Goal: Contribute content: Add original content to the website for others to see

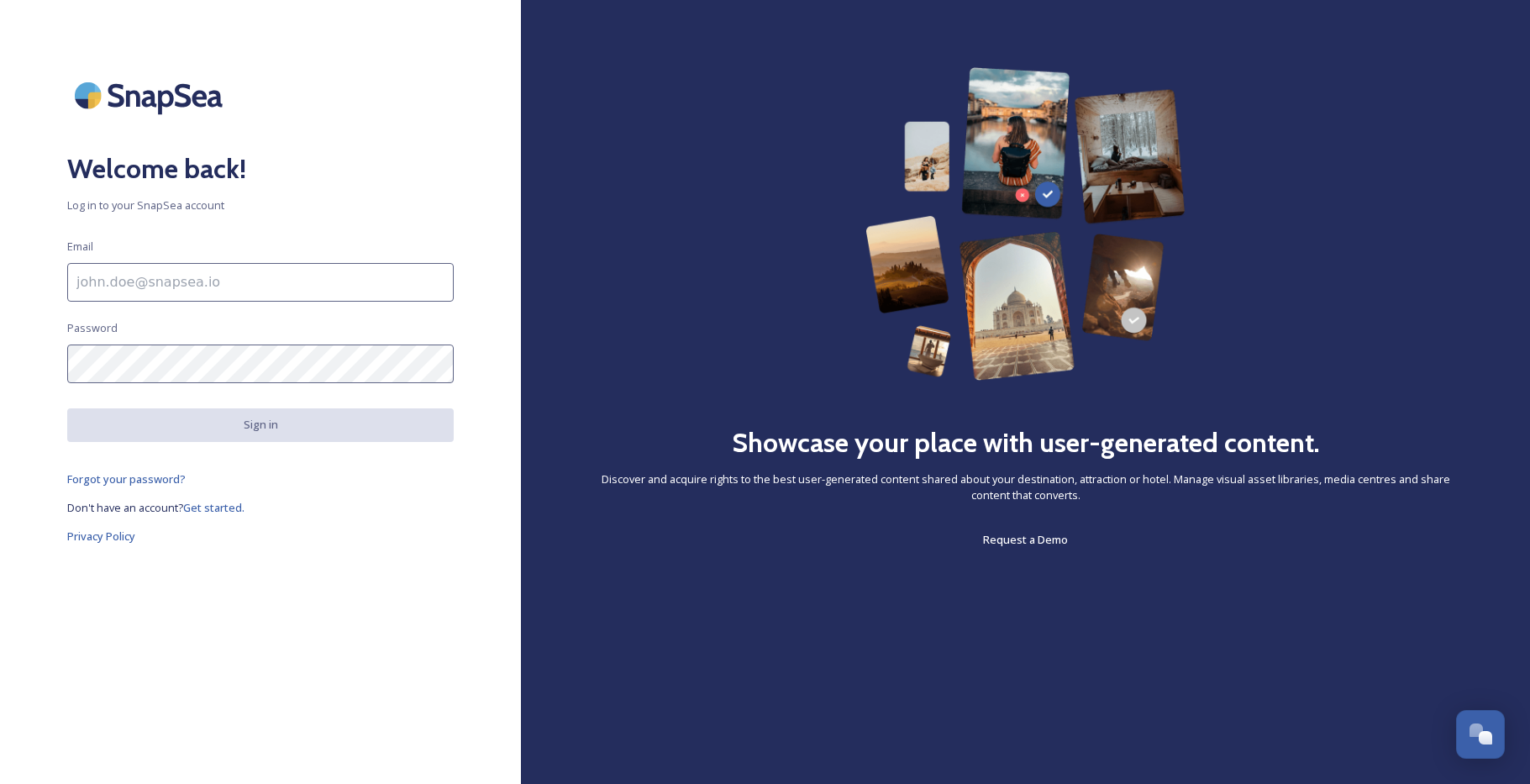
type input "[EMAIL_ADDRESS][DOMAIN_NAME]"
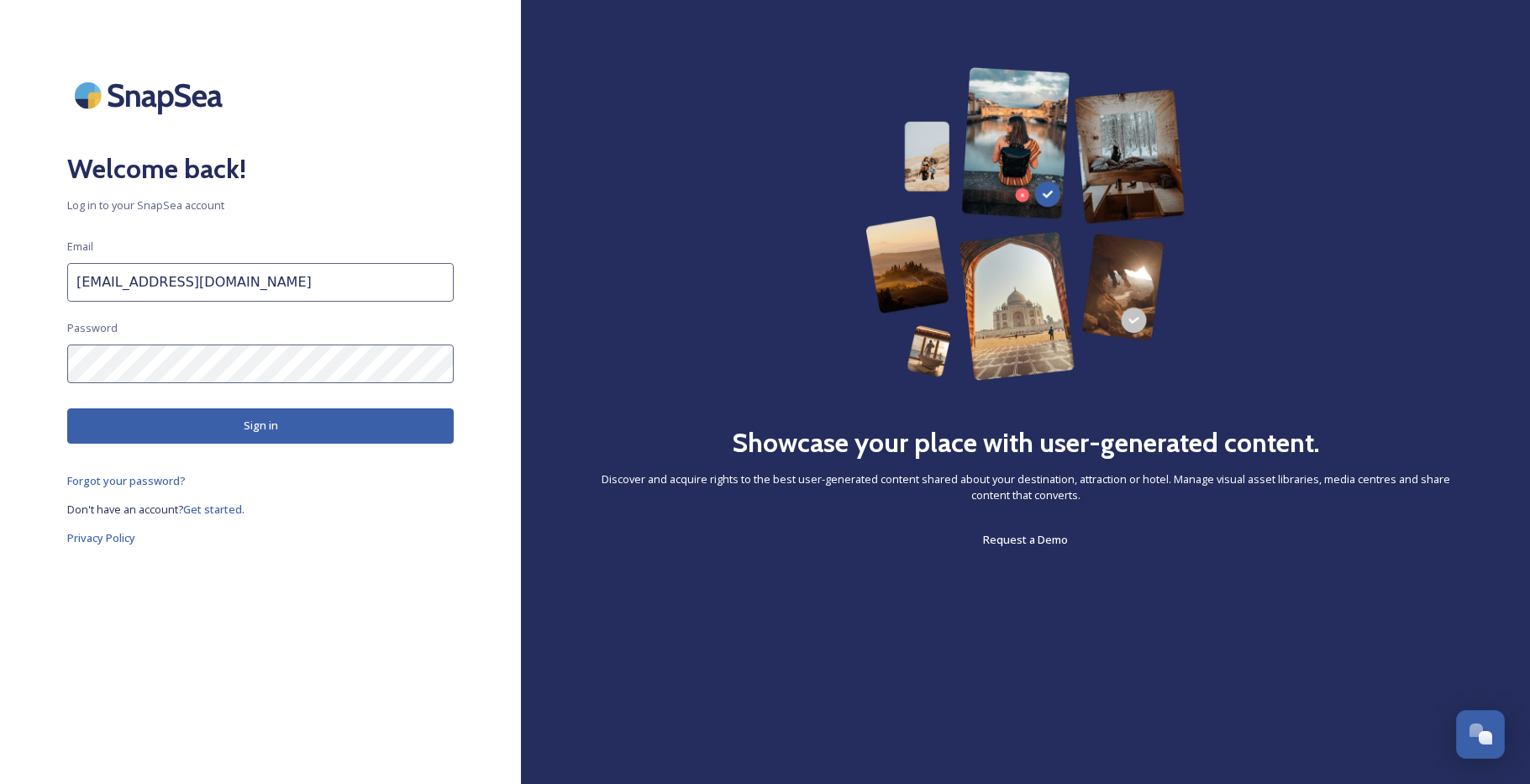
click at [260, 429] on button "Sign in" at bounding box center [260, 426] width 386 height 35
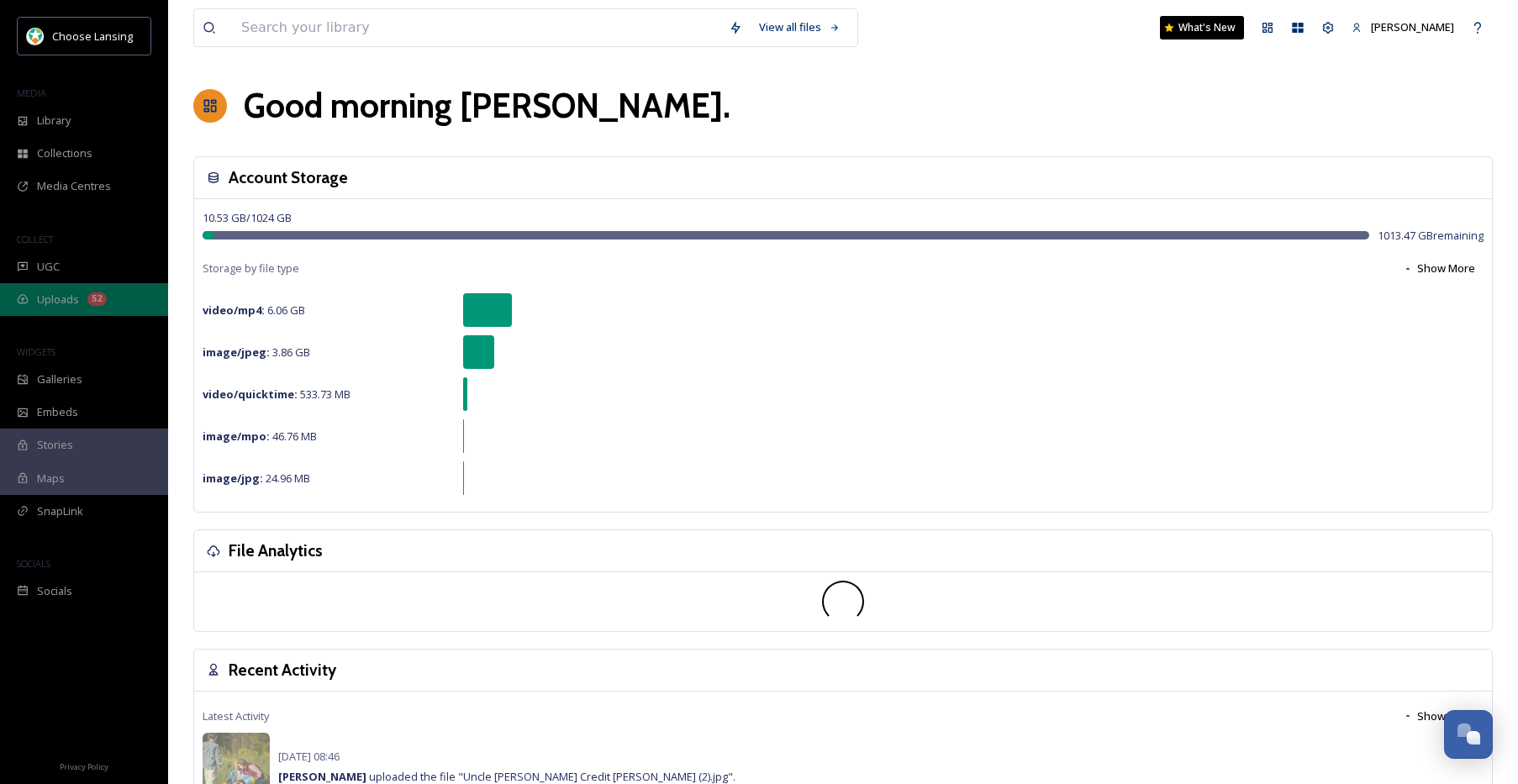
click at [79, 300] on div "Uploads 52" at bounding box center [84, 300] width 168 height 33
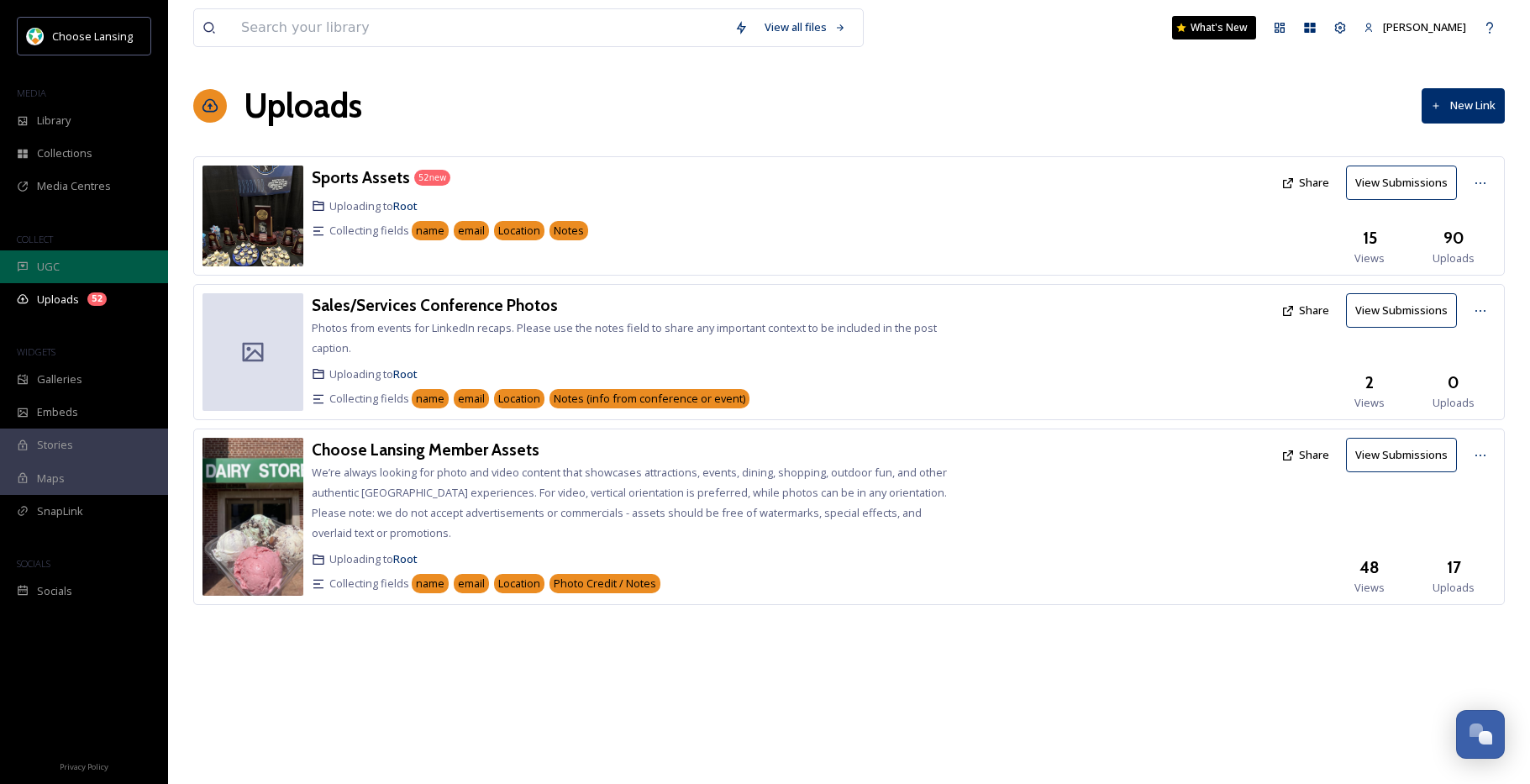
click at [47, 269] on span "UGC" at bounding box center [48, 266] width 23 height 16
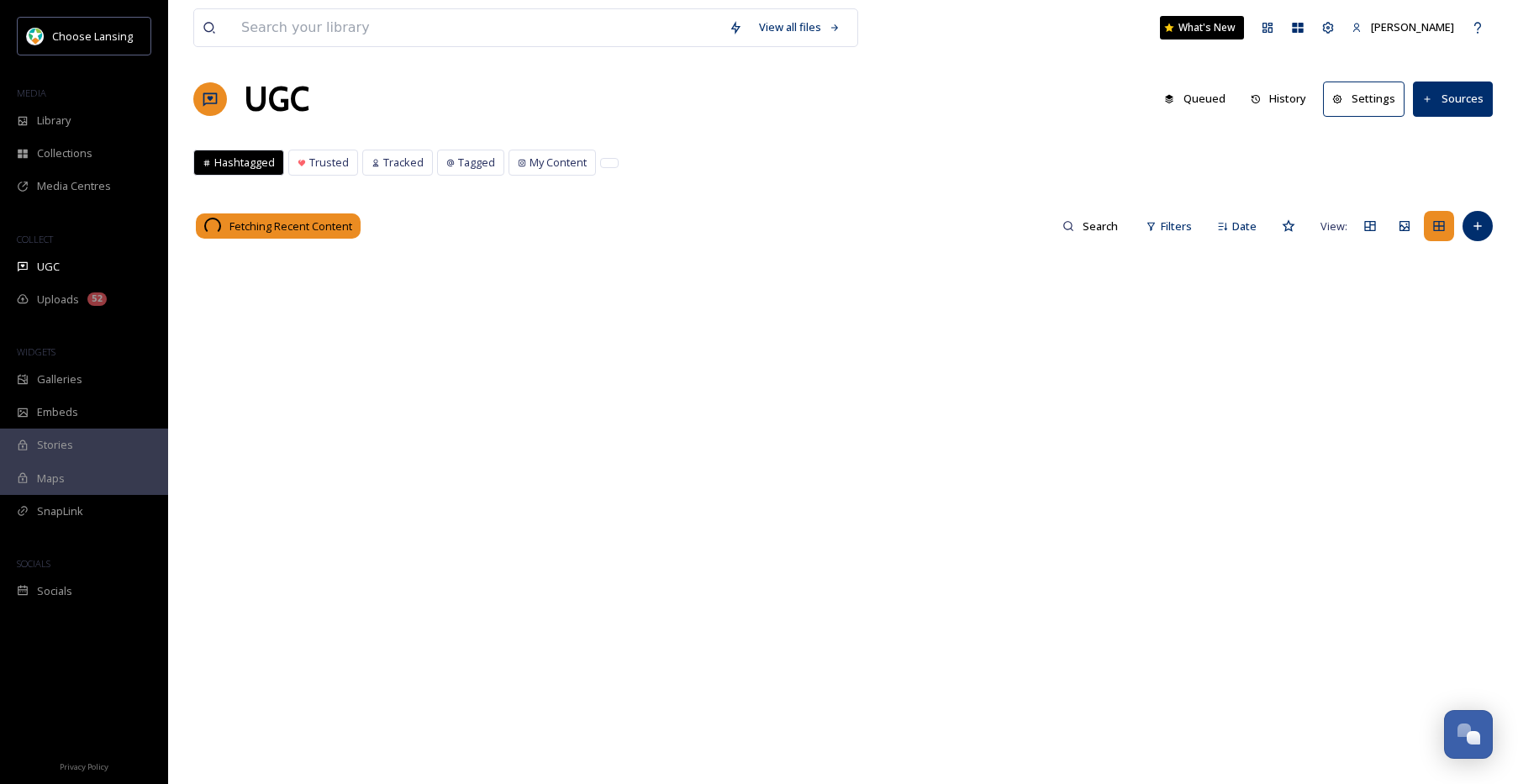
scroll to position [10, 0]
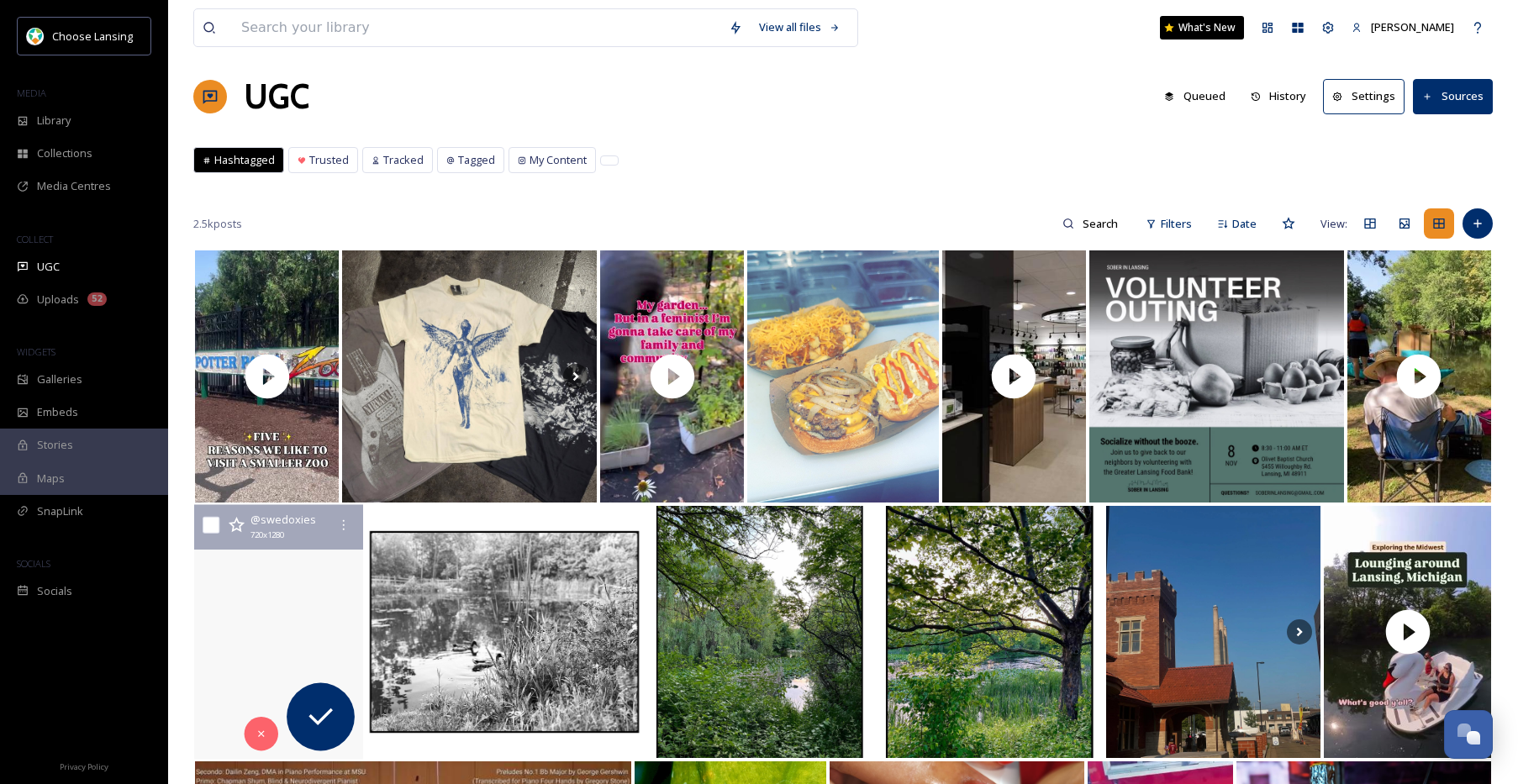
click at [295, 631] on video "#swedoxies #creamdachshunds #longhairdachshund #dachshundpuppies #minidachshund…" at bounding box center [279, 631] width 169 height 255
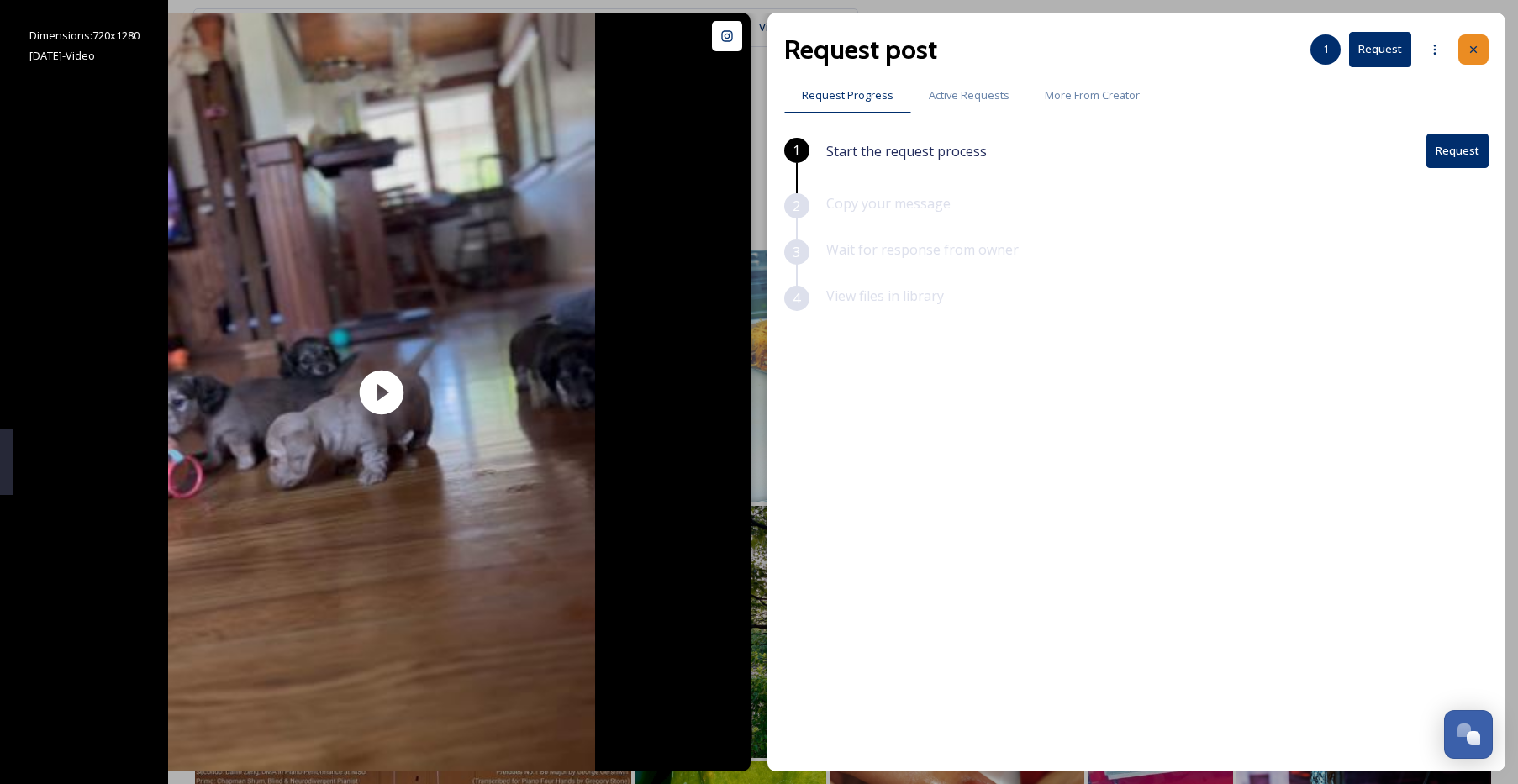
click at [1479, 52] on div at bounding box center [1473, 49] width 30 height 30
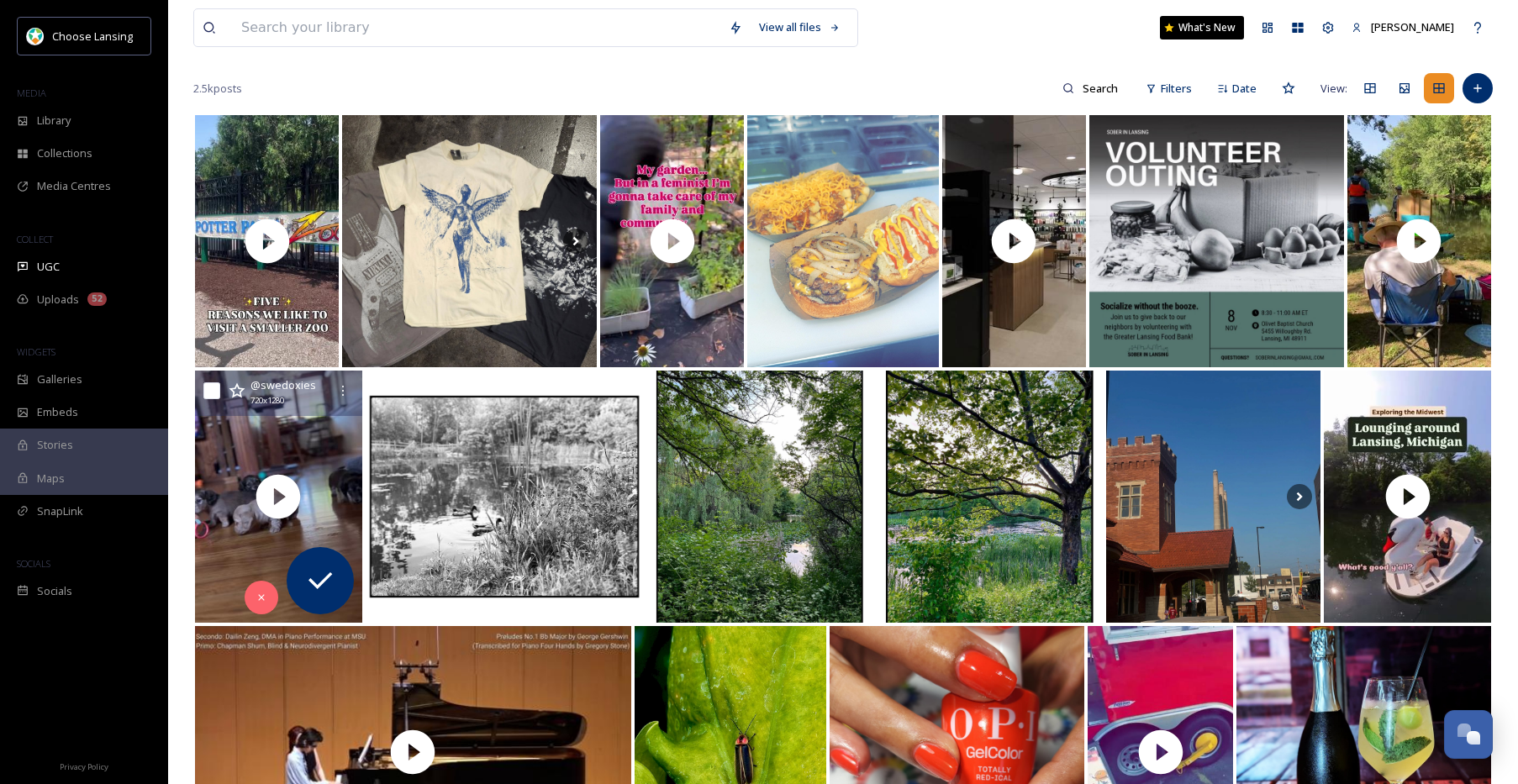
scroll to position [147, 0]
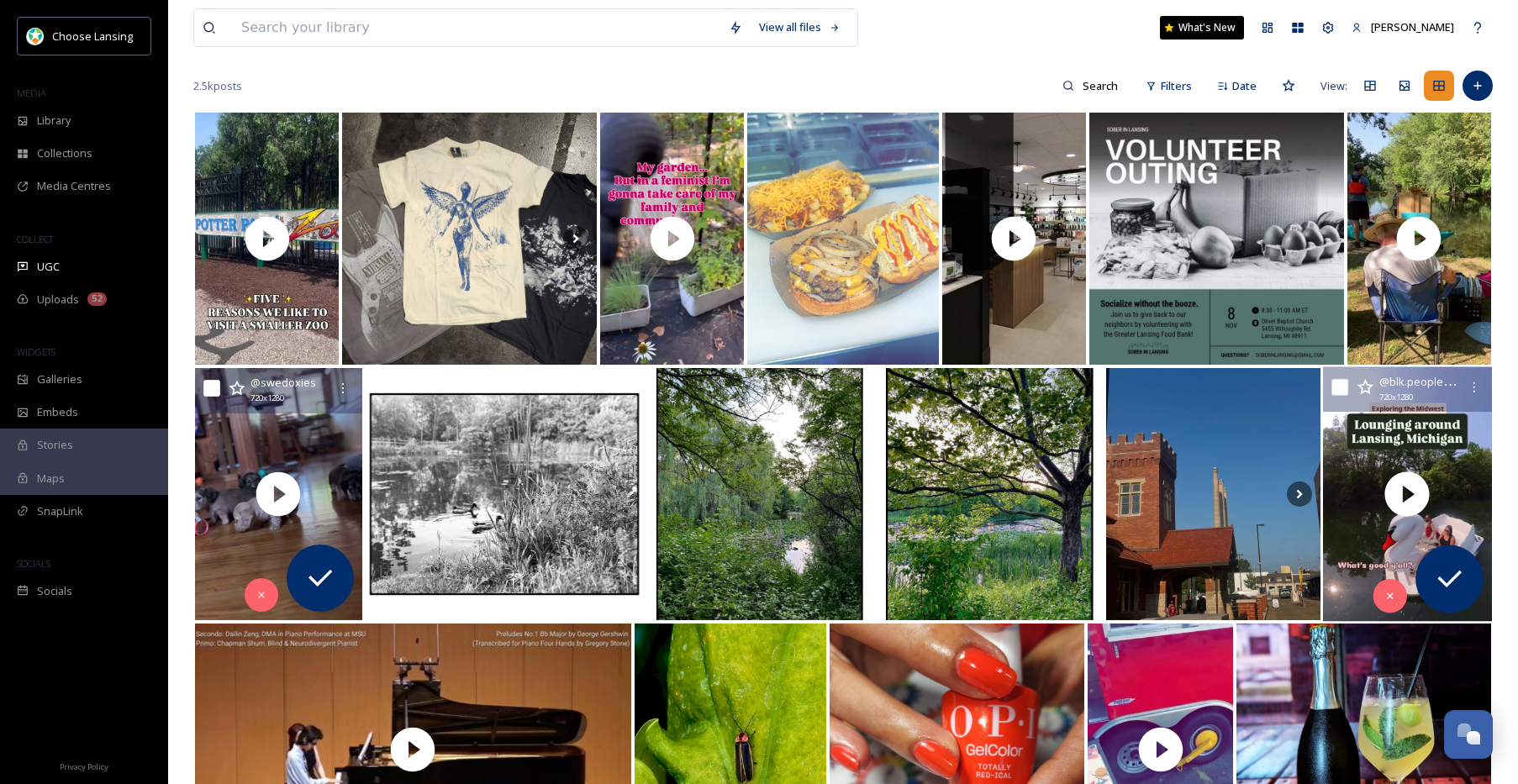
click at [1346, 389] on input "checkbox" at bounding box center [1339, 386] width 16 height 16
checkbox input "true"
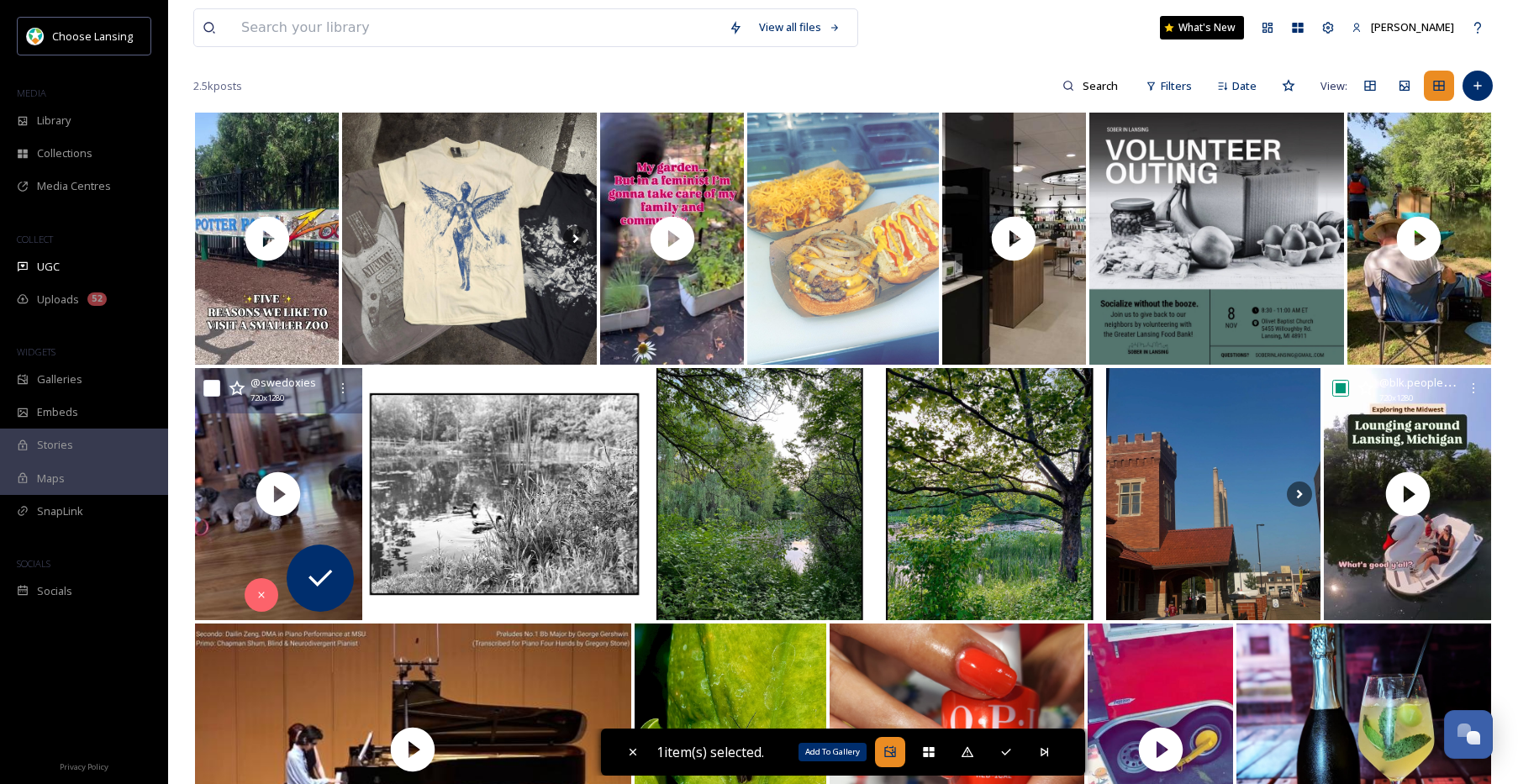
click at [901, 751] on div "Add To Gallery" at bounding box center [889, 751] width 30 height 30
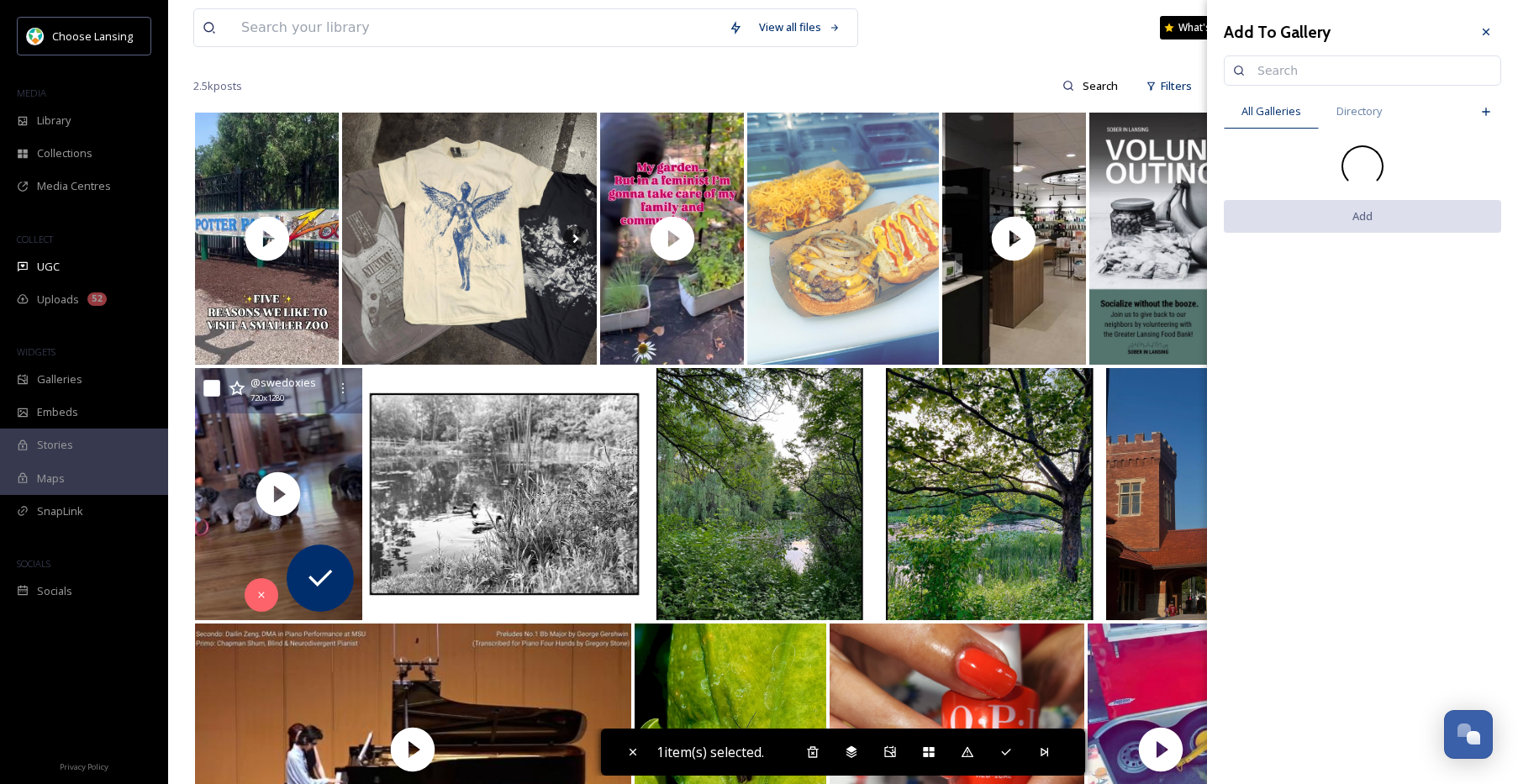
click at [1279, 74] on input at bounding box center [1370, 70] width 243 height 34
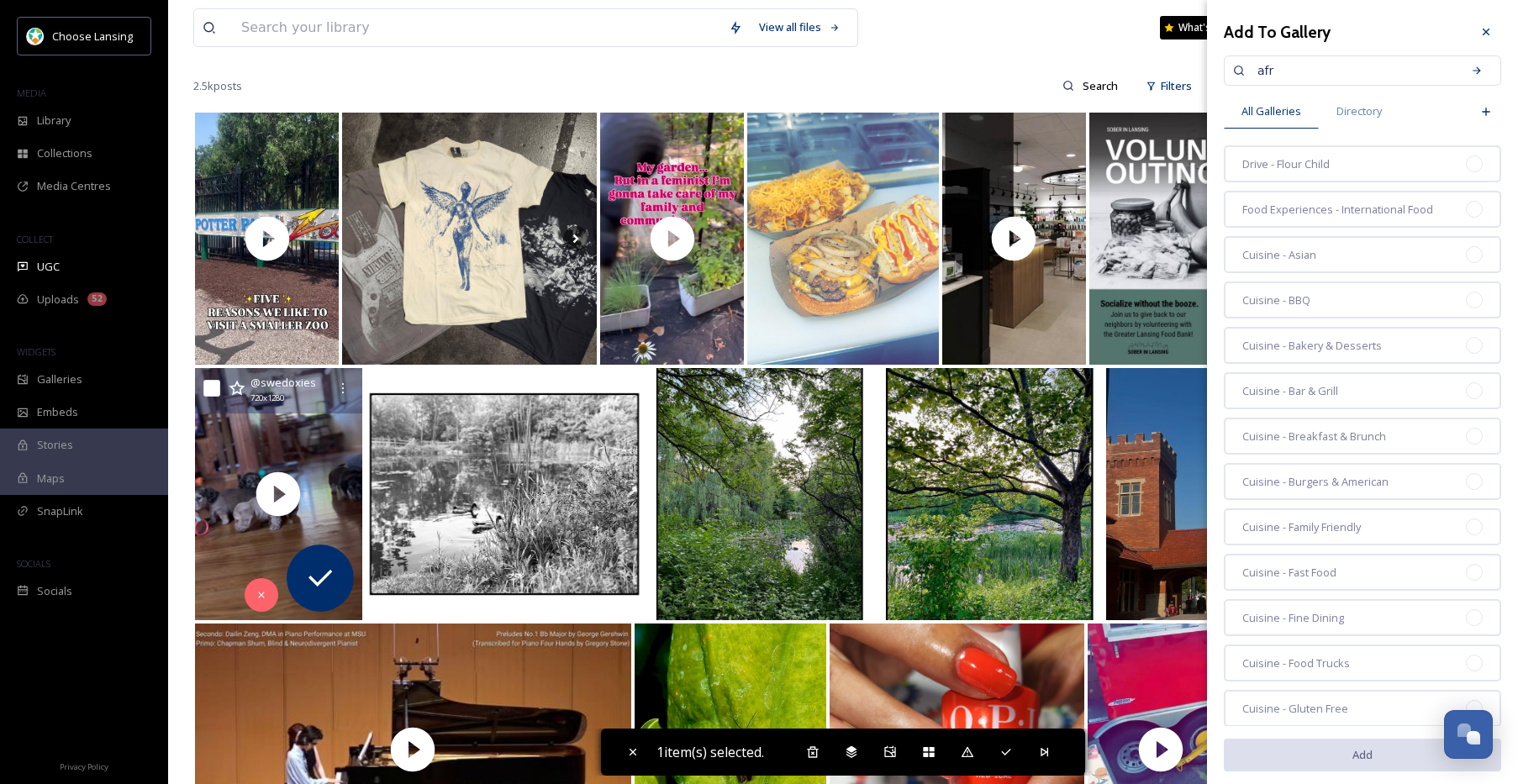
drag, startPoint x: 1301, startPoint y: 73, endPoint x: 1235, endPoint y: 70, distance: 66.1
click at [1229, 70] on div "afr" at bounding box center [1362, 70] width 278 height 30
type input "black"
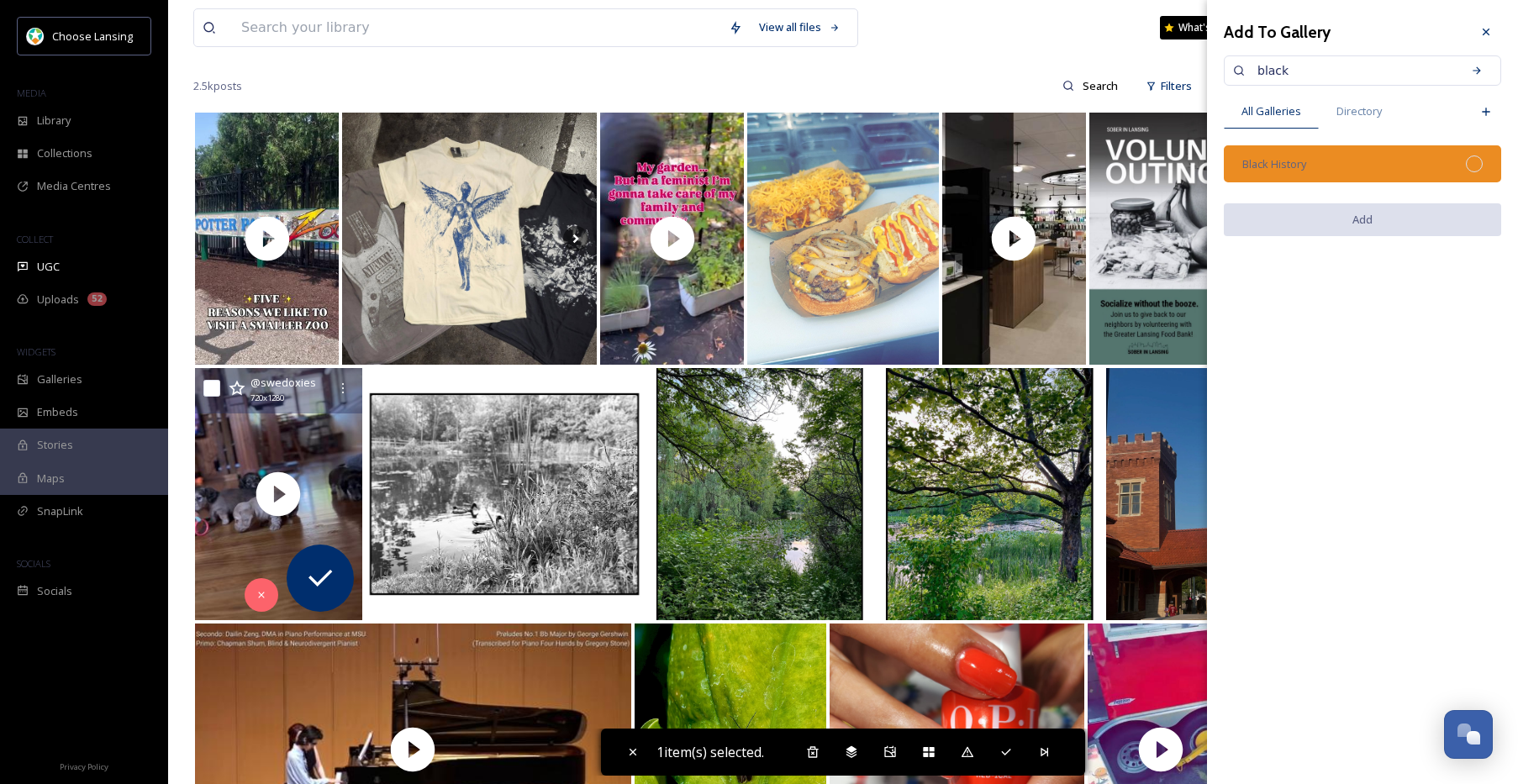
click at [1476, 163] on div at bounding box center [1474, 163] width 16 height 16
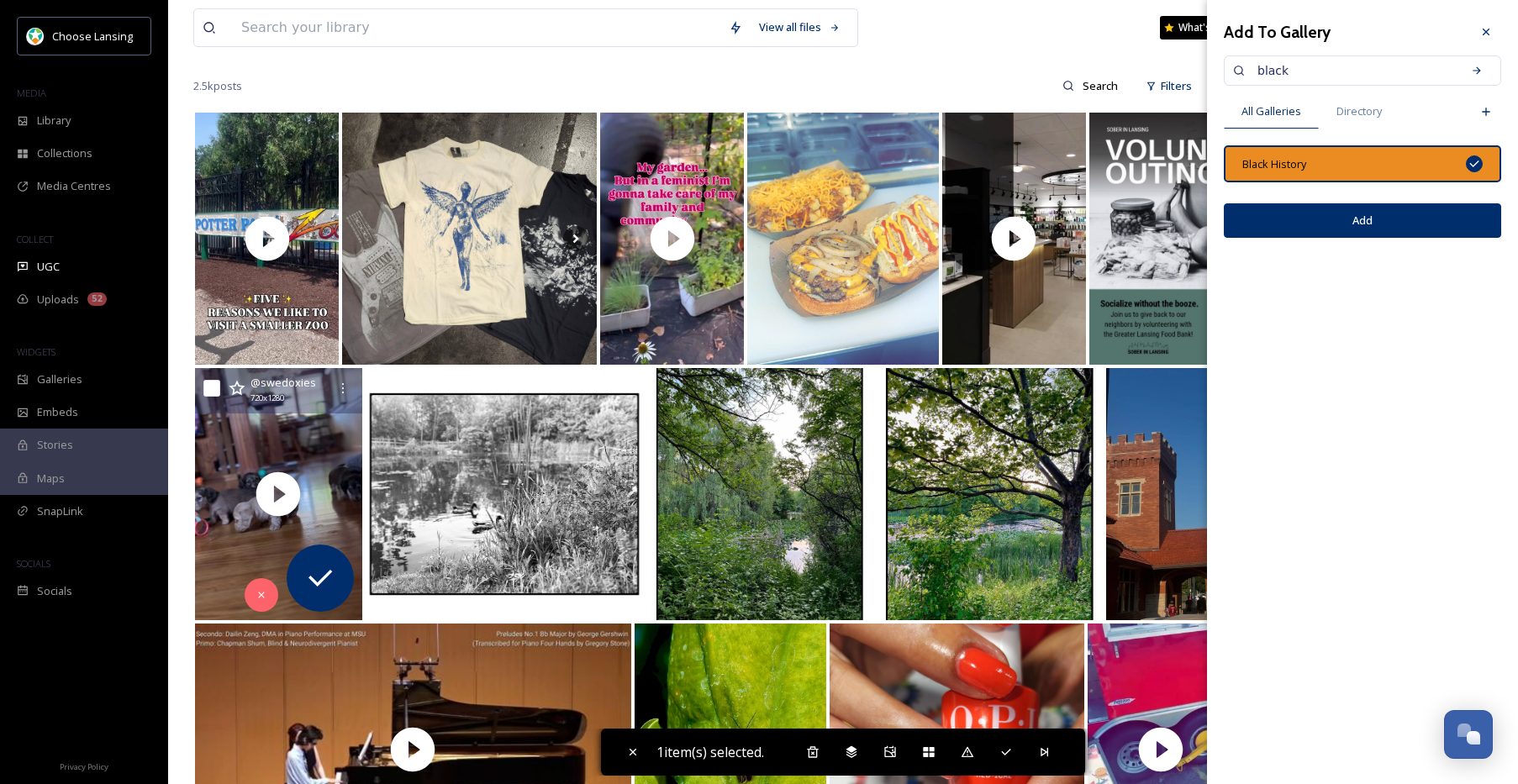
click at [1439, 231] on button "Add" at bounding box center [1362, 221] width 278 height 35
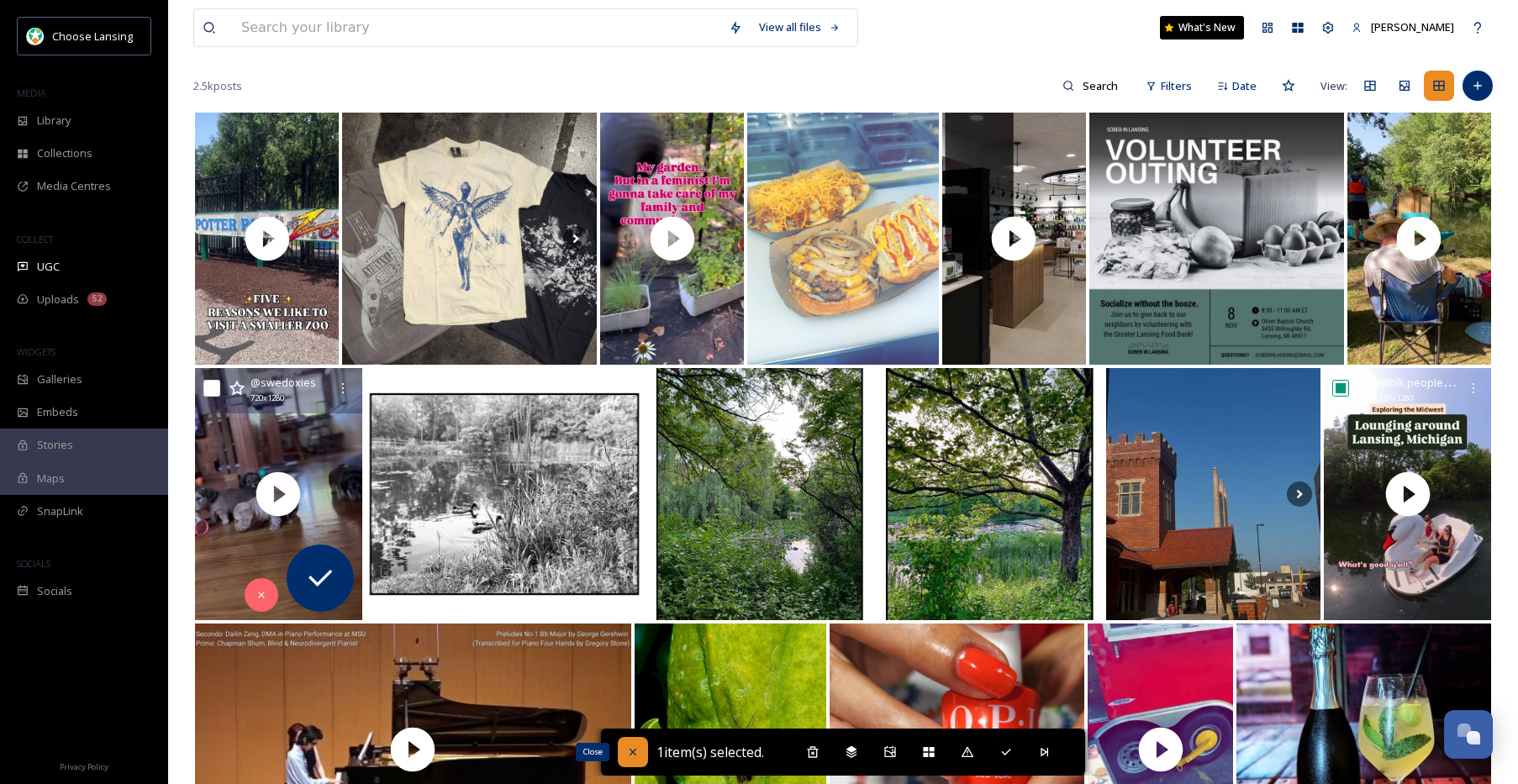
click at [634, 752] on icon at bounding box center [633, 751] width 13 height 13
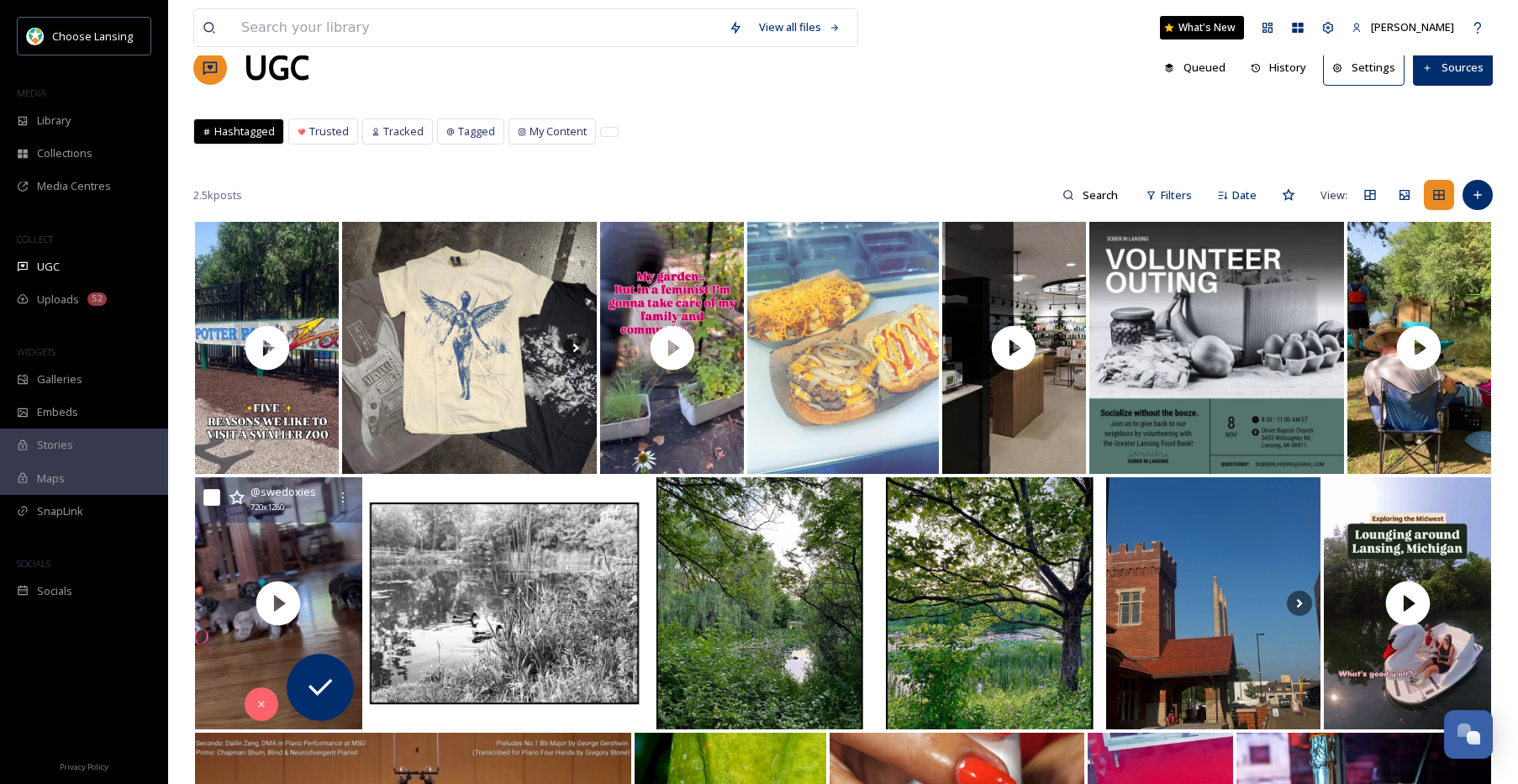
scroll to position [33, 0]
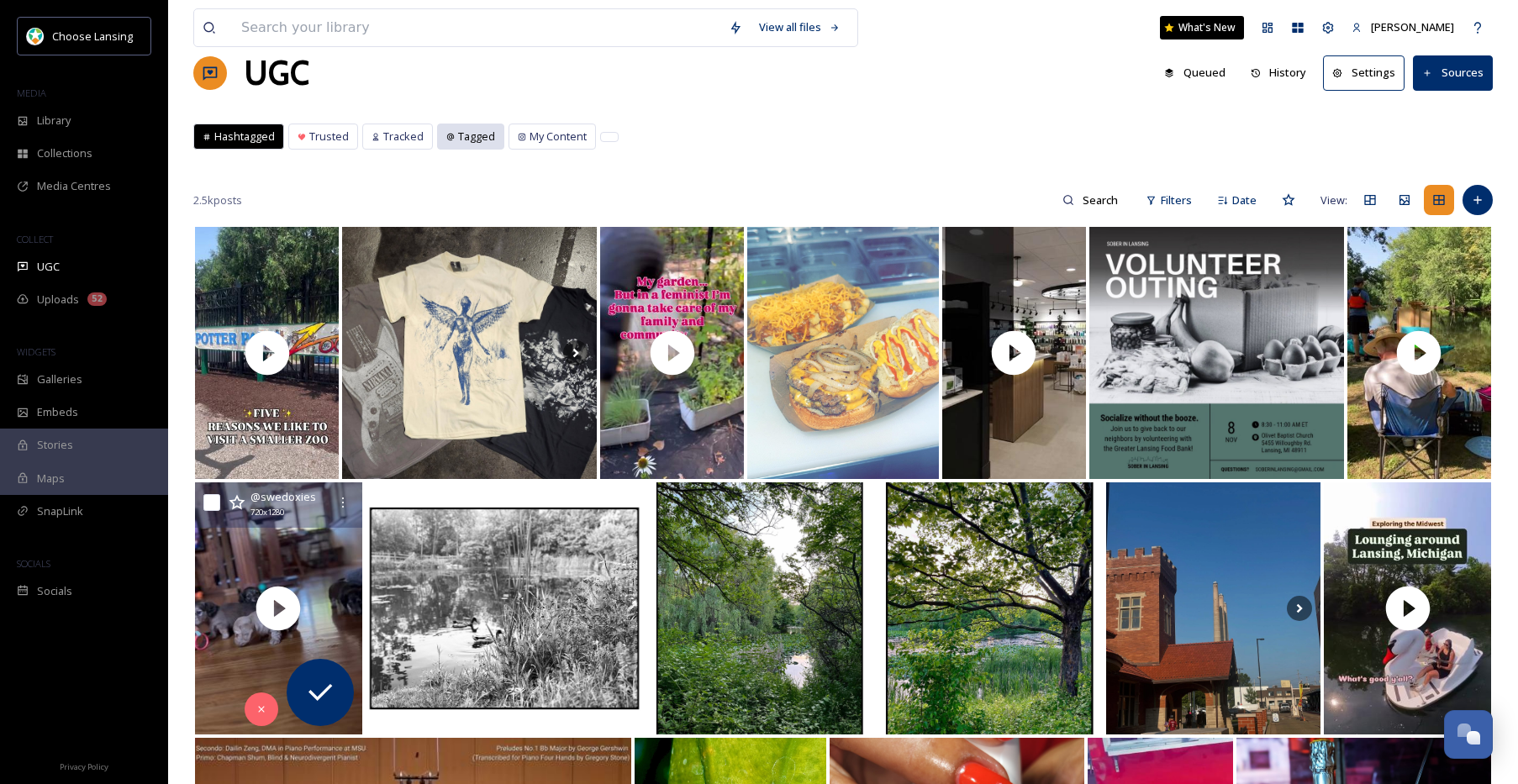
click at [463, 138] on span "Tagged" at bounding box center [476, 136] width 37 height 16
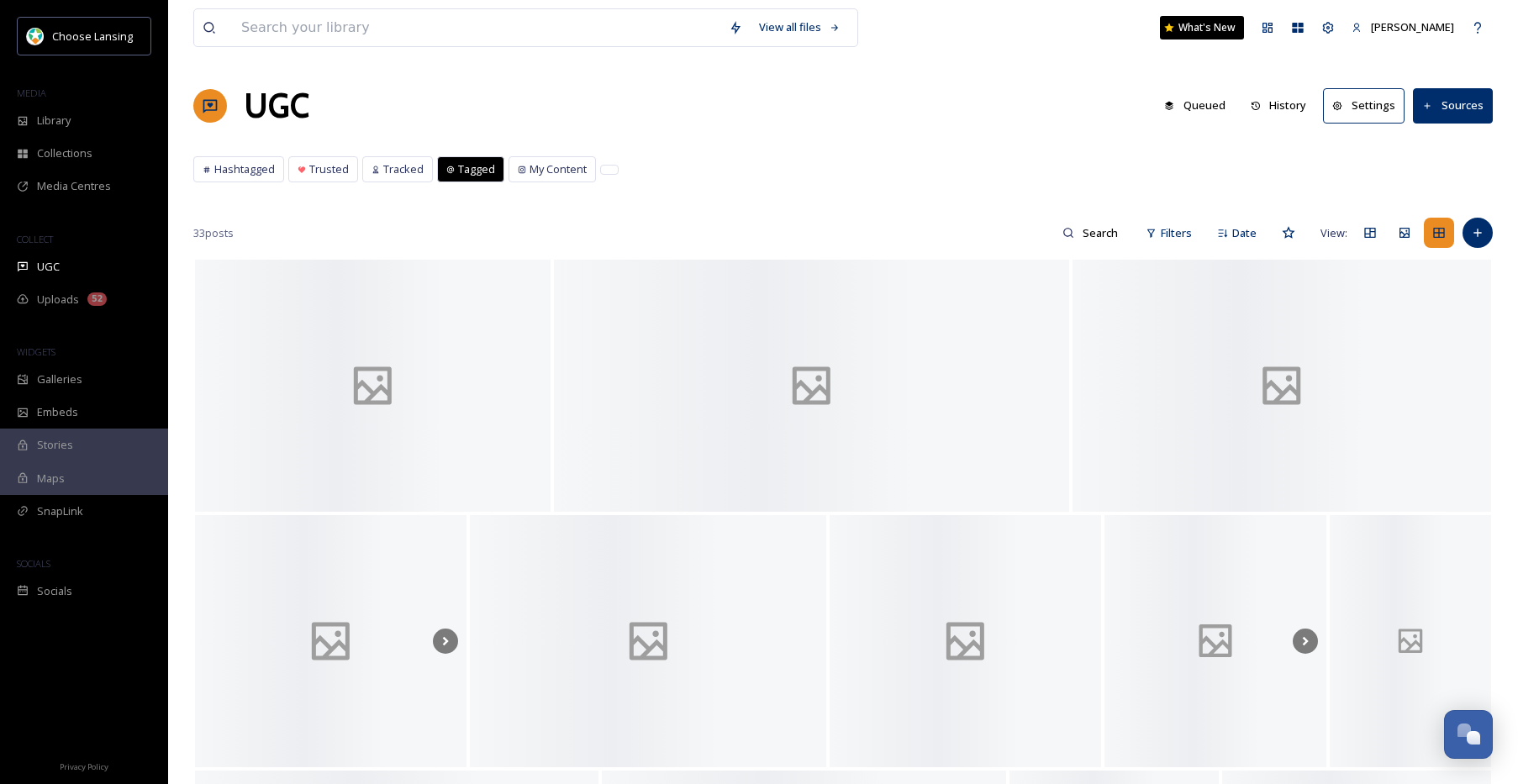
click at [398, 172] on span "Tracked" at bounding box center [404, 169] width 40 height 16
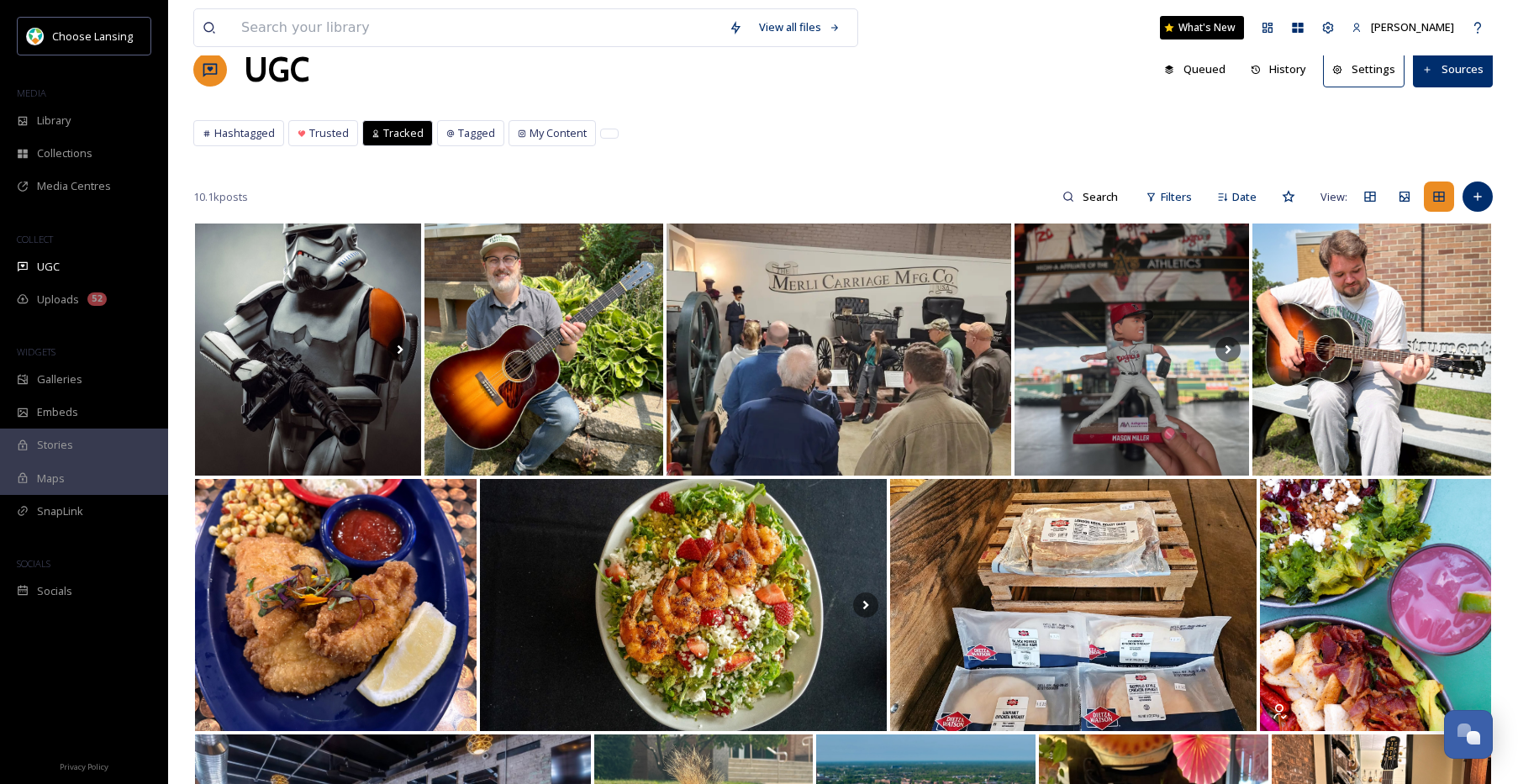
scroll to position [28, 0]
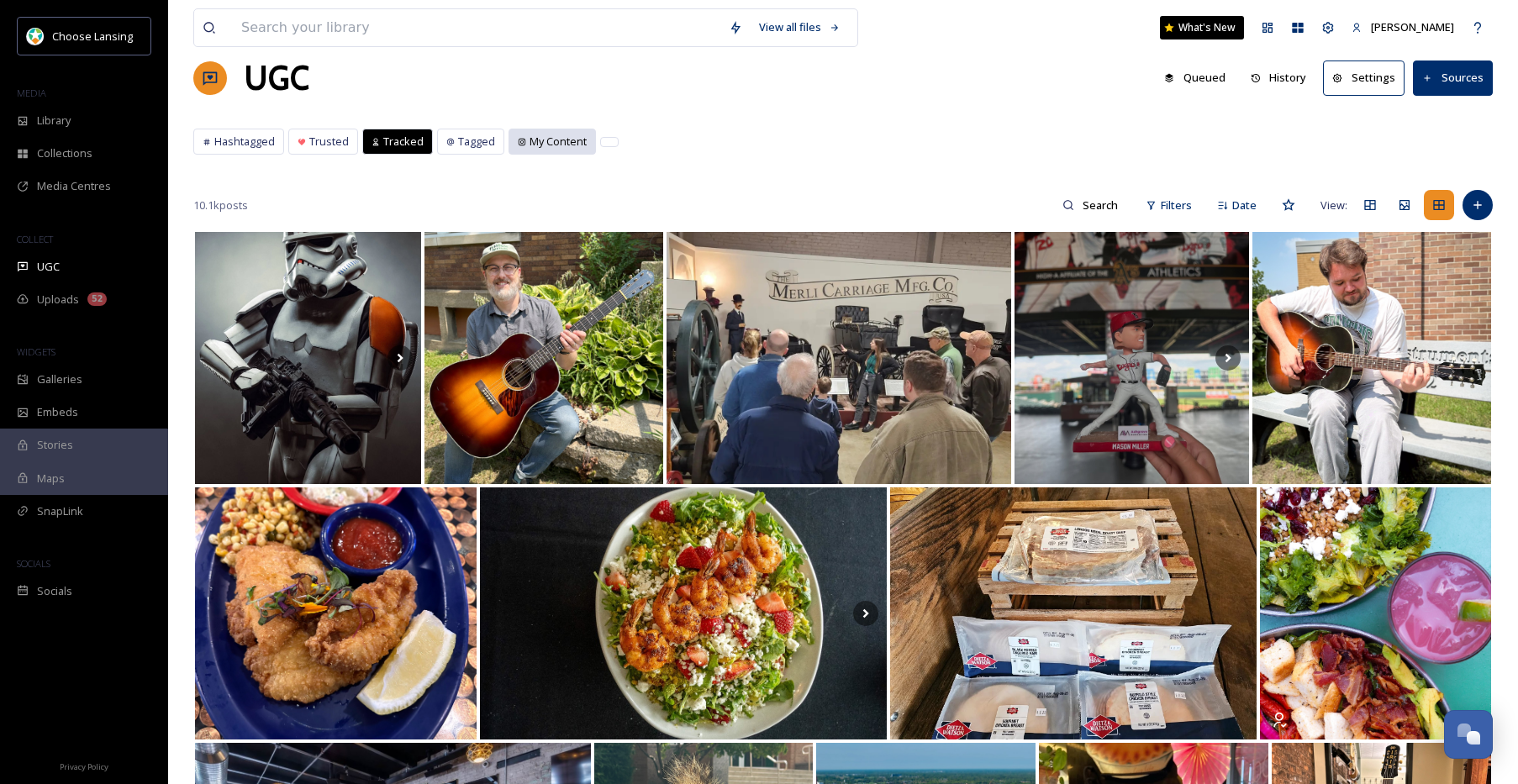
click at [530, 150] on span "My Content" at bounding box center [558, 141] width 57 height 16
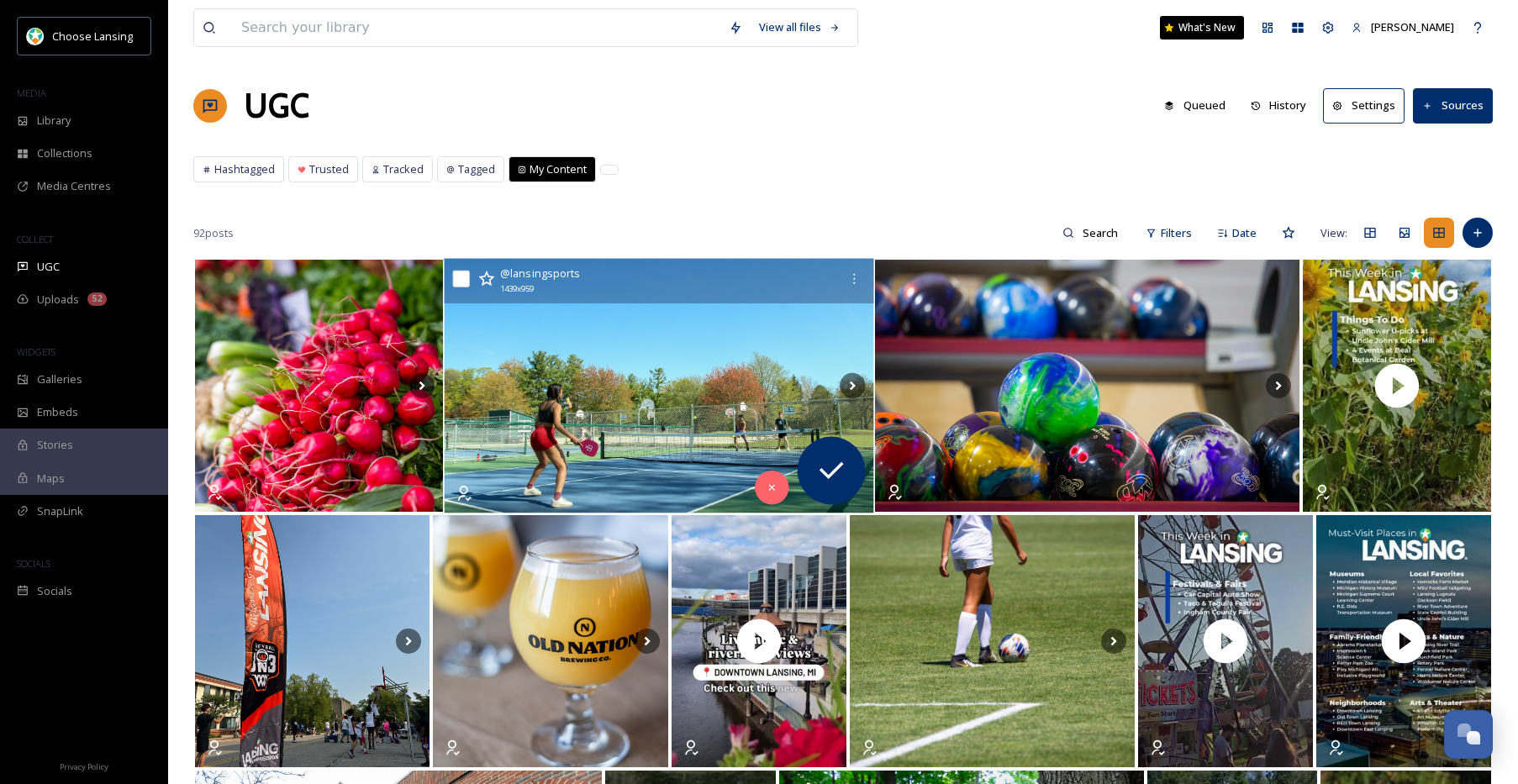
click at [464, 279] on input "checkbox" at bounding box center [460, 279] width 16 height 16
checkbox input "true"
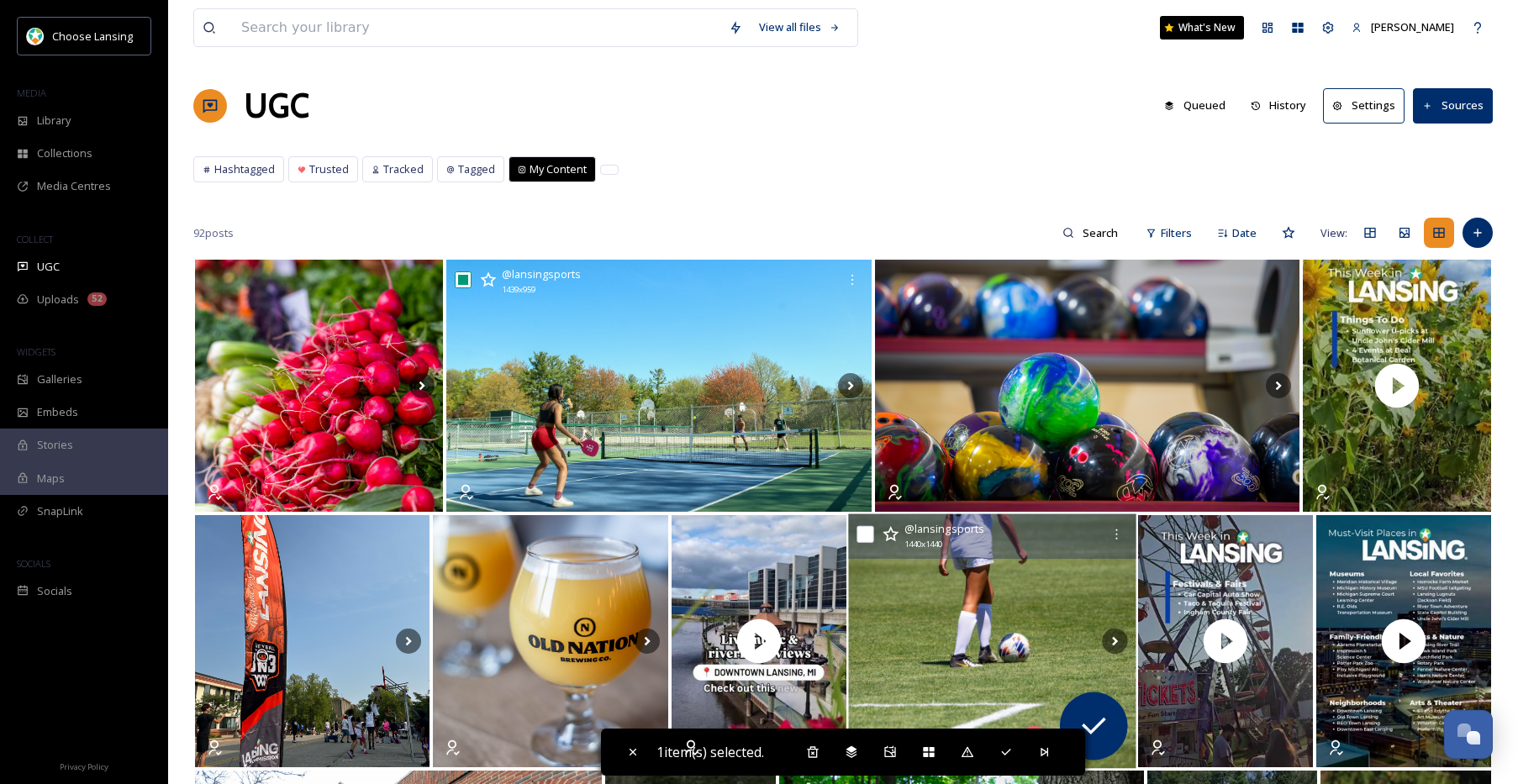
click at [871, 532] on input "checkbox" at bounding box center [864, 533] width 16 height 16
checkbox input "true"
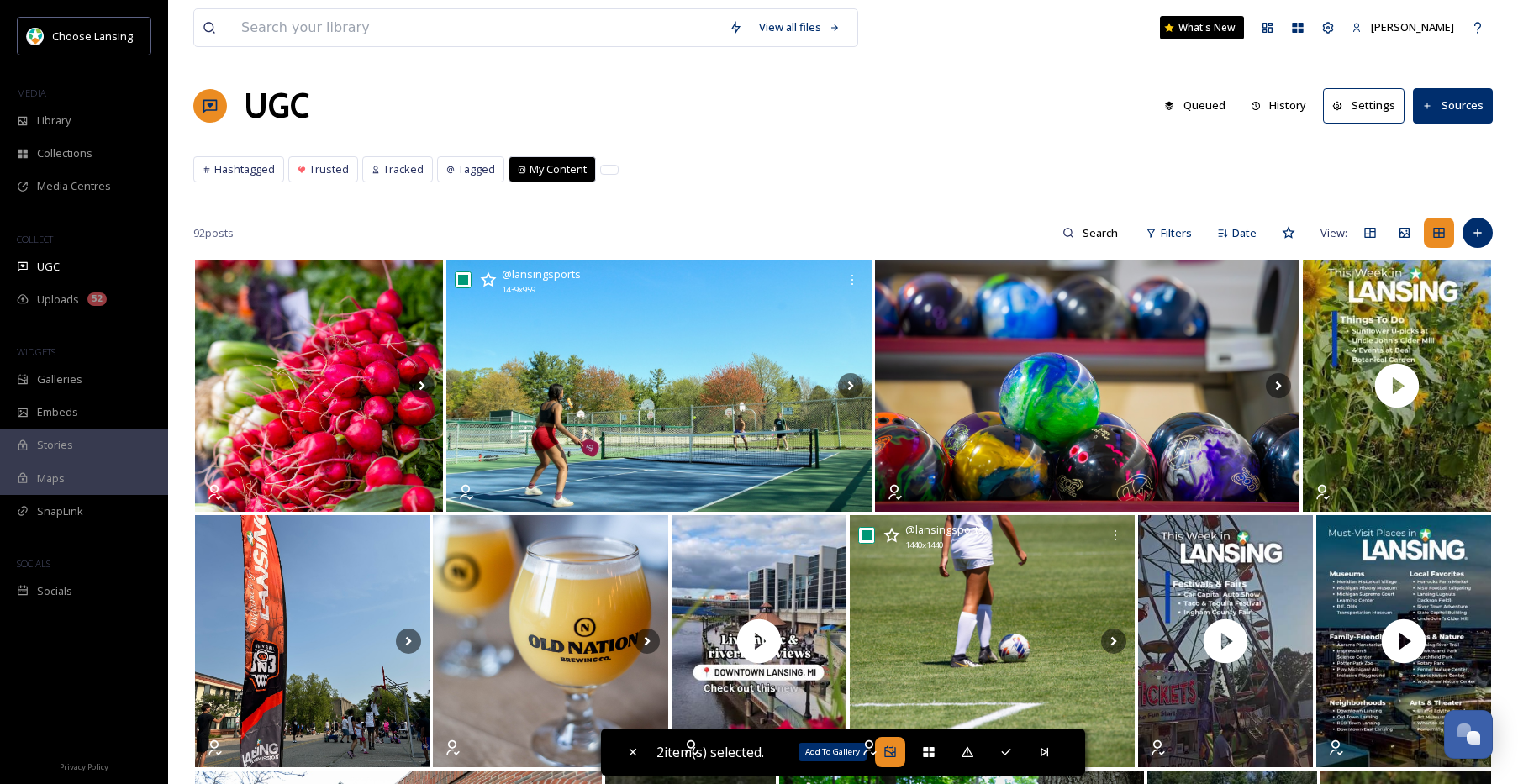
click at [895, 752] on icon at bounding box center [890, 751] width 13 height 13
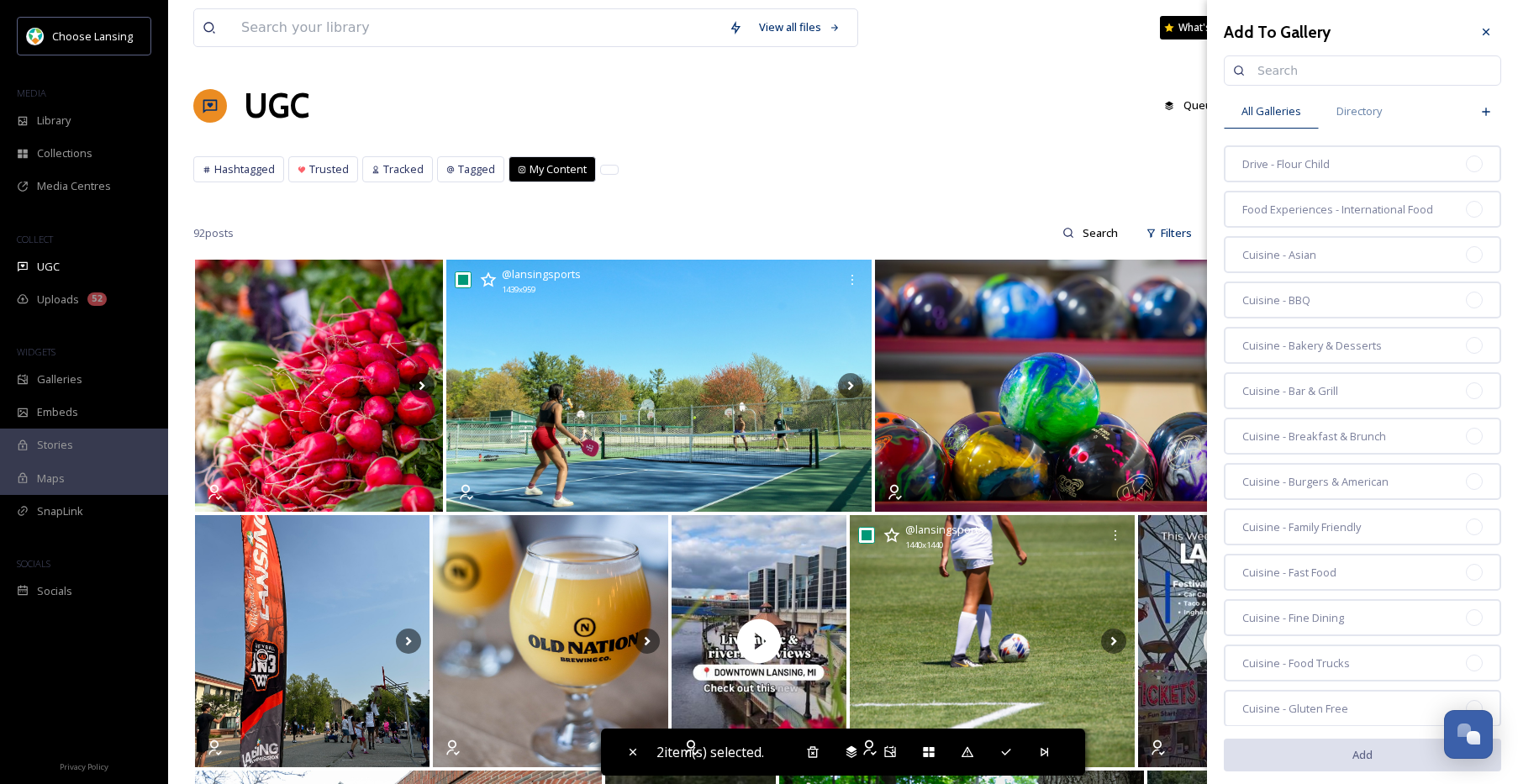
click at [1261, 72] on input at bounding box center [1370, 70] width 243 height 34
type input "sports"
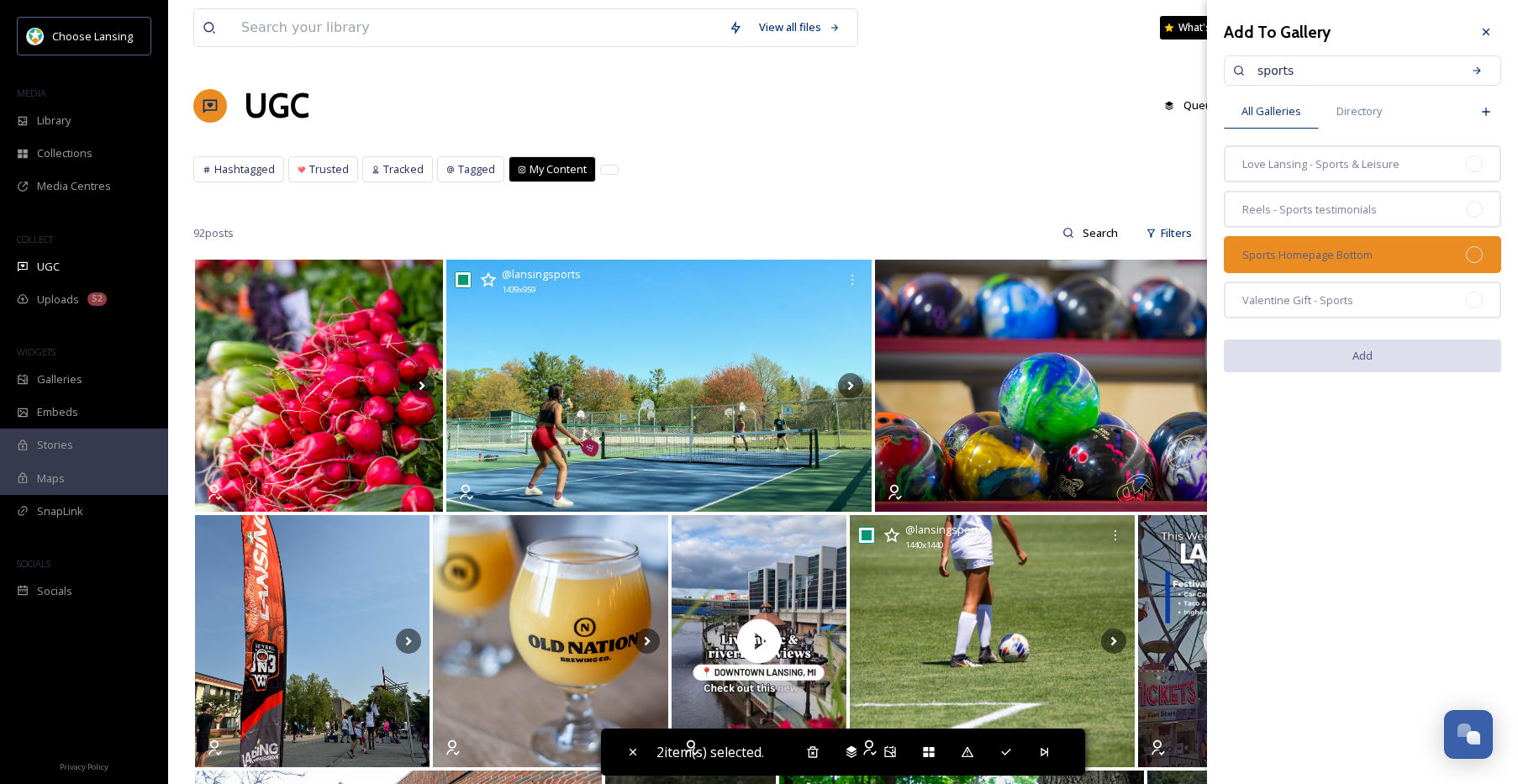
click at [1484, 244] on div "Sports Homepage Bottom" at bounding box center [1362, 255] width 278 height 37
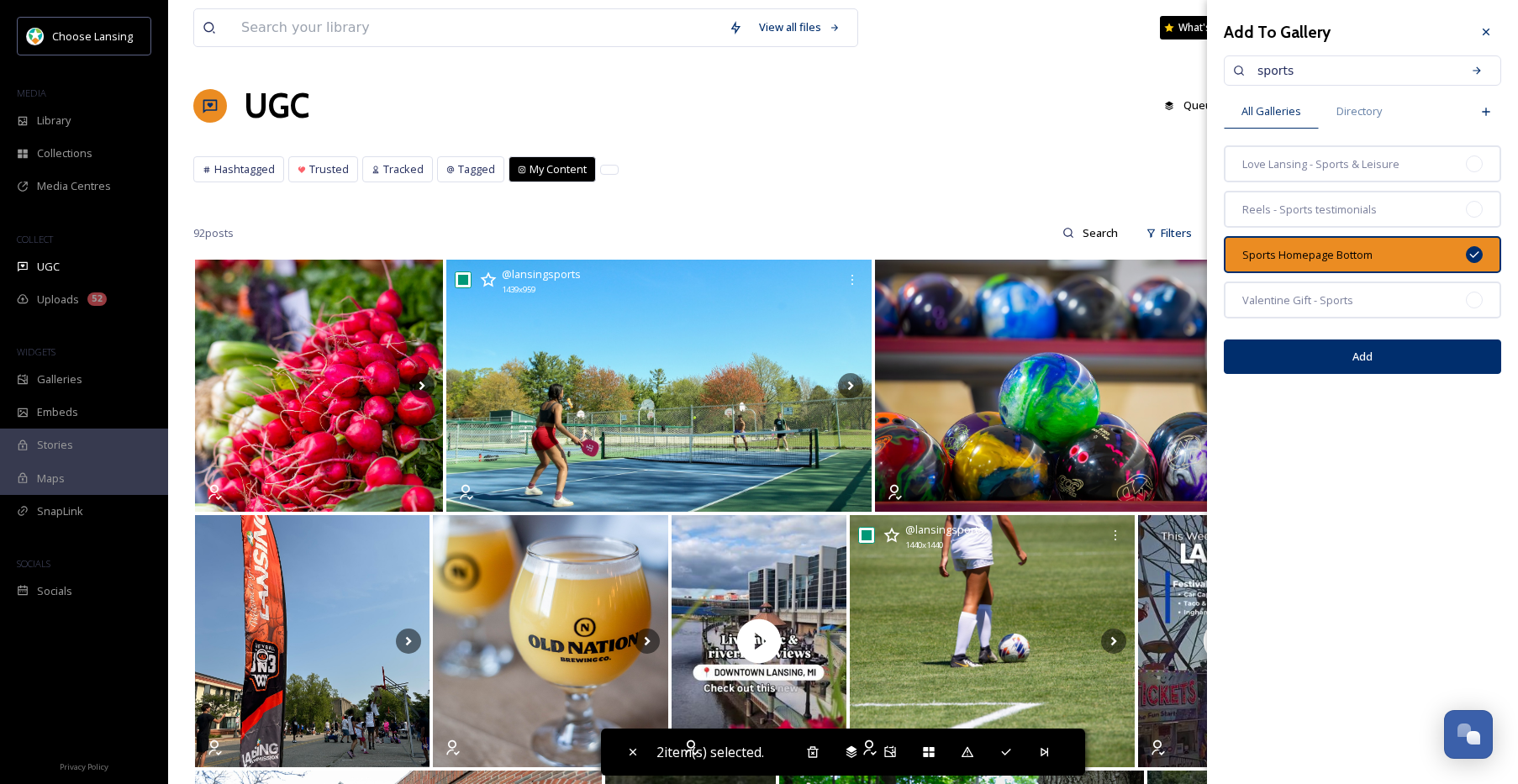
drag, startPoint x: 1448, startPoint y: 357, endPoint x: 1451, endPoint y: 379, distance: 22.2
click at [1451, 357] on button "Add" at bounding box center [1362, 356] width 278 height 35
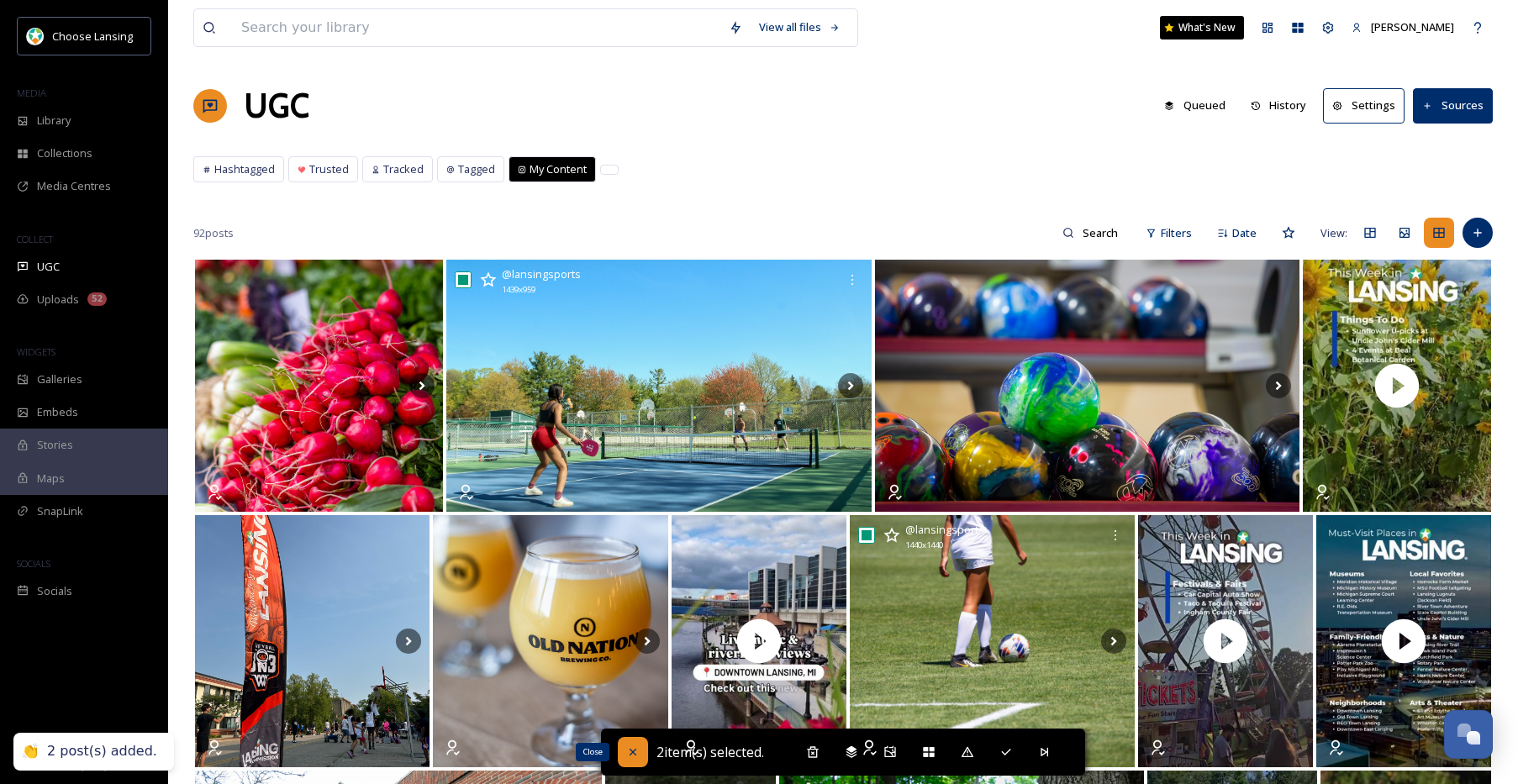
click at [626, 750] on icon at bounding box center [633, 751] width 13 height 13
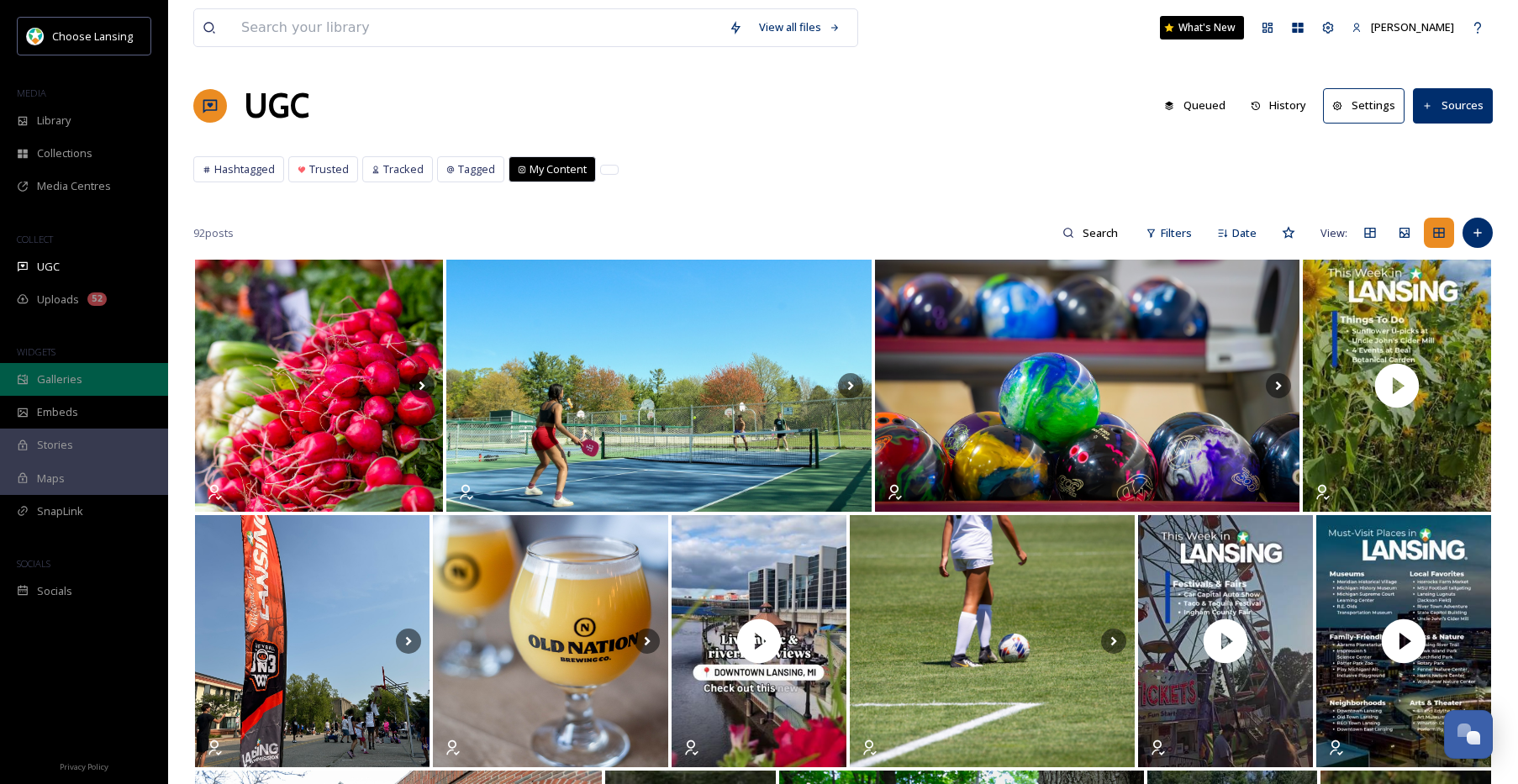
click at [73, 371] on span "Galleries" at bounding box center [59, 379] width 45 height 16
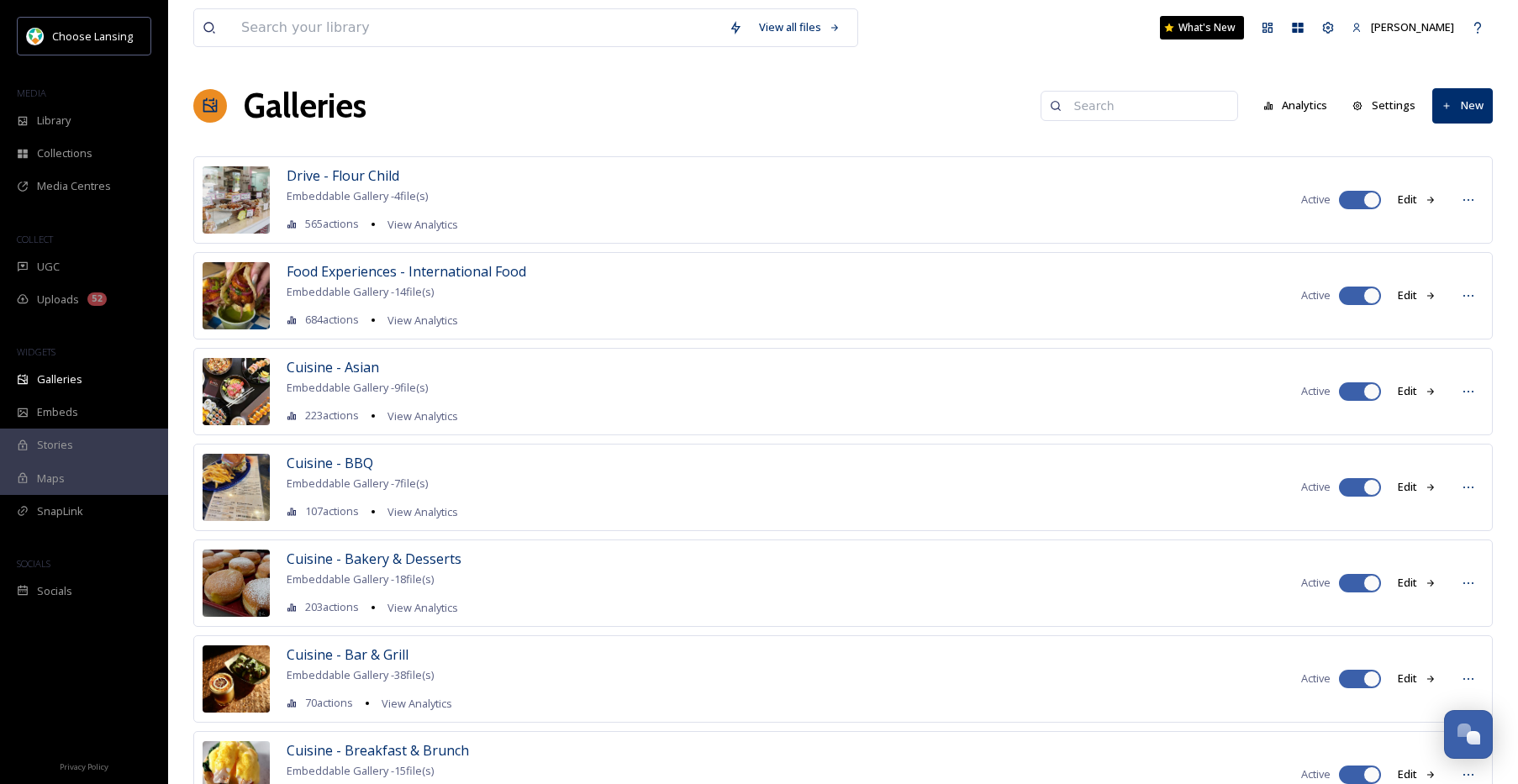
click at [1116, 101] on input at bounding box center [1148, 106] width 163 height 34
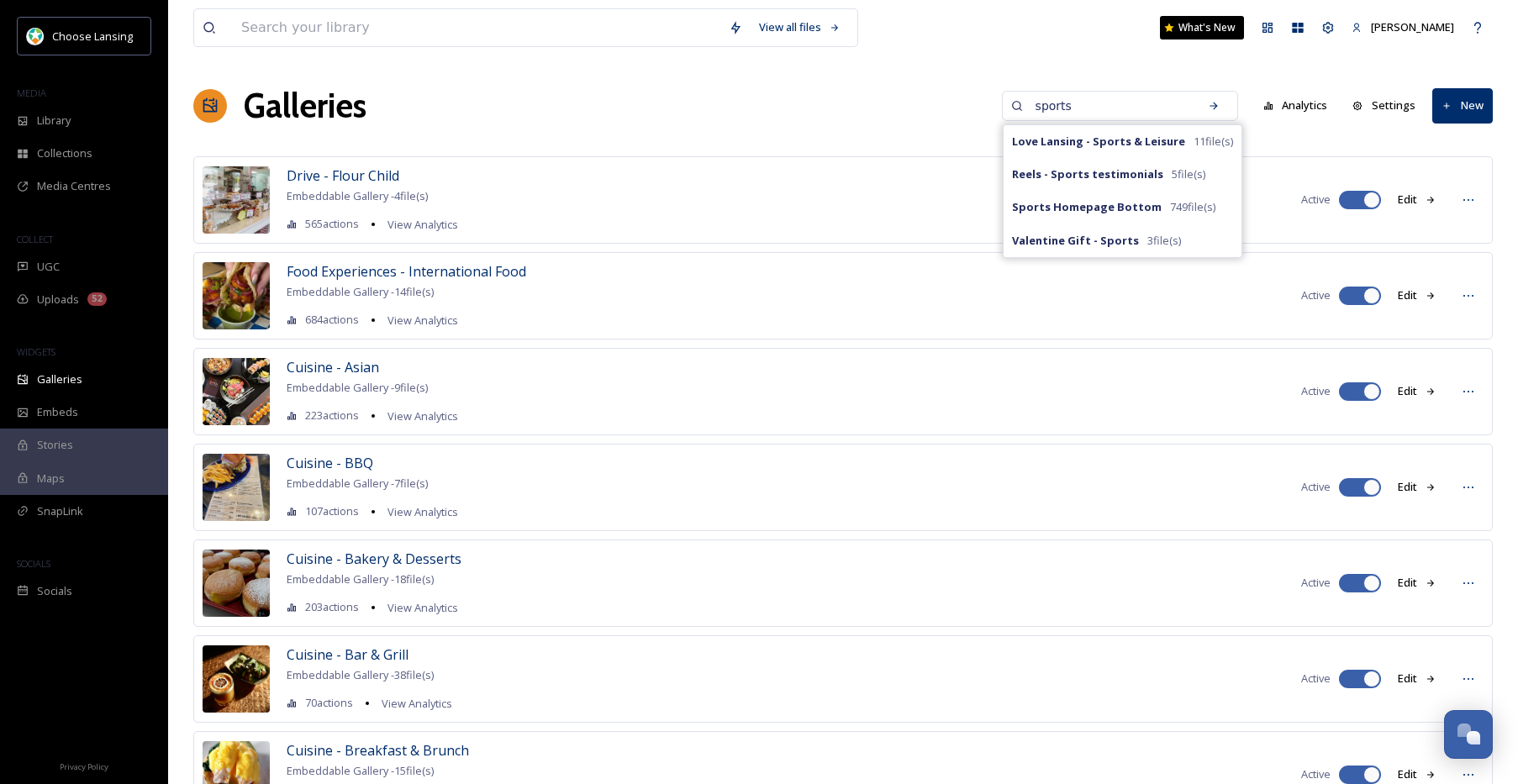
type input "sports"
click at [1137, 208] on strong "Sports Homepage Bottom" at bounding box center [1087, 207] width 150 height 15
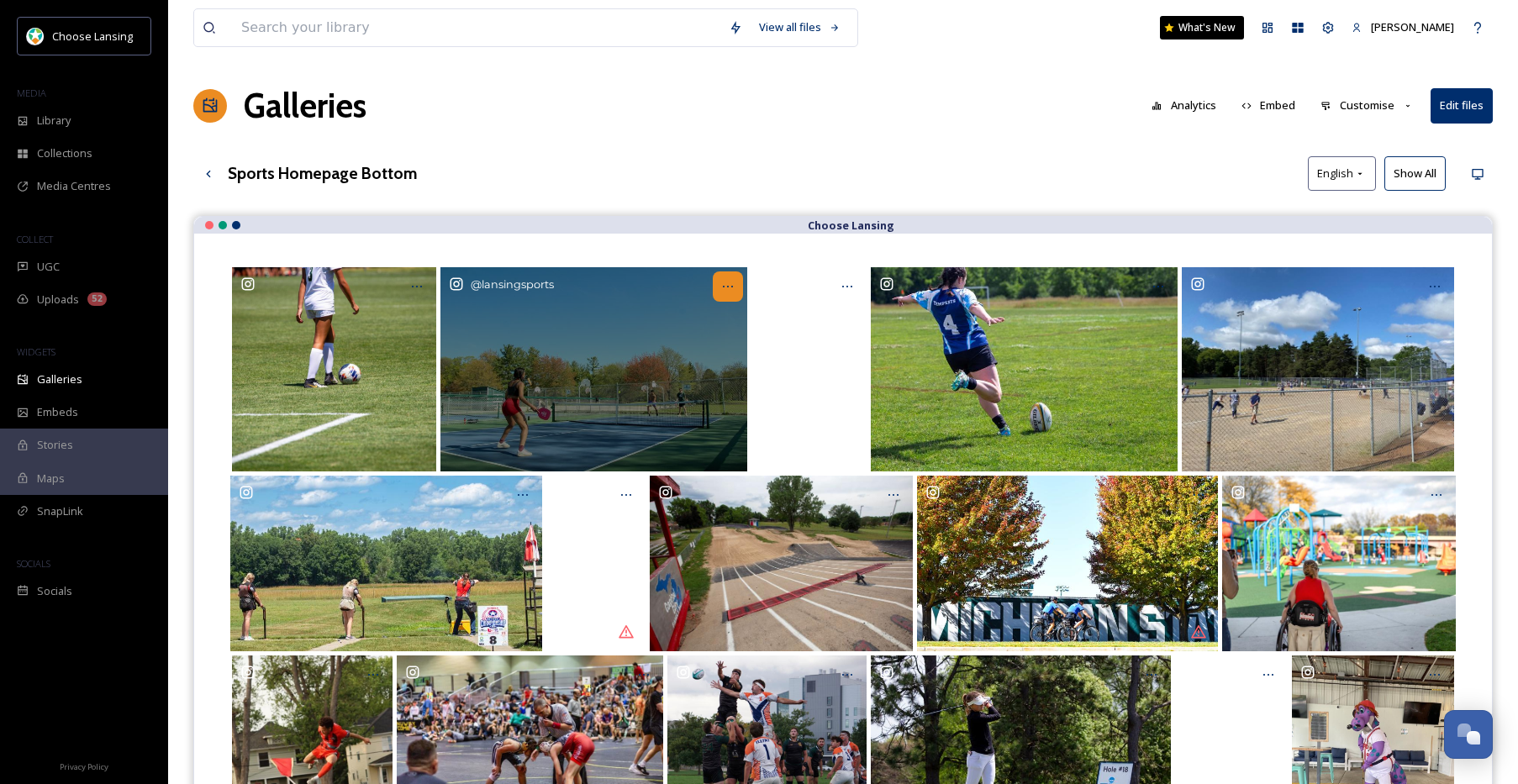
click at [732, 284] on icon at bounding box center [728, 286] width 13 height 13
click at [727, 291] on icon at bounding box center [728, 286] width 13 height 13
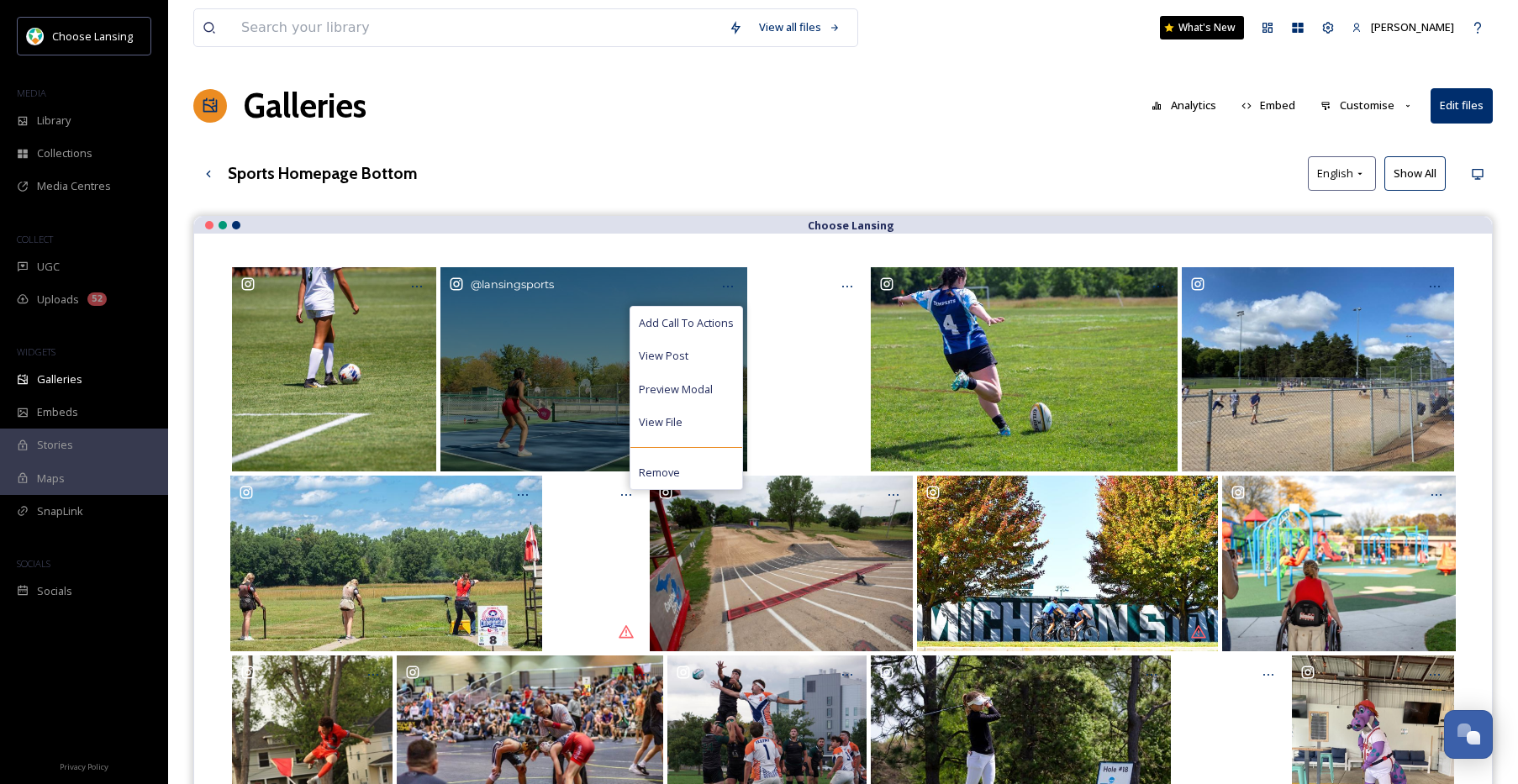
click at [715, 323] on span "Add Call To Actions" at bounding box center [685, 323] width 95 height 16
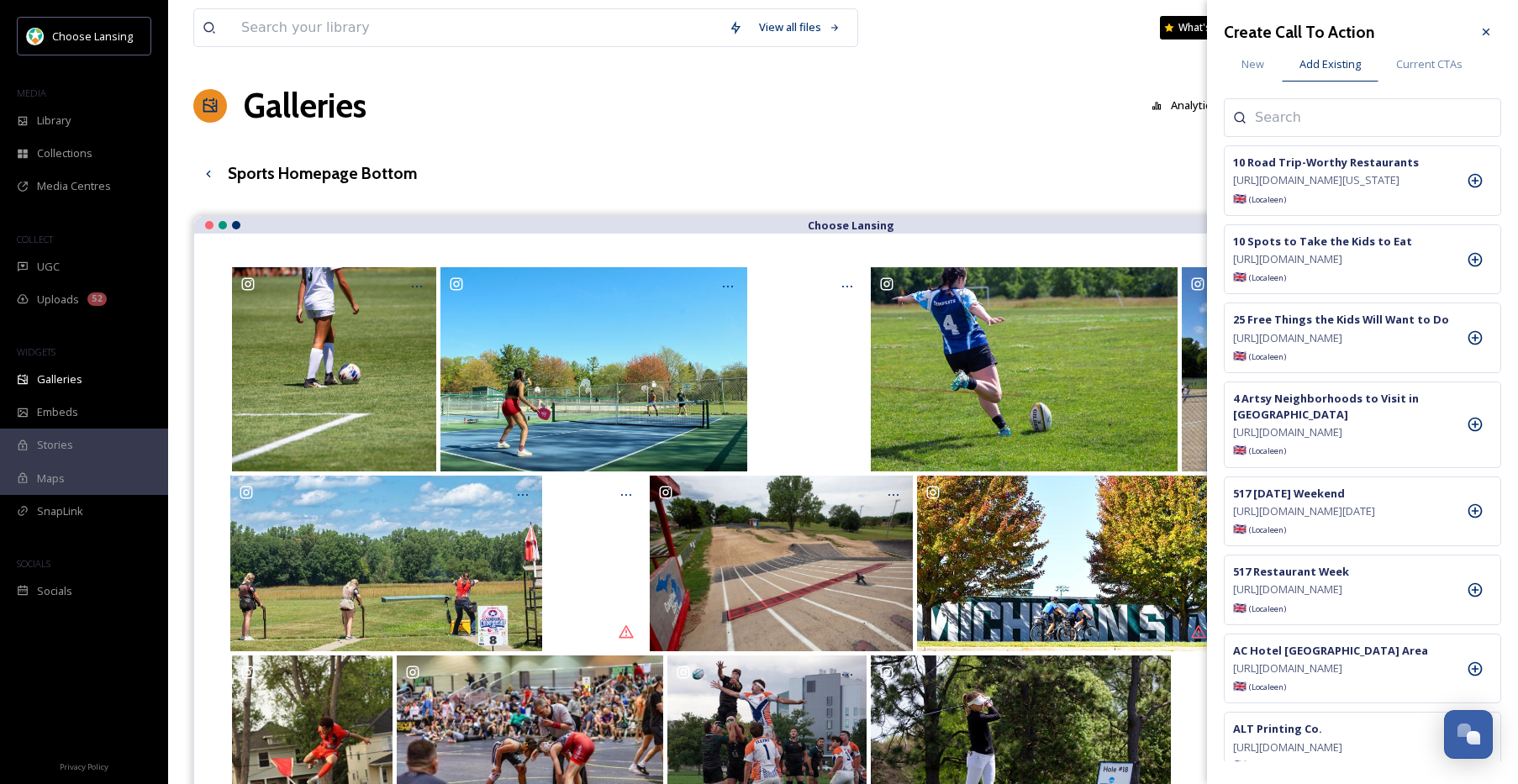
click at [1278, 115] on input at bounding box center [1338, 117] width 168 height 20
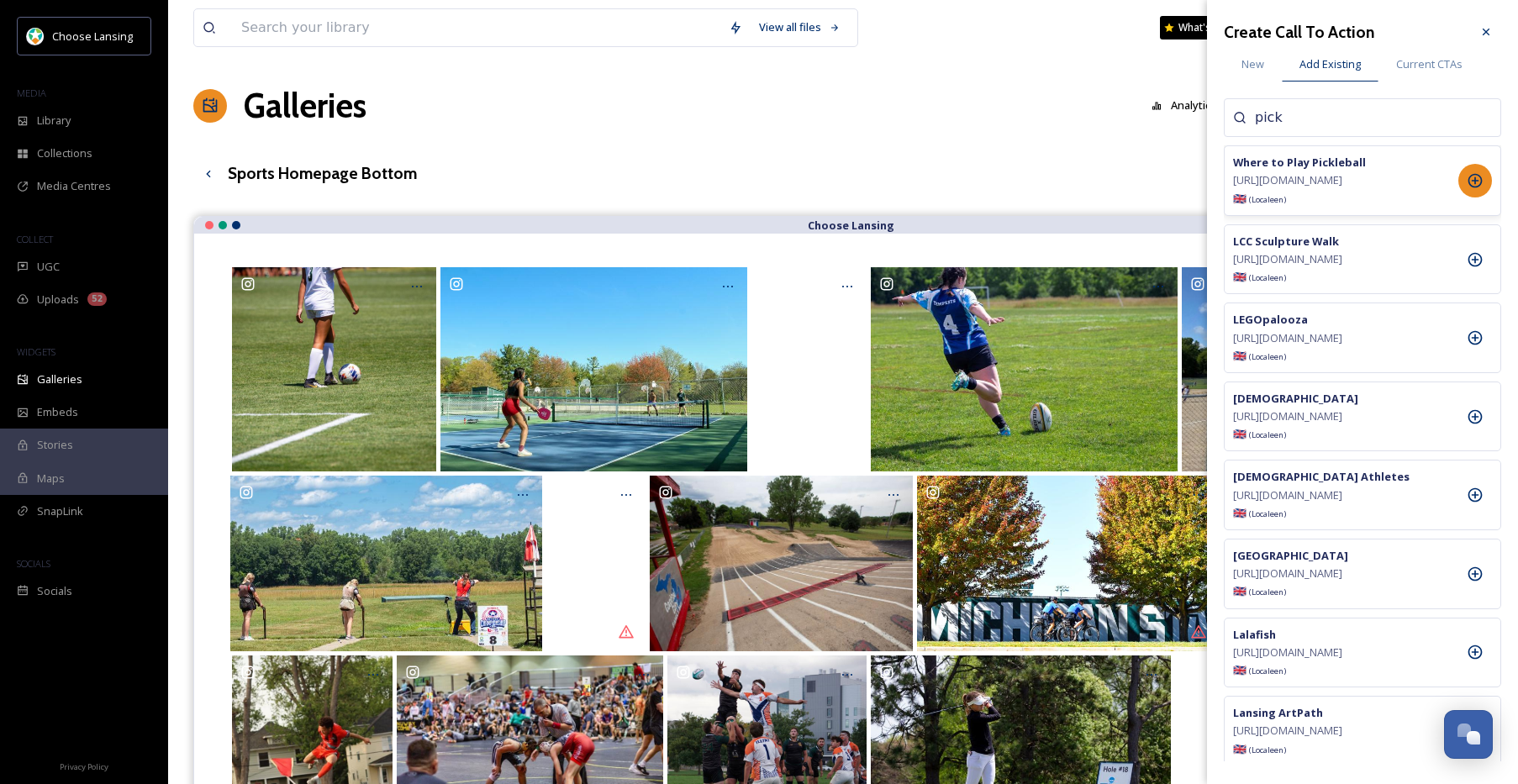
type input "pick"
click at [1481, 189] on icon at bounding box center [1475, 180] width 16 height 16
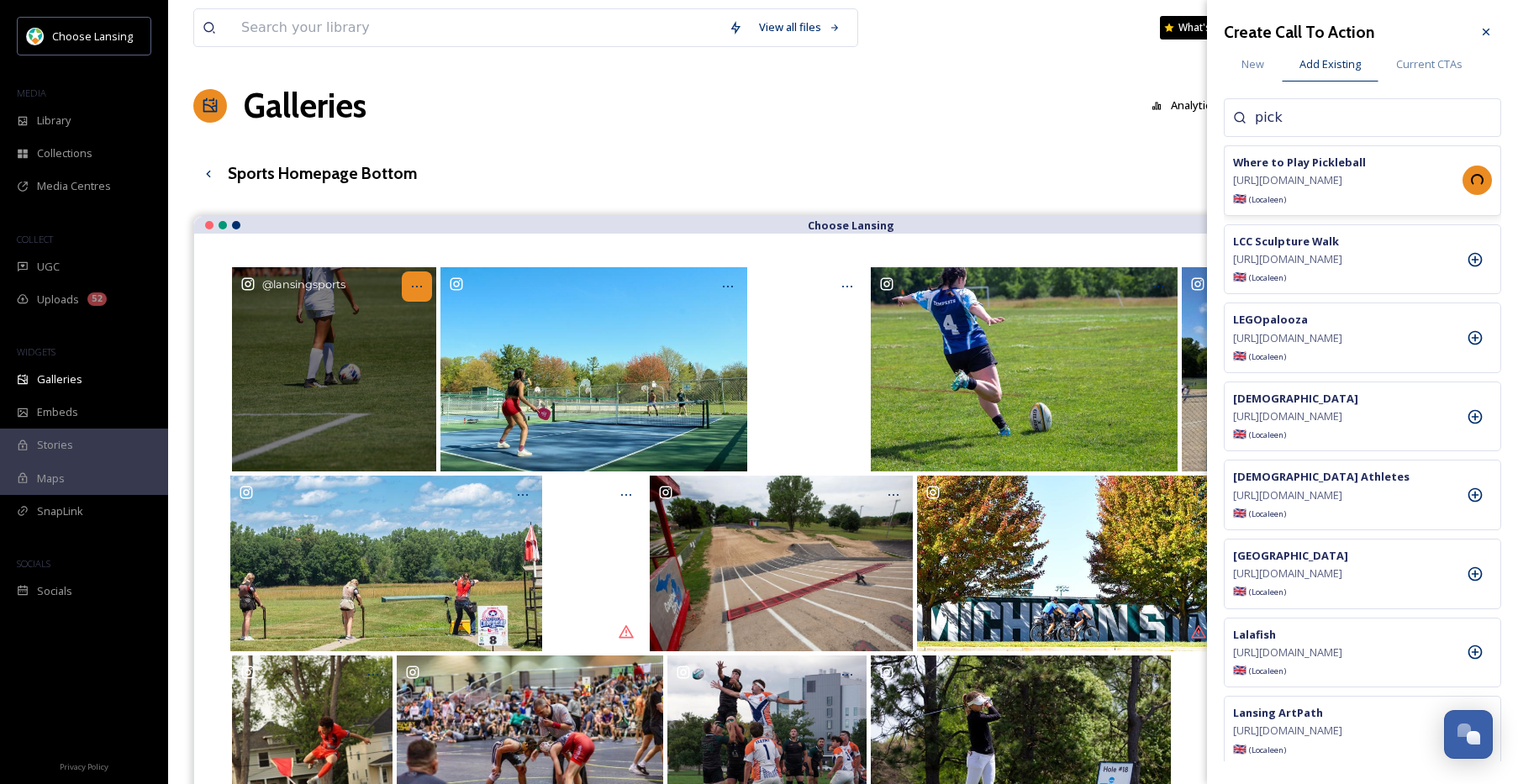
click at [421, 287] on icon at bounding box center [417, 286] width 13 height 13
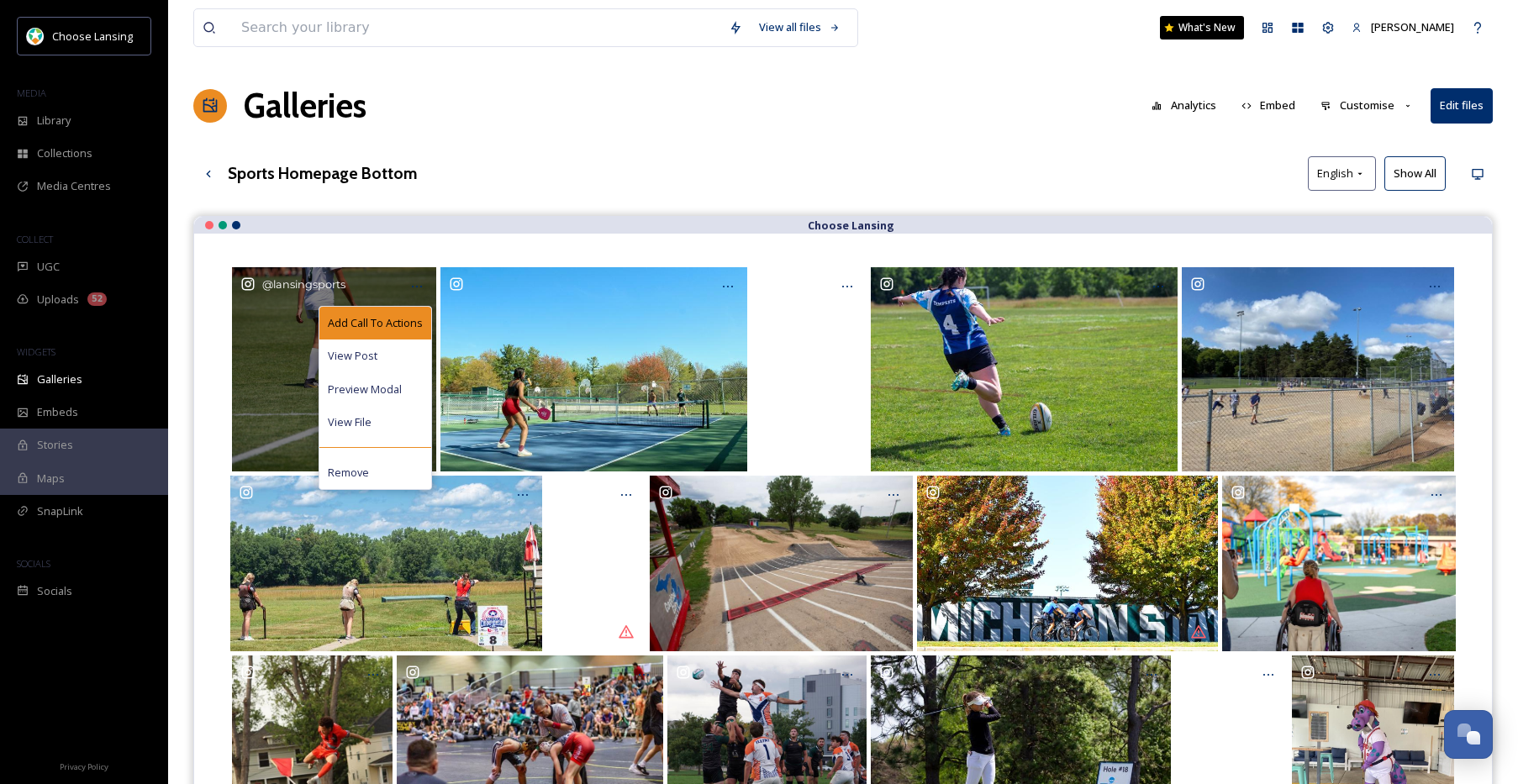
click at [414, 324] on span "Add Call To Actions" at bounding box center [375, 323] width 95 height 16
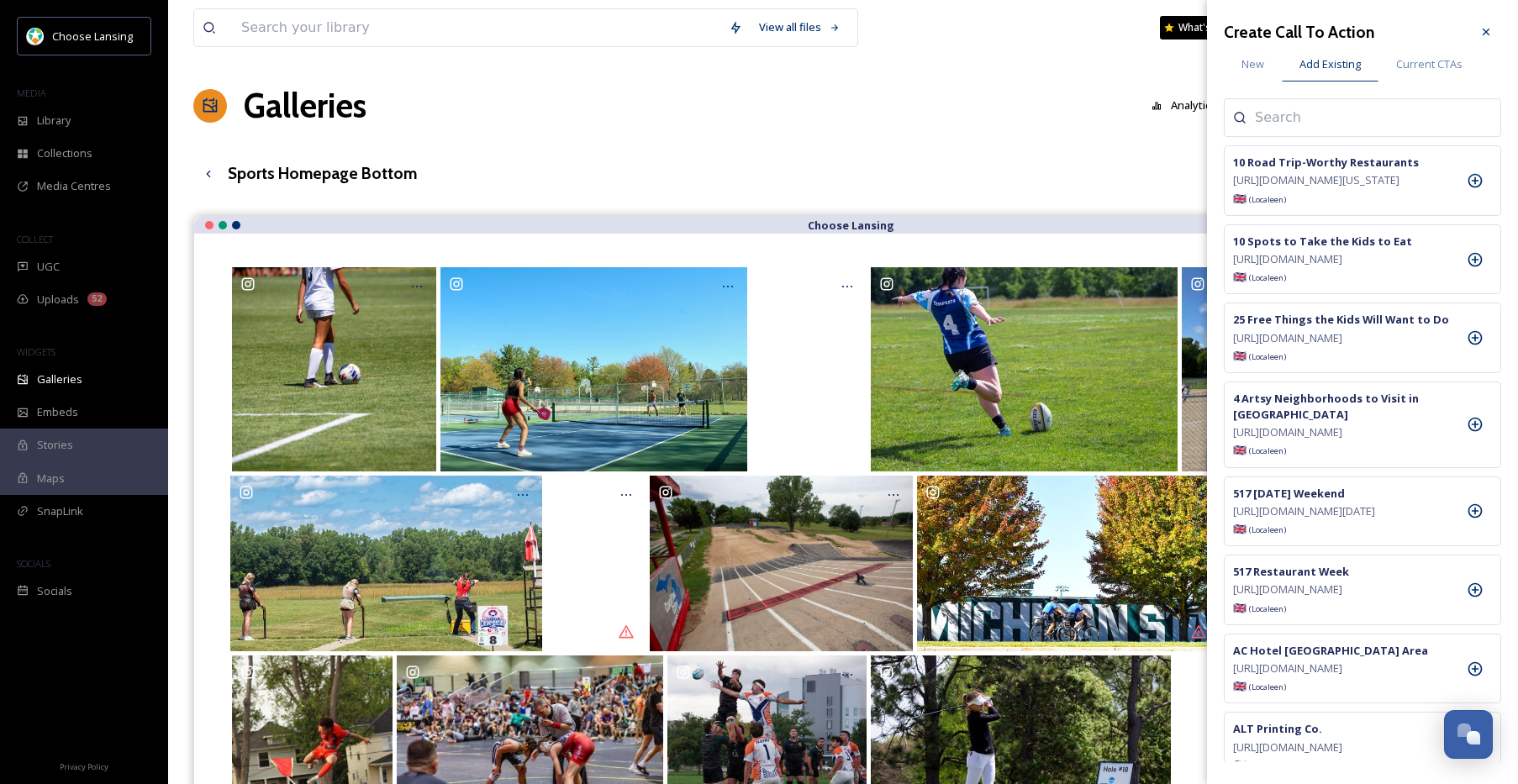
click at [1339, 114] on input at bounding box center [1338, 117] width 168 height 20
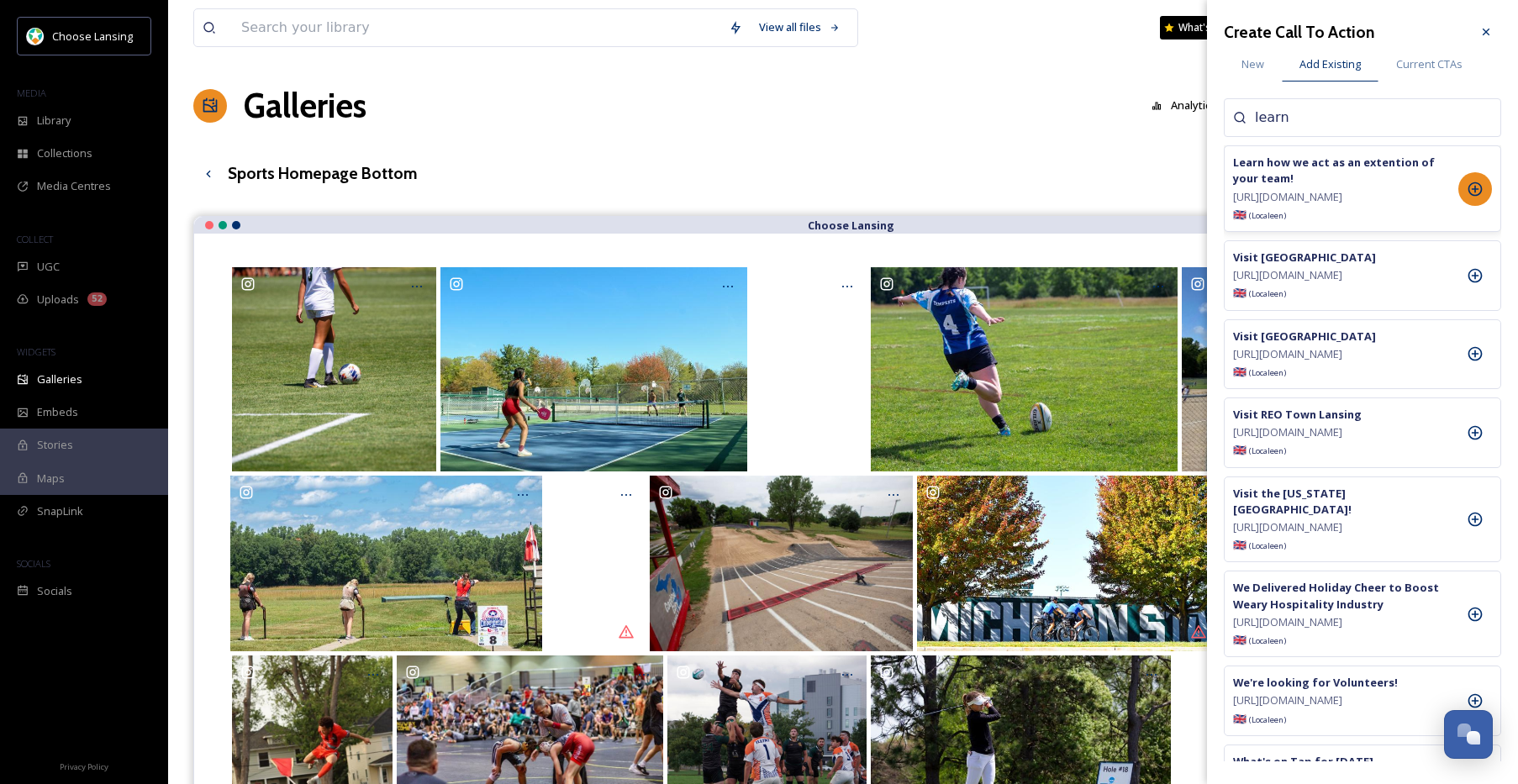
type input "learn"
click at [1480, 197] on icon at bounding box center [1475, 188] width 16 height 16
click at [1485, 34] on icon at bounding box center [1486, 32] width 13 height 13
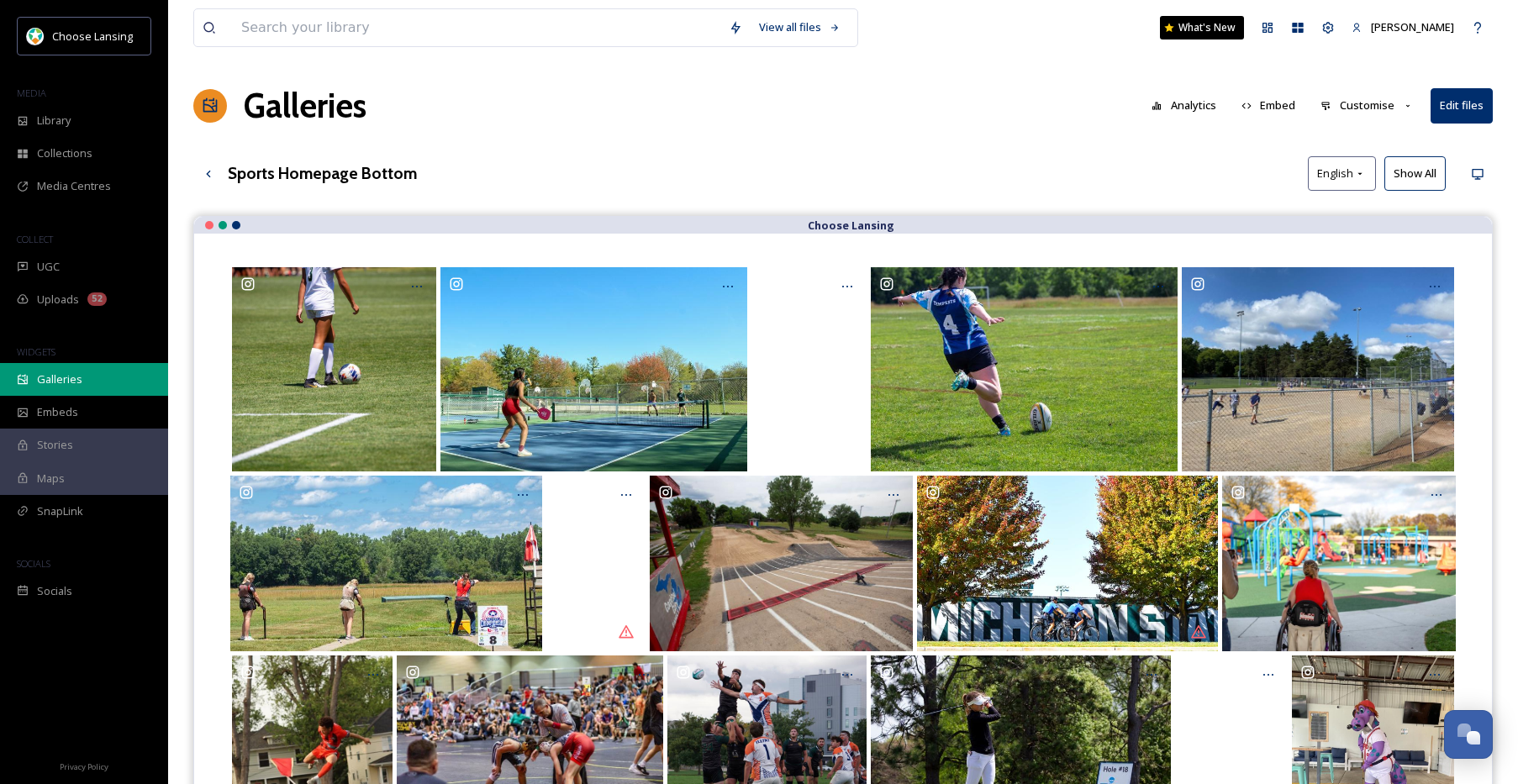
click at [74, 379] on span "Galleries" at bounding box center [59, 379] width 45 height 16
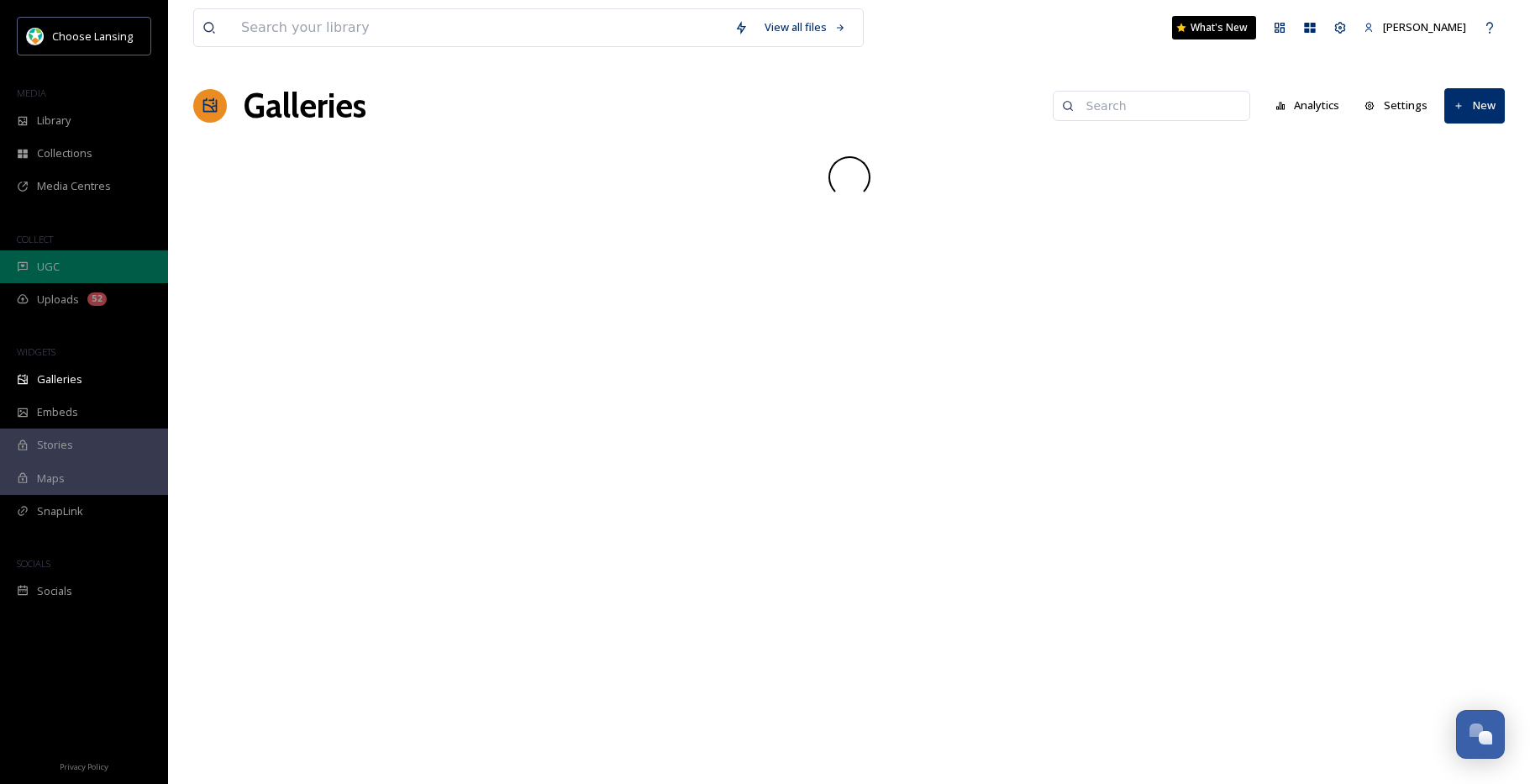
click at [86, 270] on div "UGC" at bounding box center [84, 267] width 168 height 33
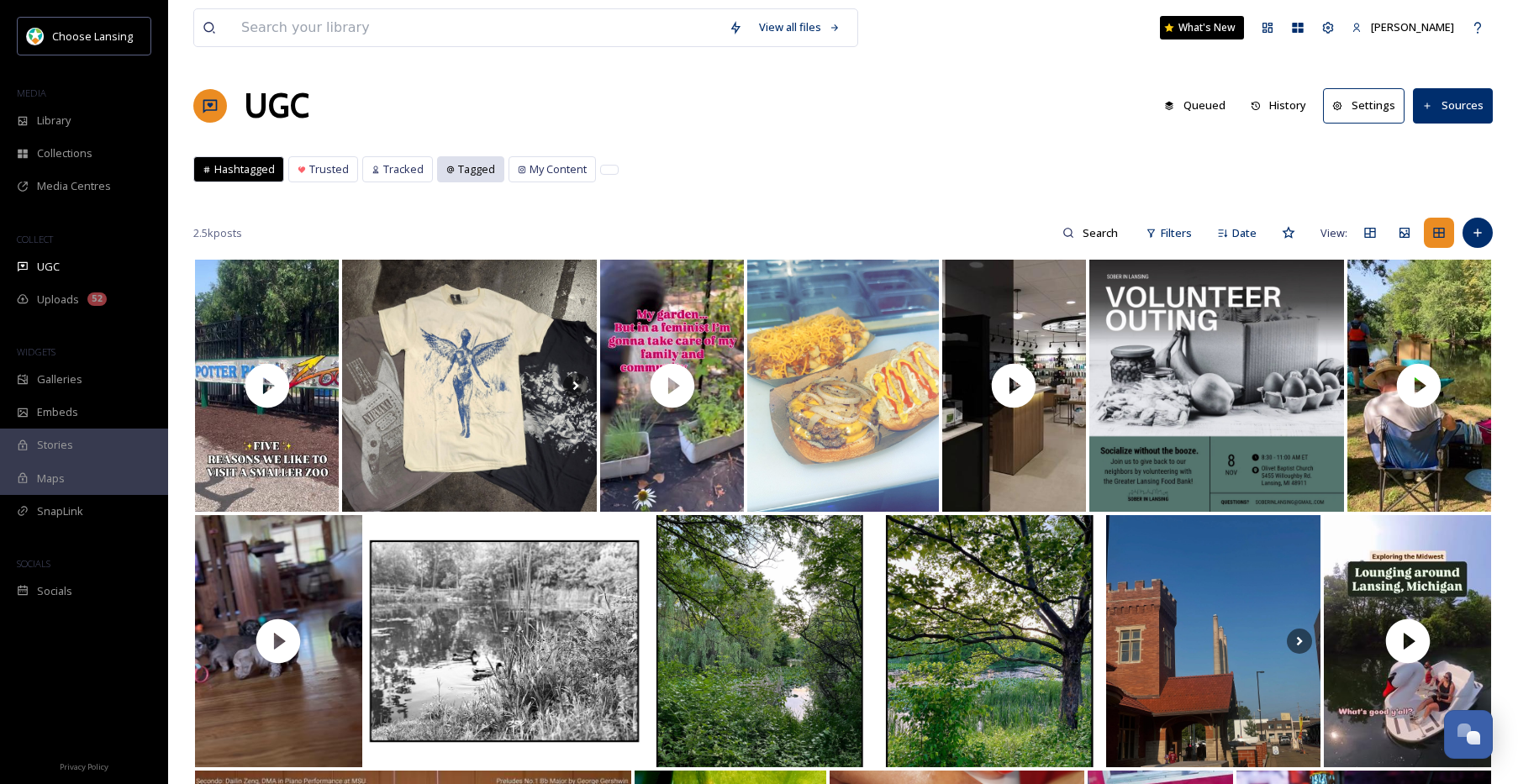
click at [467, 175] on span "Tagged" at bounding box center [476, 169] width 37 height 16
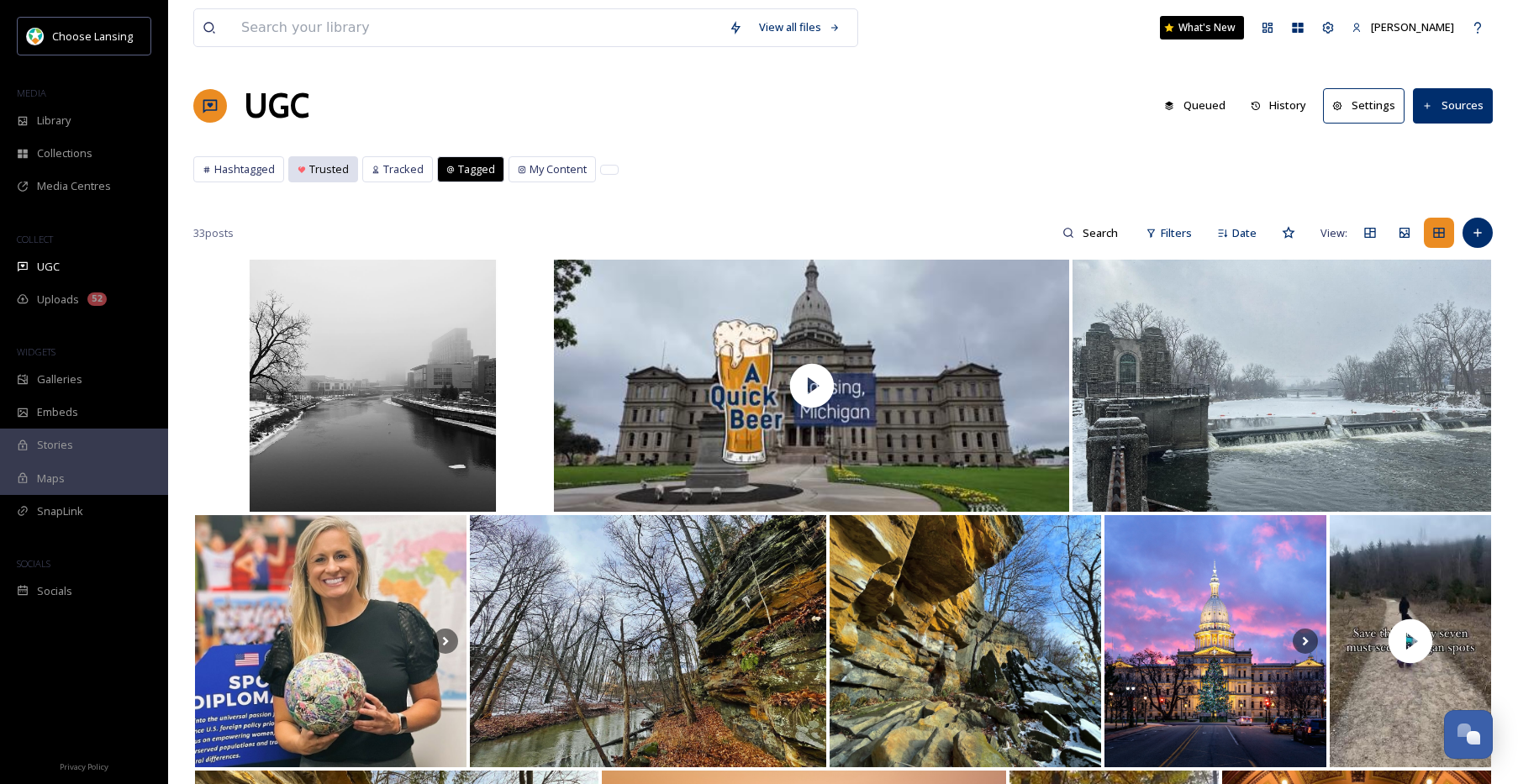
click at [328, 176] on span "Trusted" at bounding box center [329, 169] width 39 height 16
click at [326, 179] on div "Trusted" at bounding box center [323, 168] width 68 height 24
click at [320, 170] on span "Trusted" at bounding box center [329, 169] width 39 height 16
click at [325, 172] on span "Trusted" at bounding box center [329, 169] width 39 height 16
click at [340, 217] on div "33 posts Filters Date View:" at bounding box center [843, 233] width 1300 height 34
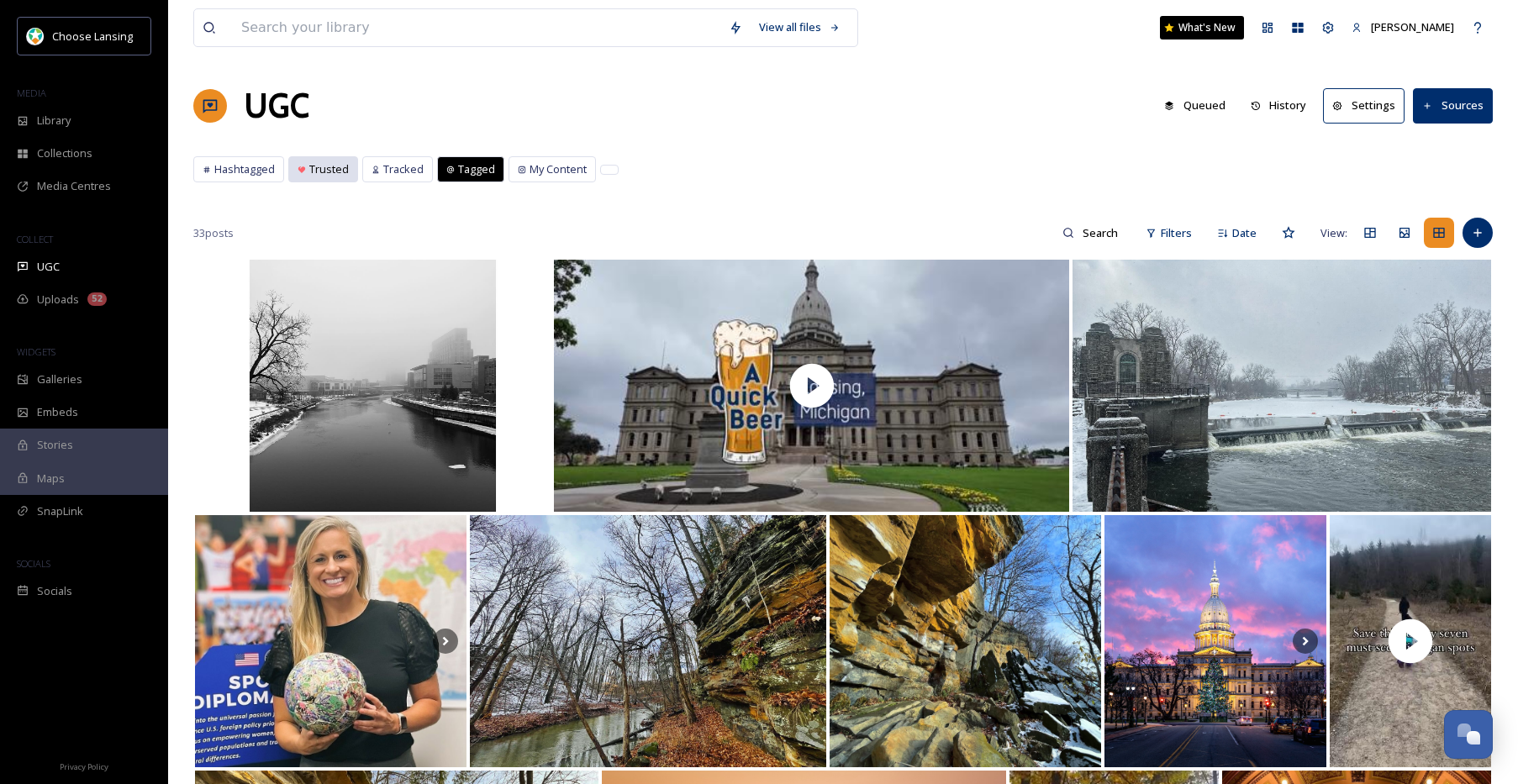
click at [318, 177] on span "Trusted" at bounding box center [329, 169] width 39 height 16
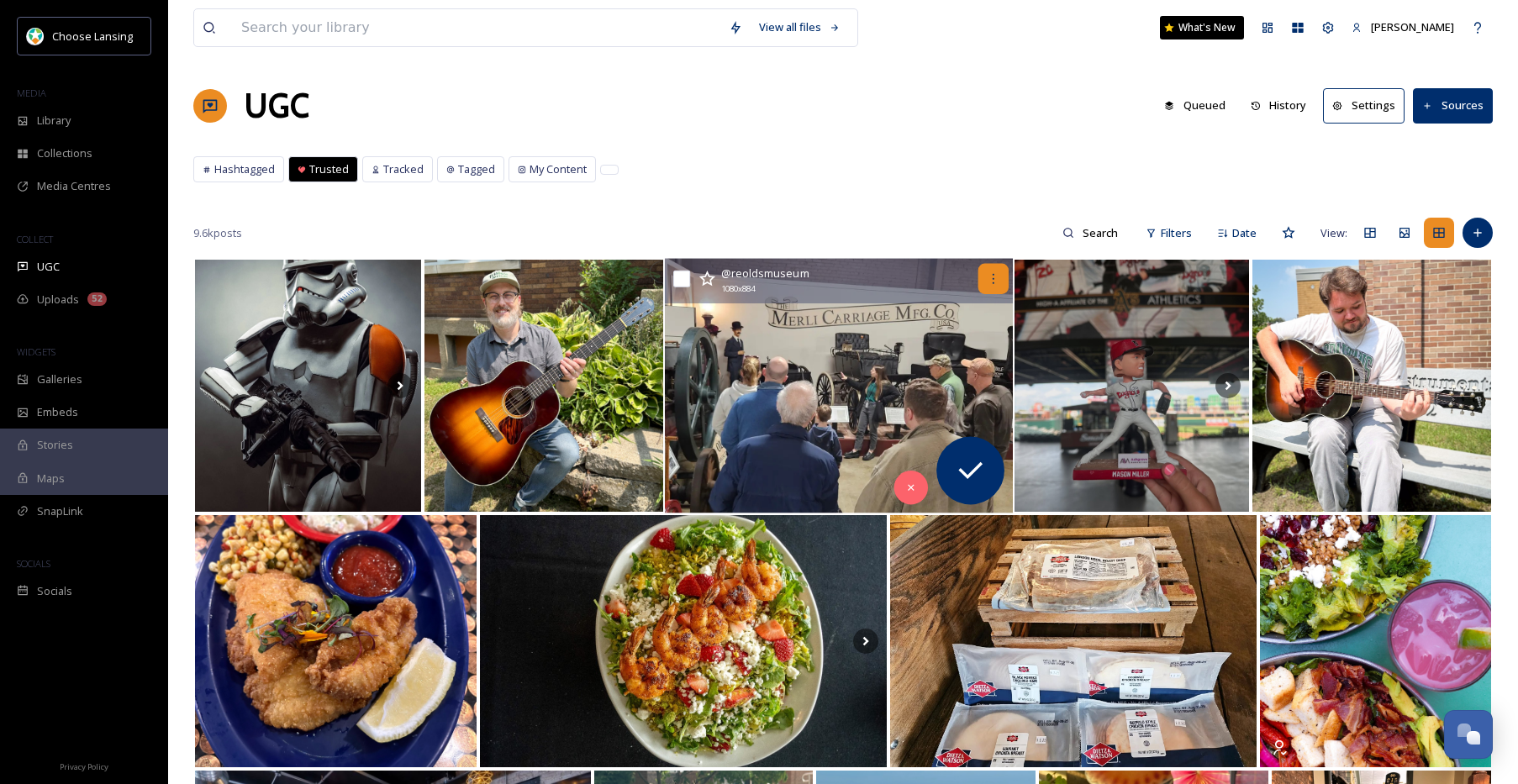
click at [993, 282] on icon at bounding box center [993, 279] width 13 height 13
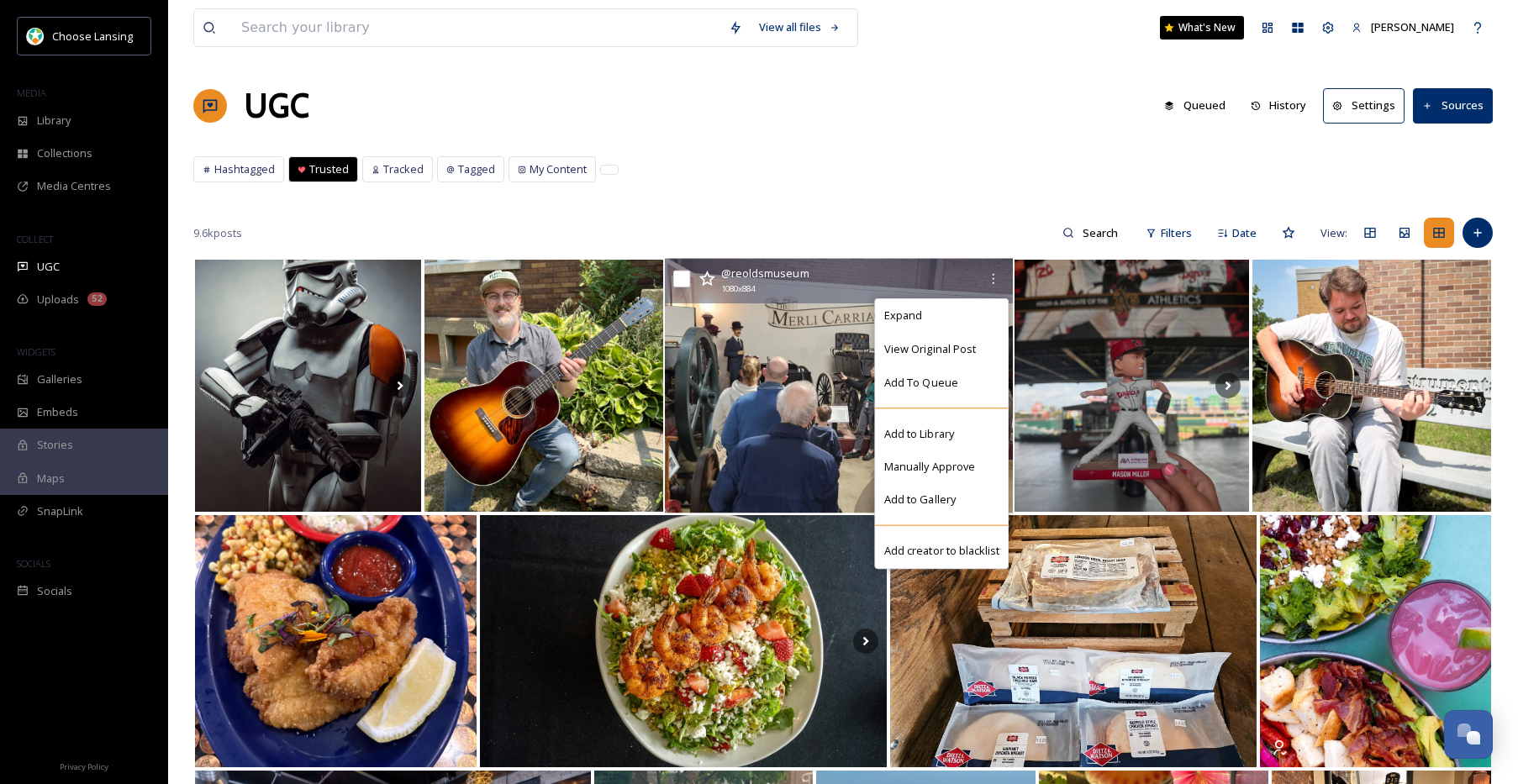
click at [790, 338] on img at bounding box center [839, 385] width 349 height 255
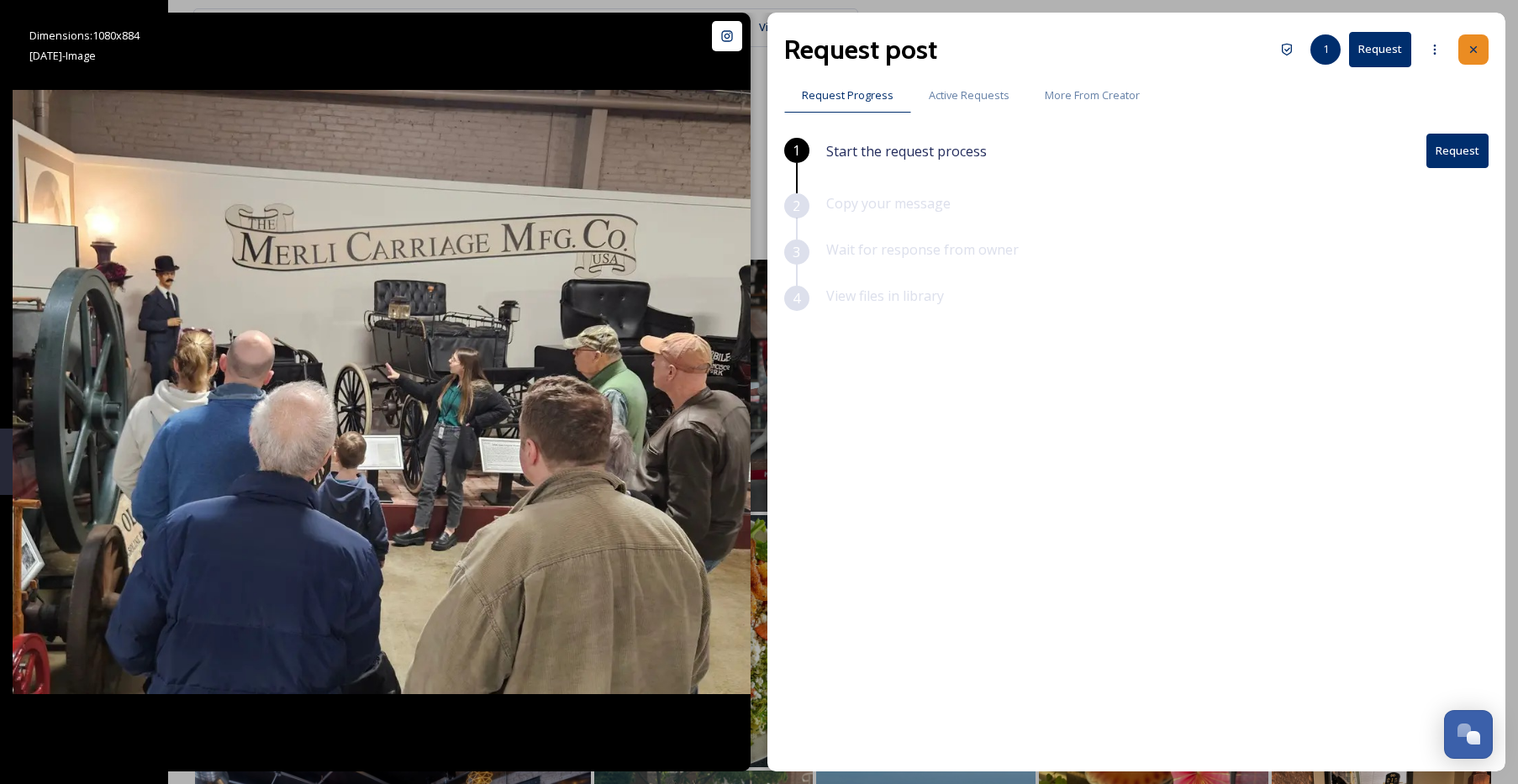
click at [1473, 51] on icon at bounding box center [1474, 50] width 13 height 13
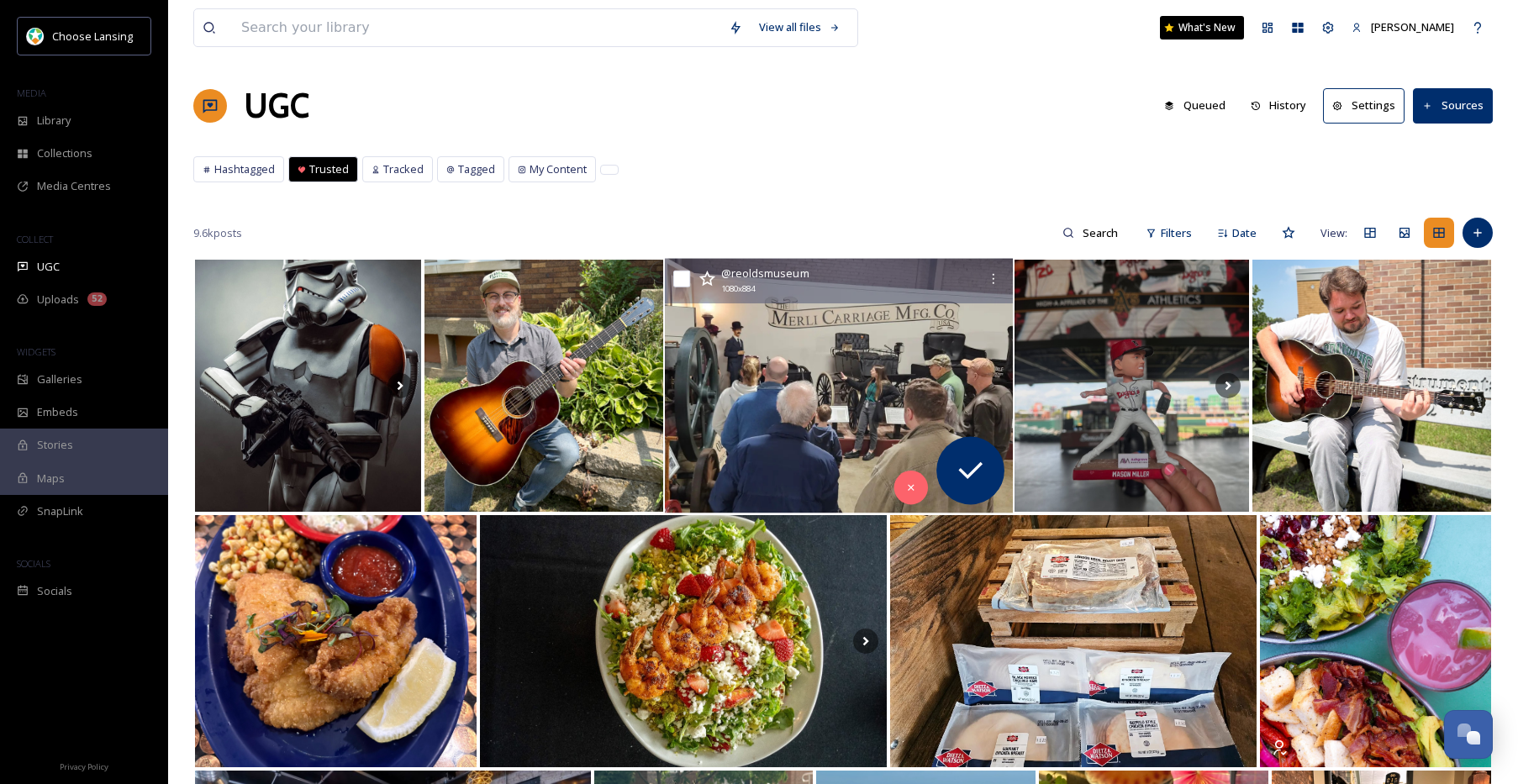
click at [679, 283] on input "checkbox" at bounding box center [681, 279] width 16 height 16
checkbox input "true"
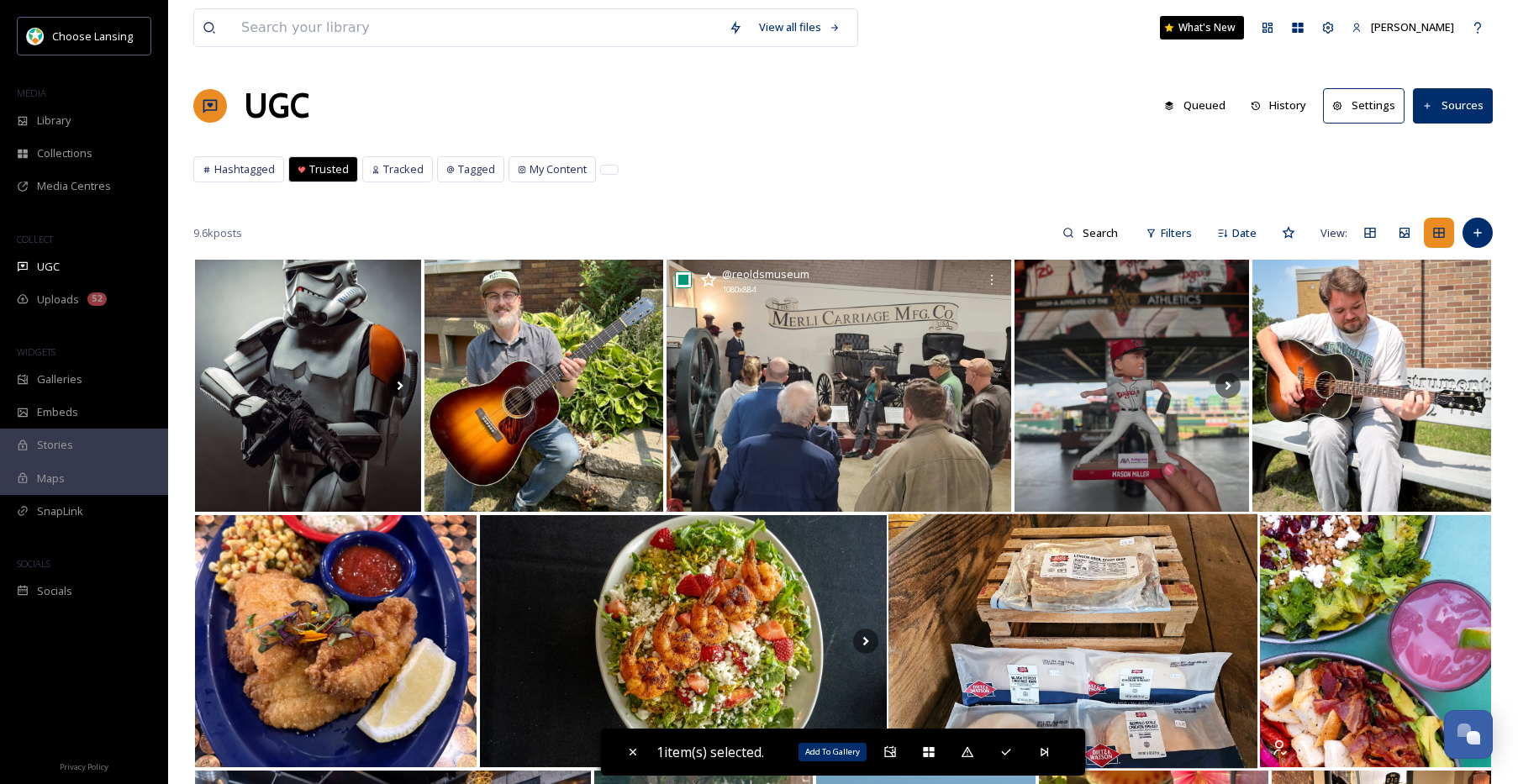
drag, startPoint x: 892, startPoint y: 749, endPoint x: 933, endPoint y: 696, distance: 67.0
click at [892, 749] on icon at bounding box center [890, 751] width 13 height 13
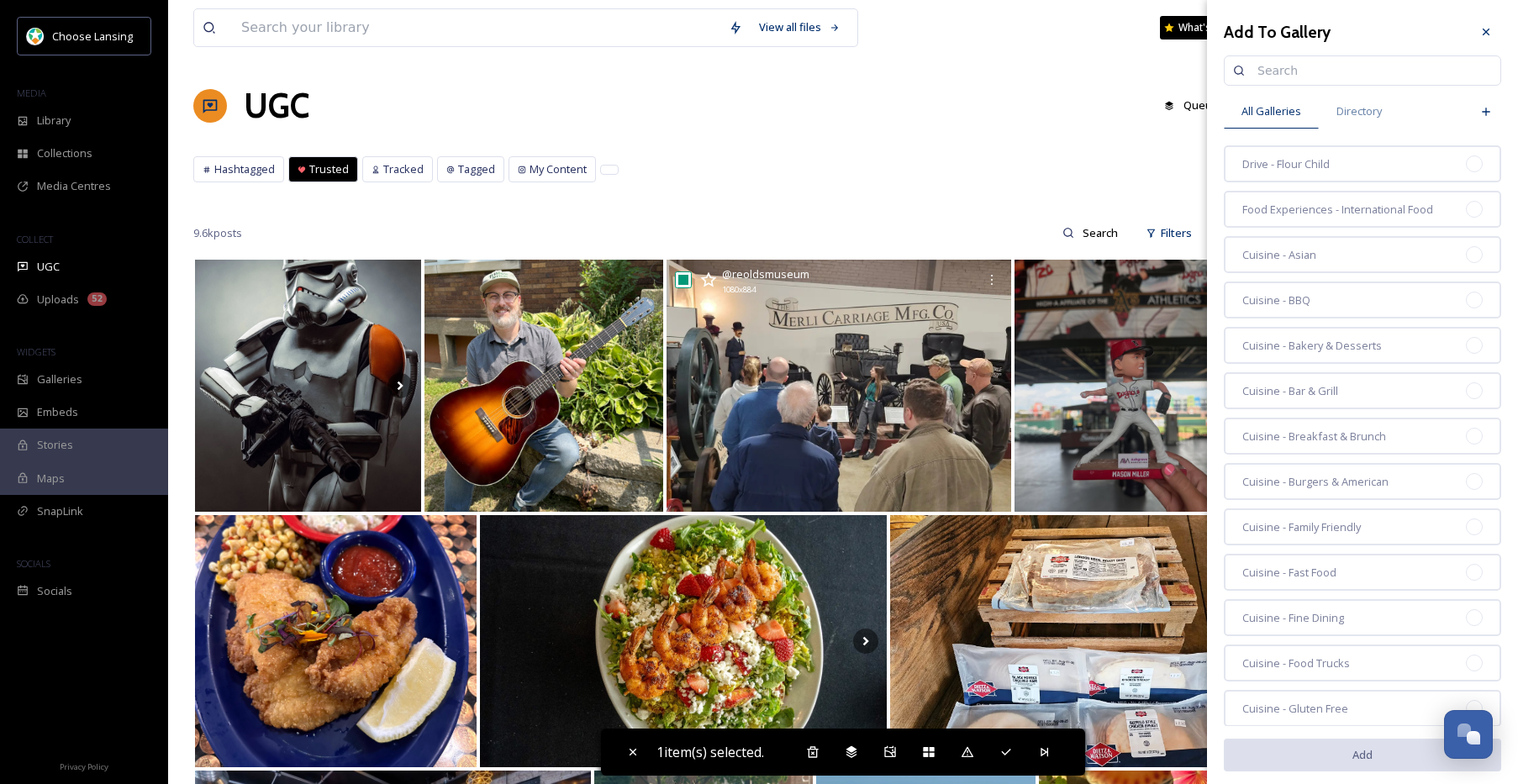
click at [1281, 73] on input at bounding box center [1370, 70] width 243 height 34
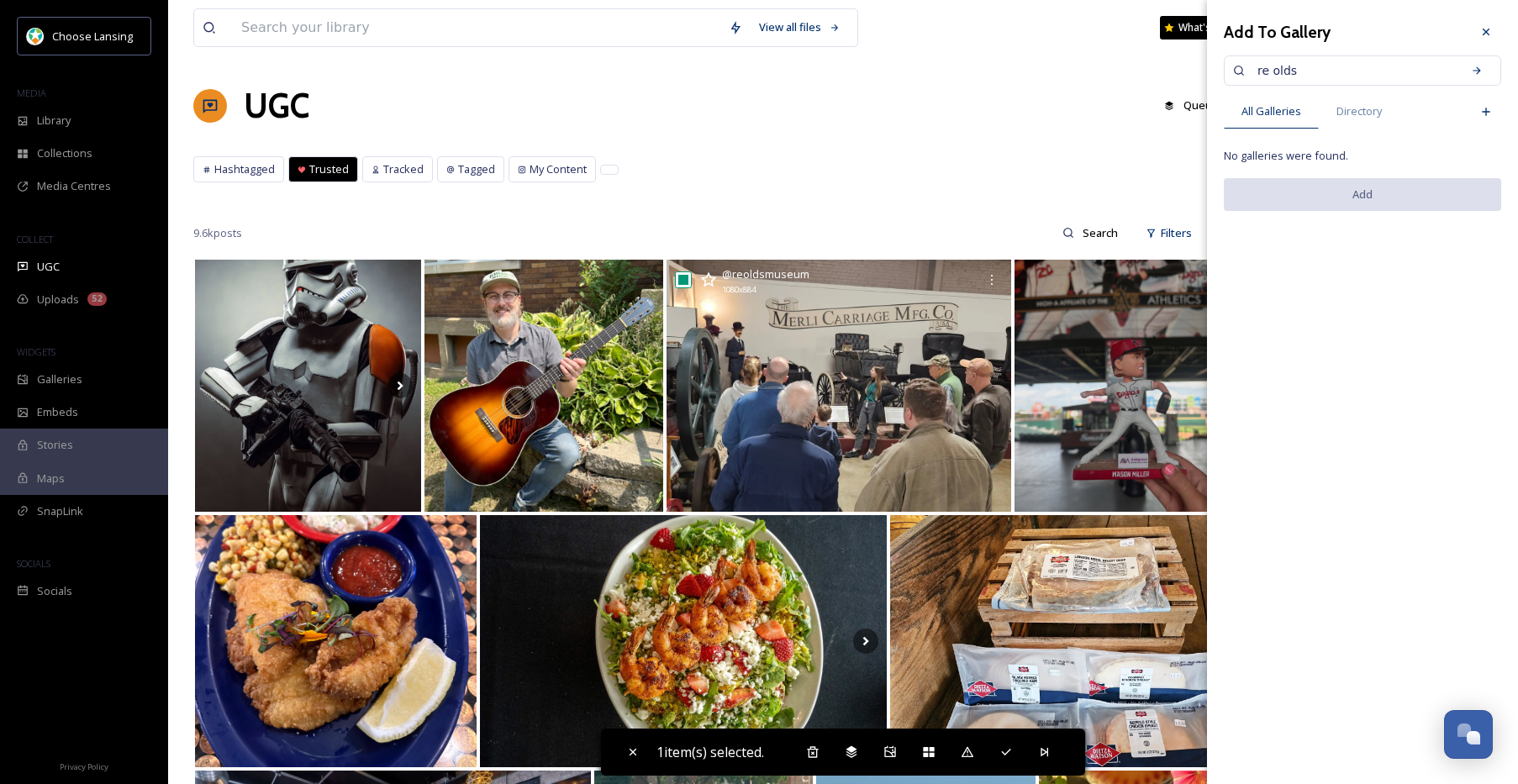
click at [1263, 70] on input "re olds" at bounding box center [1353, 70] width 209 height 34
drag, startPoint x: 1323, startPoint y: 71, endPoint x: 1260, endPoint y: 62, distance: 63.6
click at [1255, 66] on input "re olds" at bounding box center [1353, 70] width 209 height 34
type input "olds"
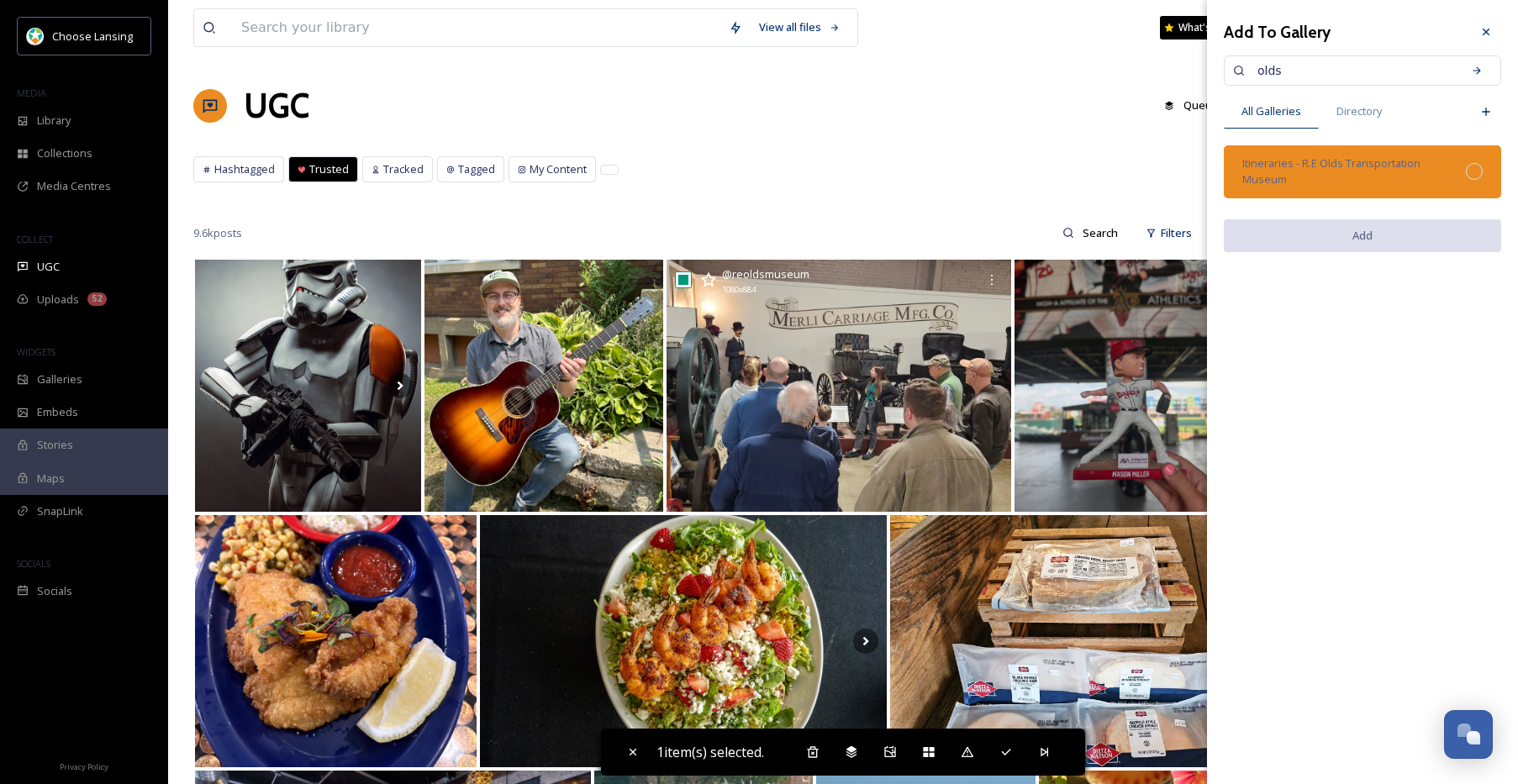
click at [1487, 171] on div "Itineraries - R.E Olds Transportation Museum" at bounding box center [1362, 171] width 278 height 52
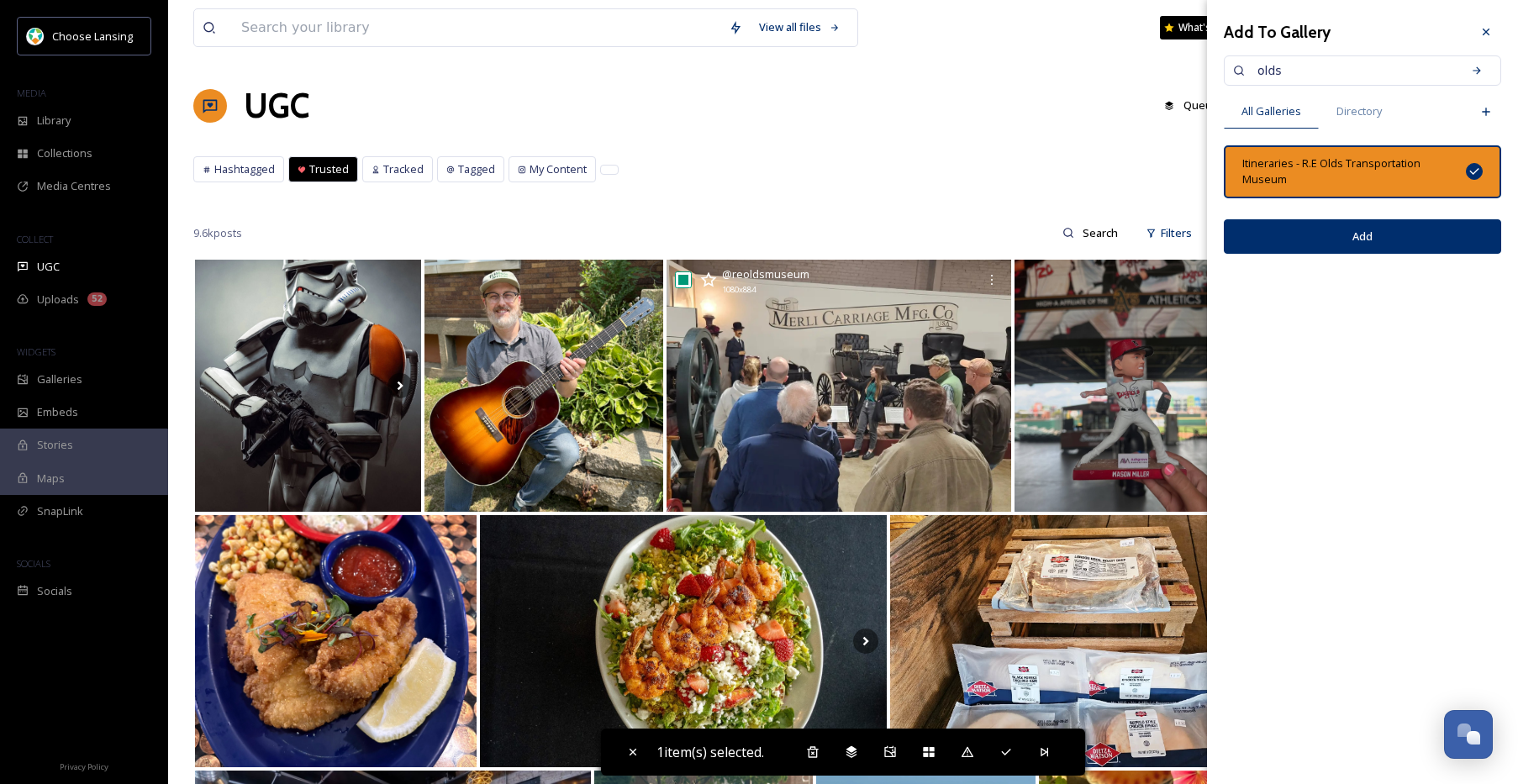
drag, startPoint x: 1410, startPoint y: 239, endPoint x: 1431, endPoint y: 250, distance: 23.7
click at [1412, 239] on button "Add" at bounding box center [1362, 236] width 278 height 35
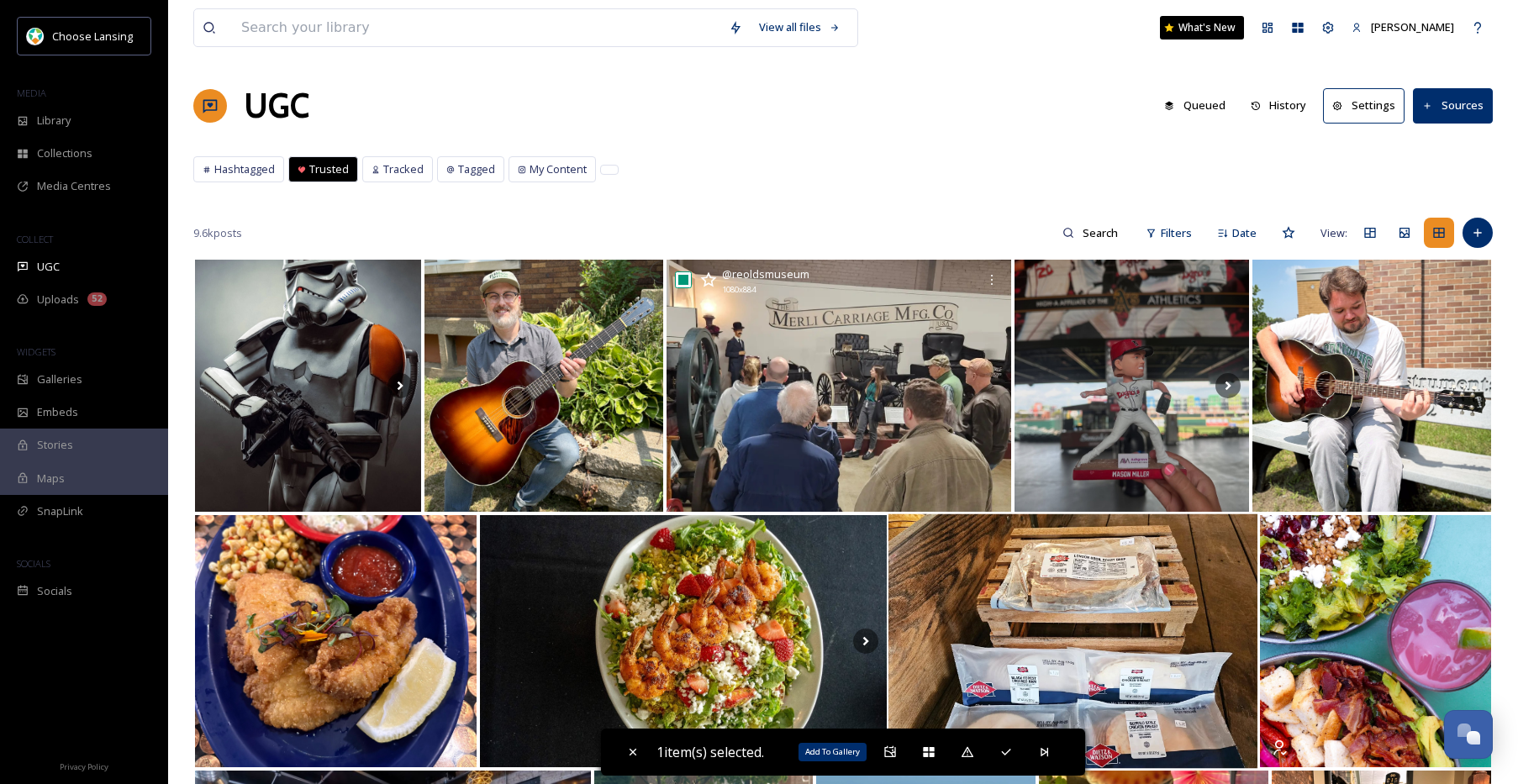
drag, startPoint x: 889, startPoint y: 746, endPoint x: 904, endPoint y: 726, distance: 25.0
click at [889, 746] on icon at bounding box center [889, 750] width 11 height 11
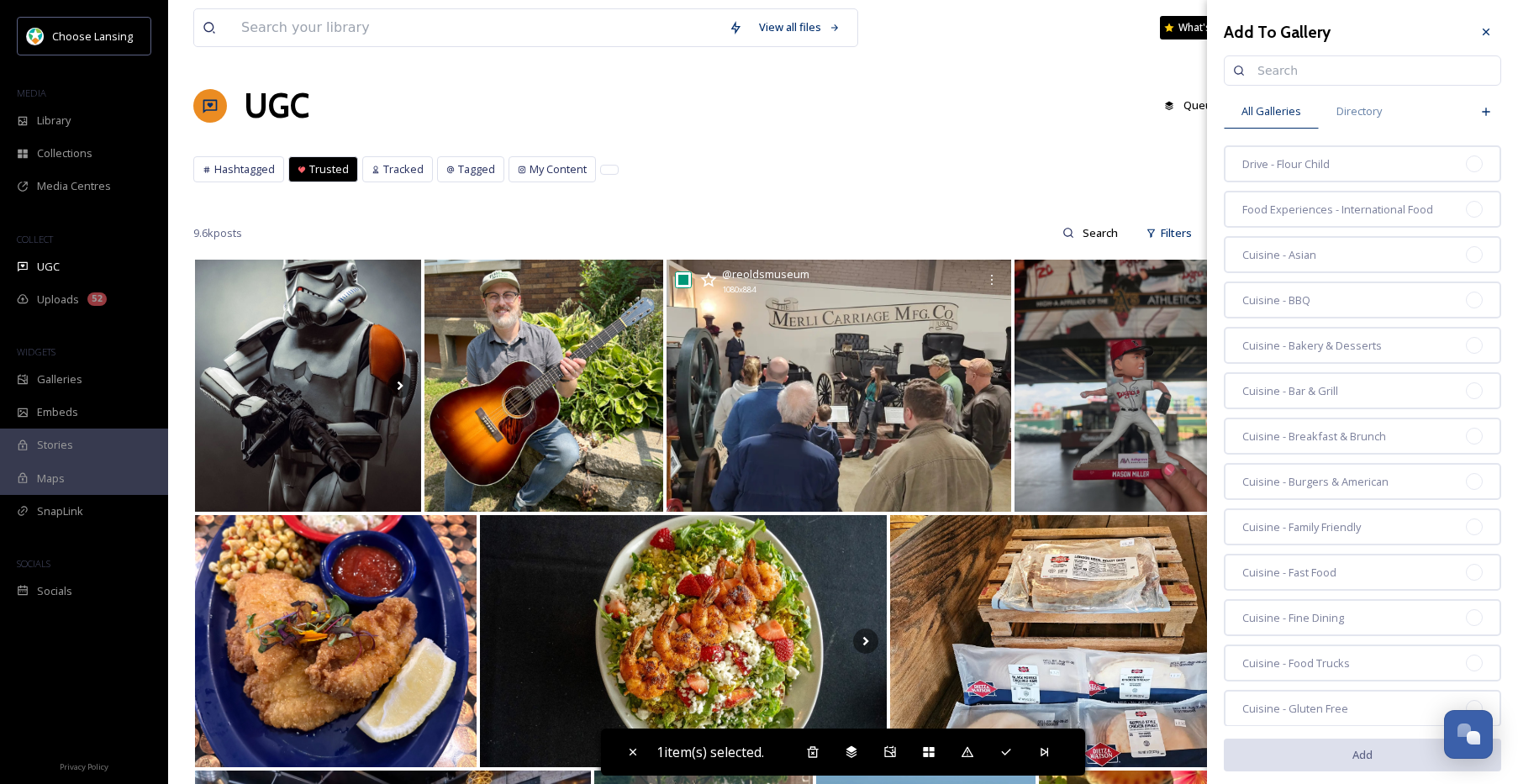
click at [1267, 77] on input at bounding box center [1370, 70] width 243 height 34
type input "home"
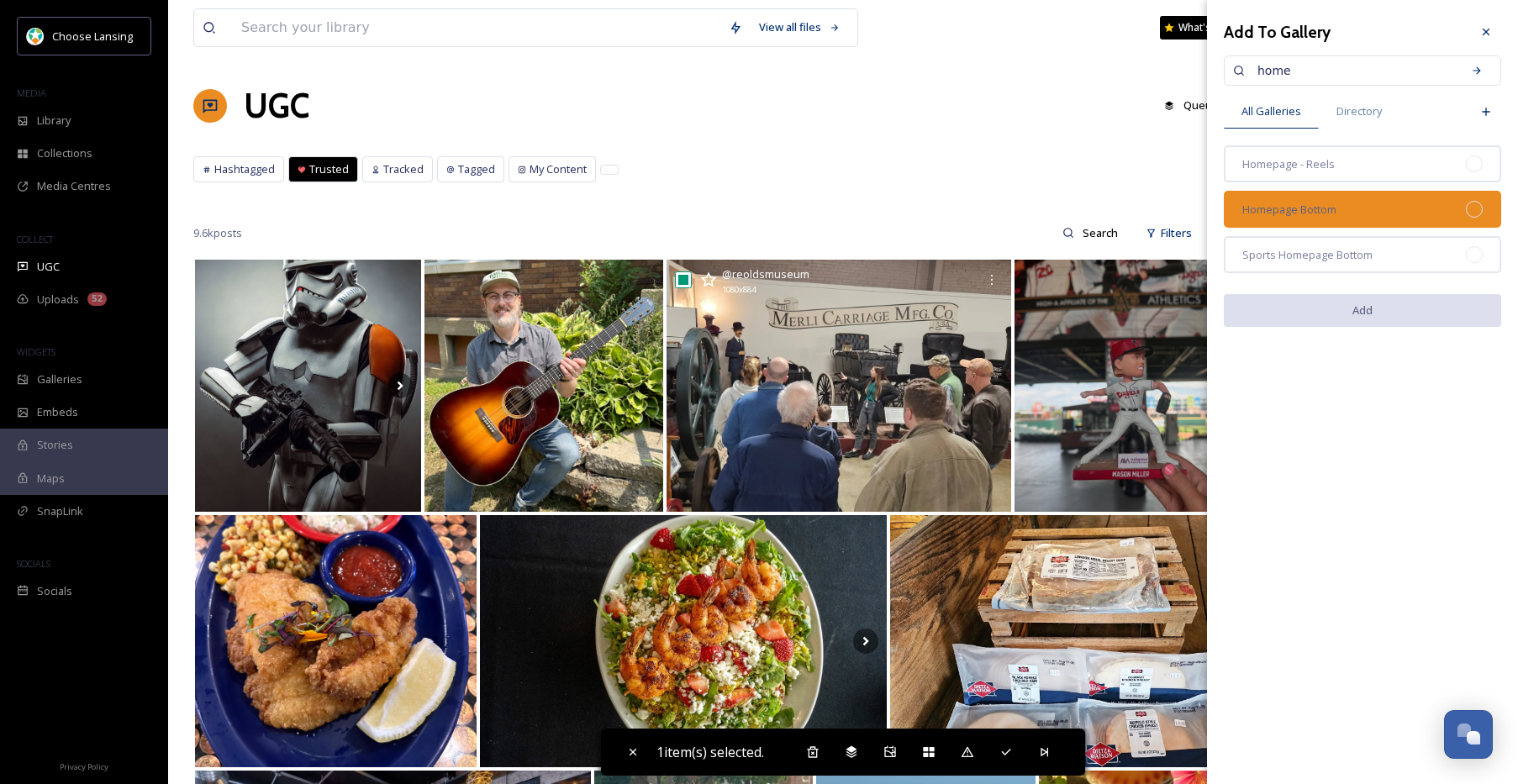
click at [1460, 209] on div "Homepage Bottom" at bounding box center [1362, 208] width 278 height 37
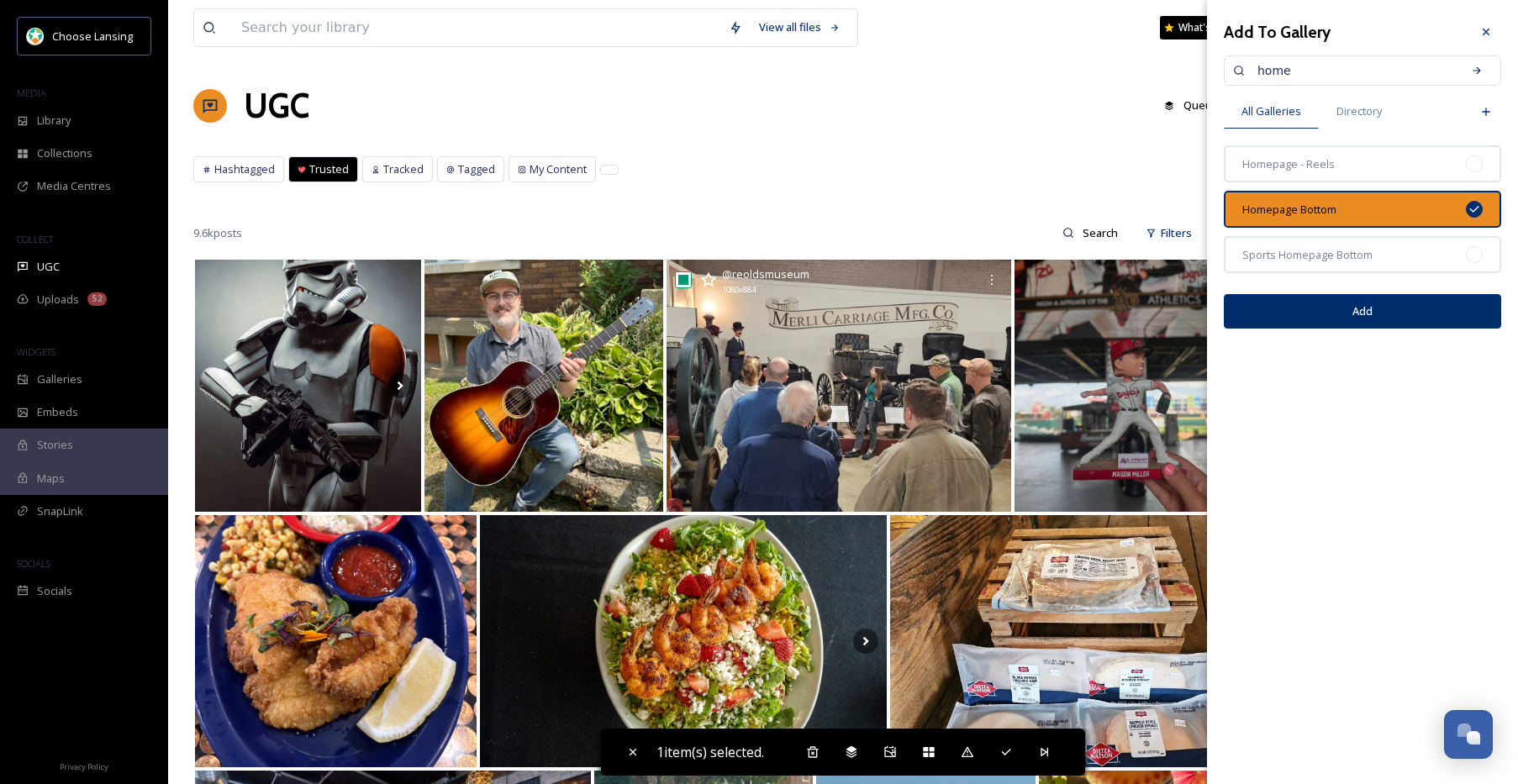
click at [1445, 320] on button "Add" at bounding box center [1362, 311] width 278 height 35
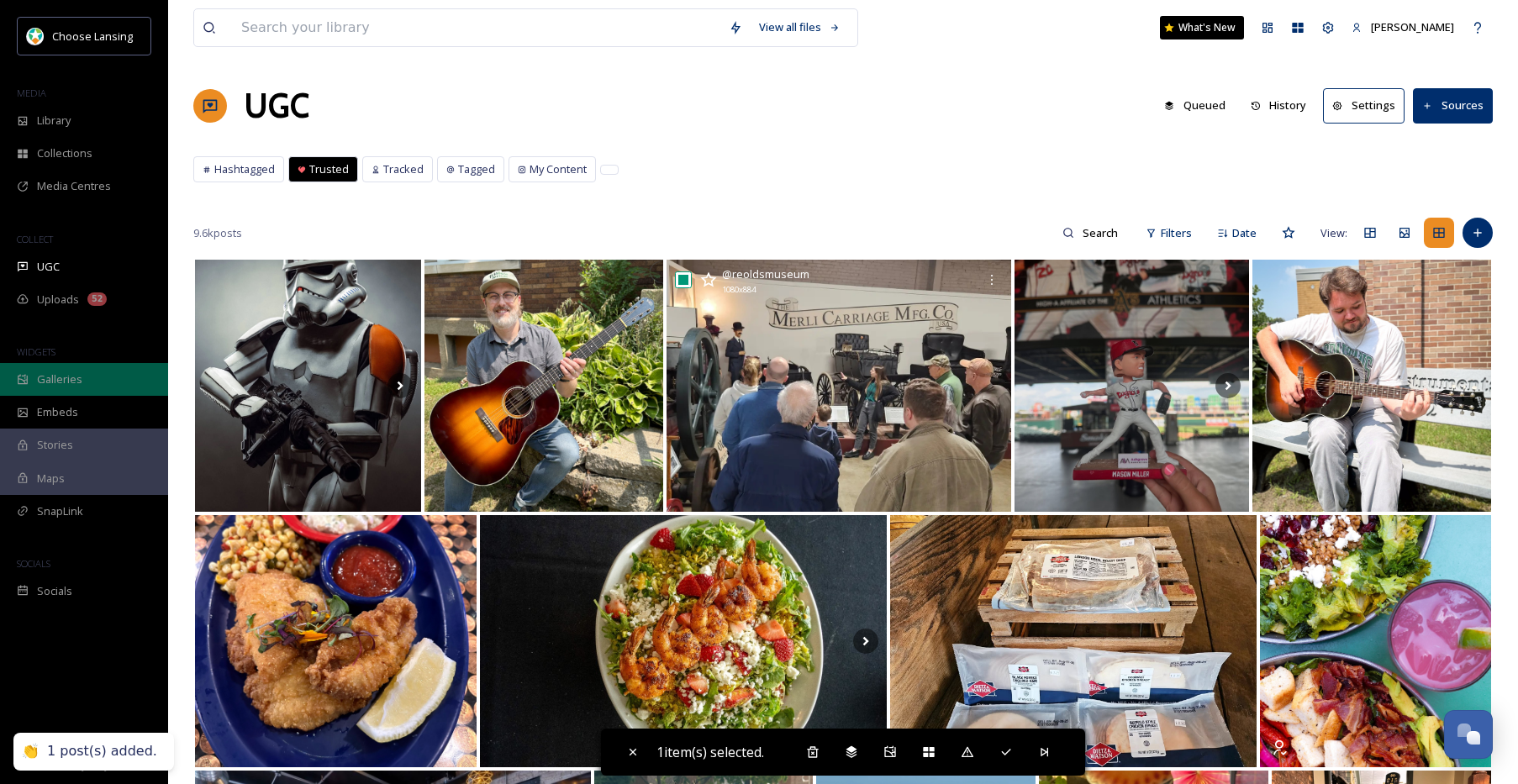
click at [84, 378] on div "Galleries" at bounding box center [84, 380] width 168 height 33
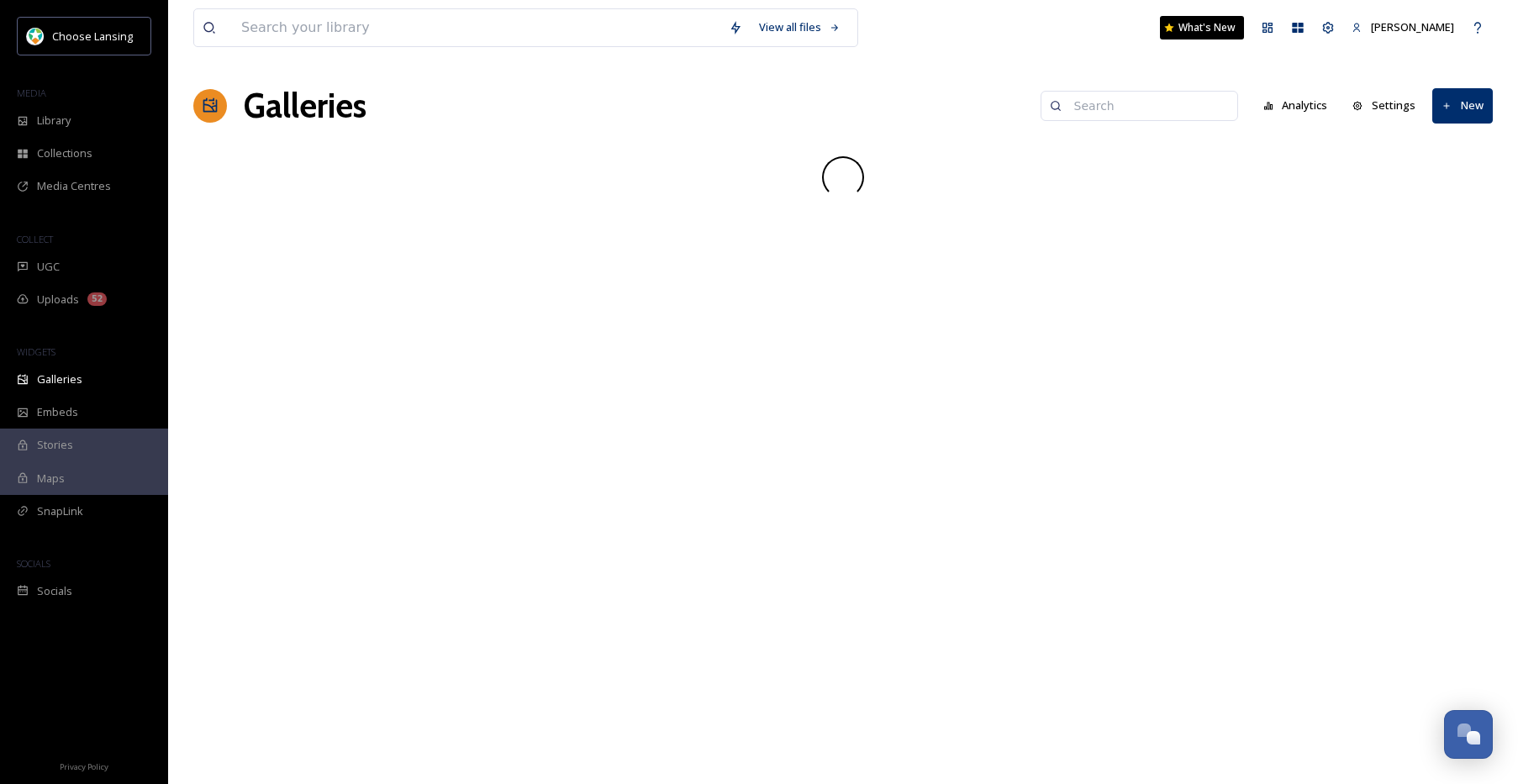
click at [1142, 111] on input at bounding box center [1148, 106] width 163 height 34
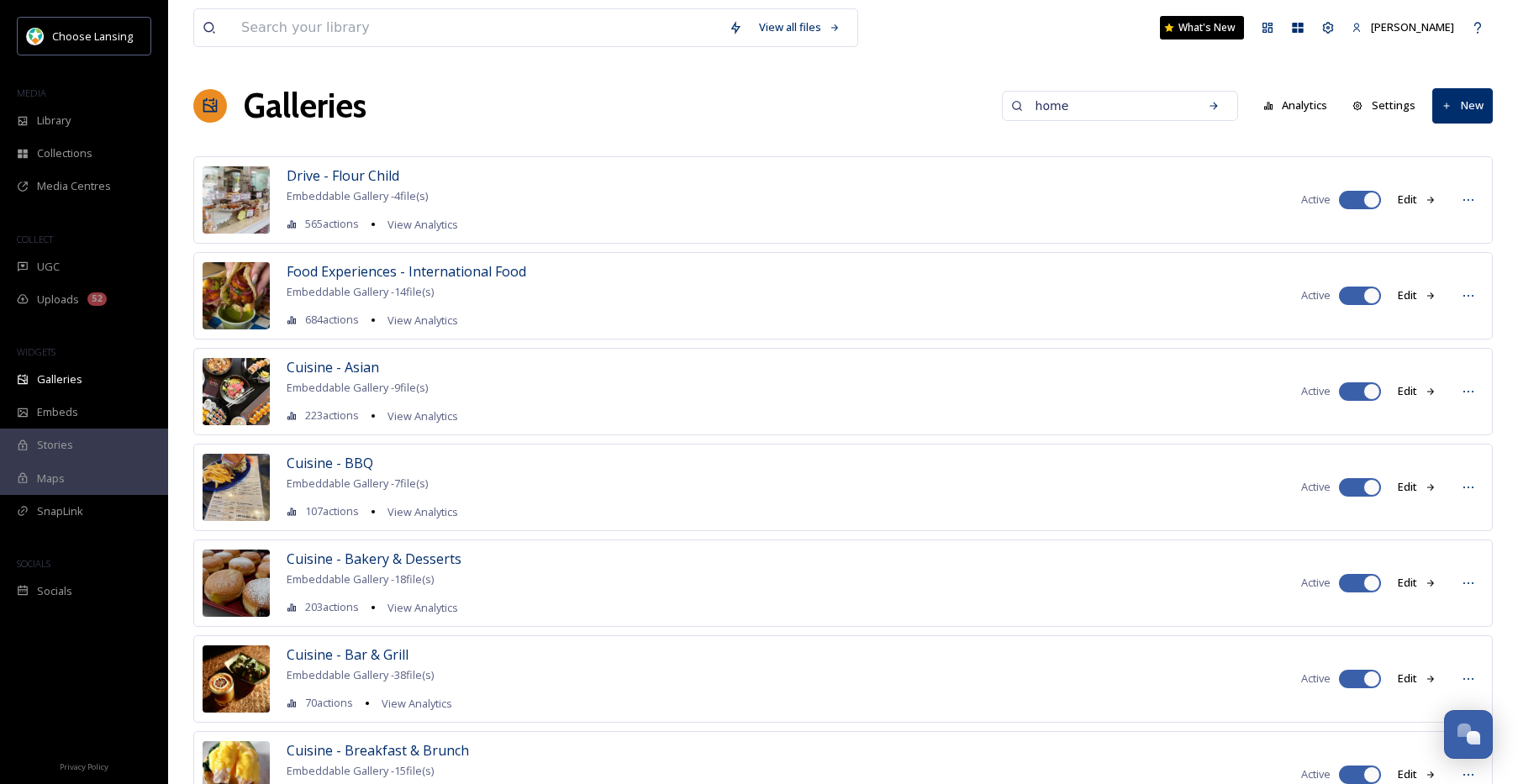
type input "home"
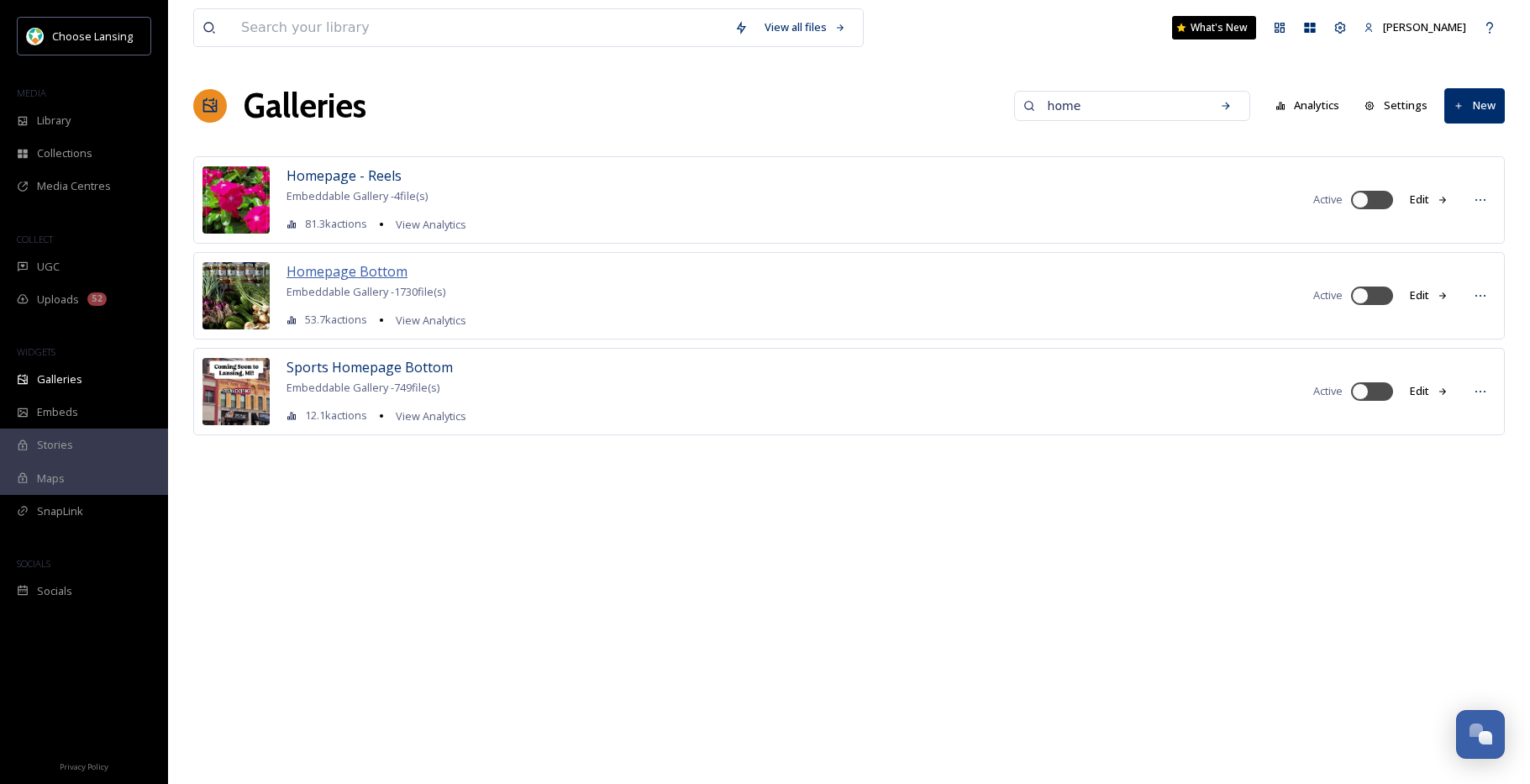
click at [373, 274] on span "Homepage Bottom" at bounding box center [347, 271] width 121 height 18
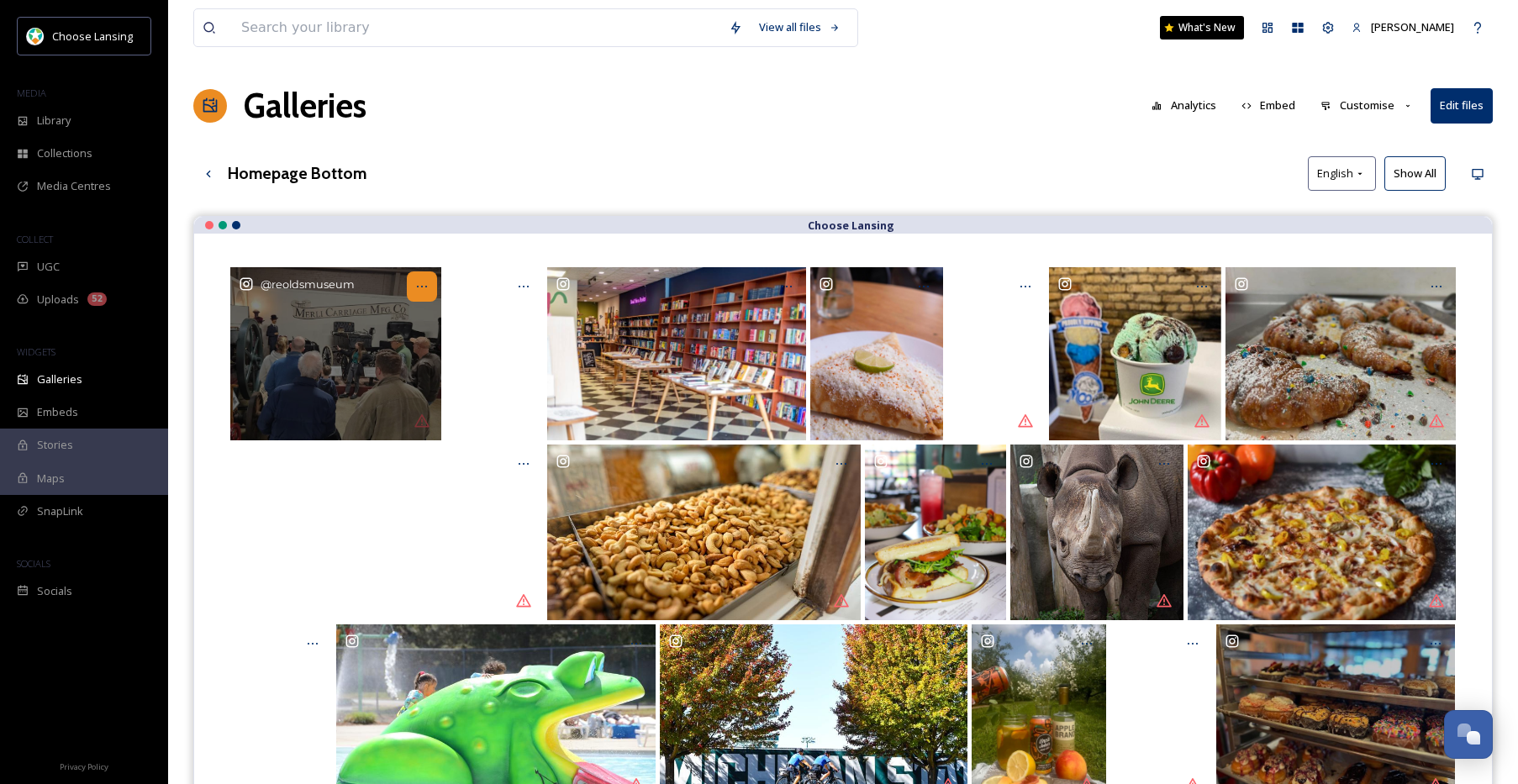
click at [418, 291] on icon at bounding box center [422, 286] width 13 height 13
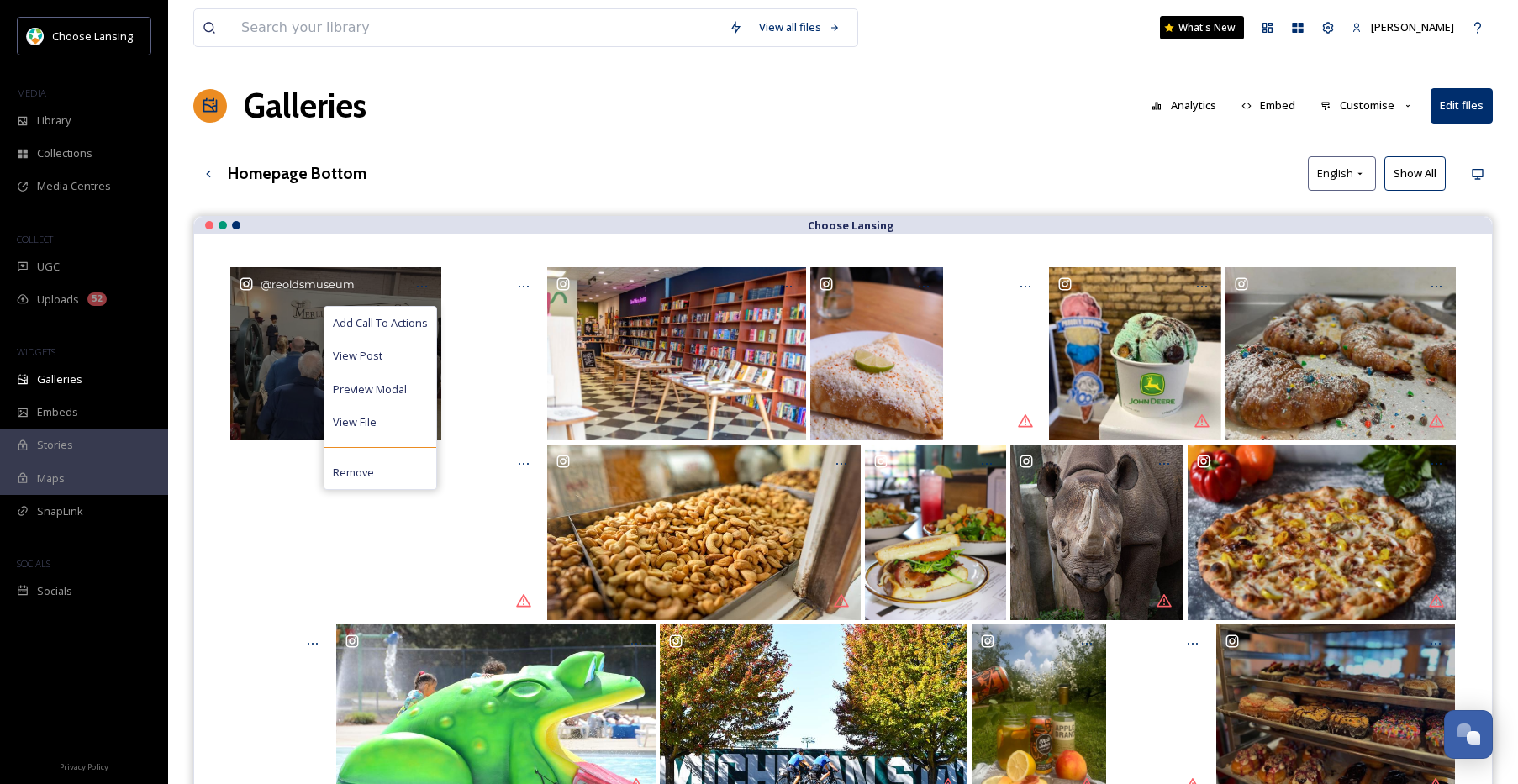
click at [410, 324] on span "Add Call To Actions" at bounding box center [380, 323] width 95 height 16
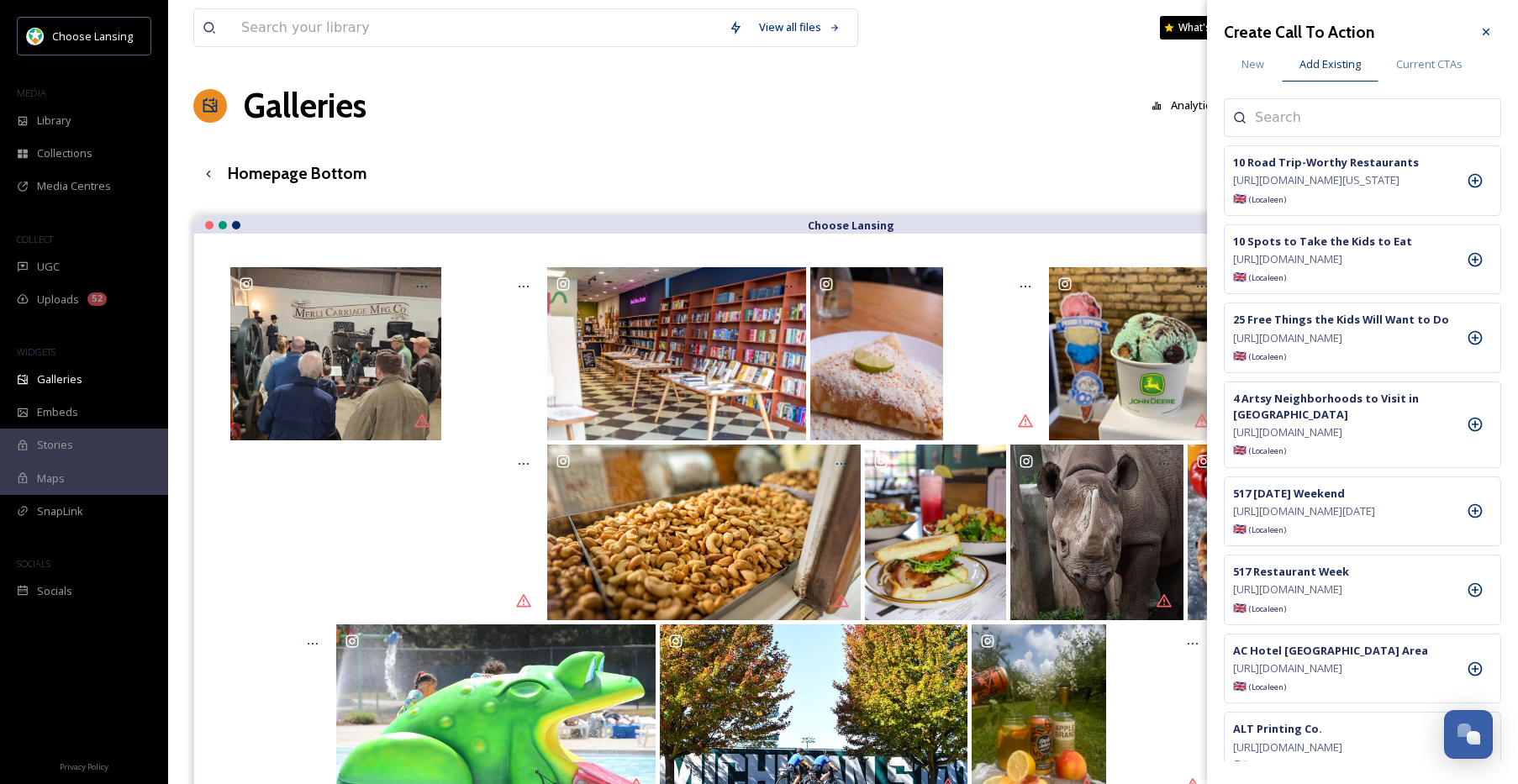
click at [1274, 116] on input at bounding box center [1338, 117] width 168 height 20
type input "olds"
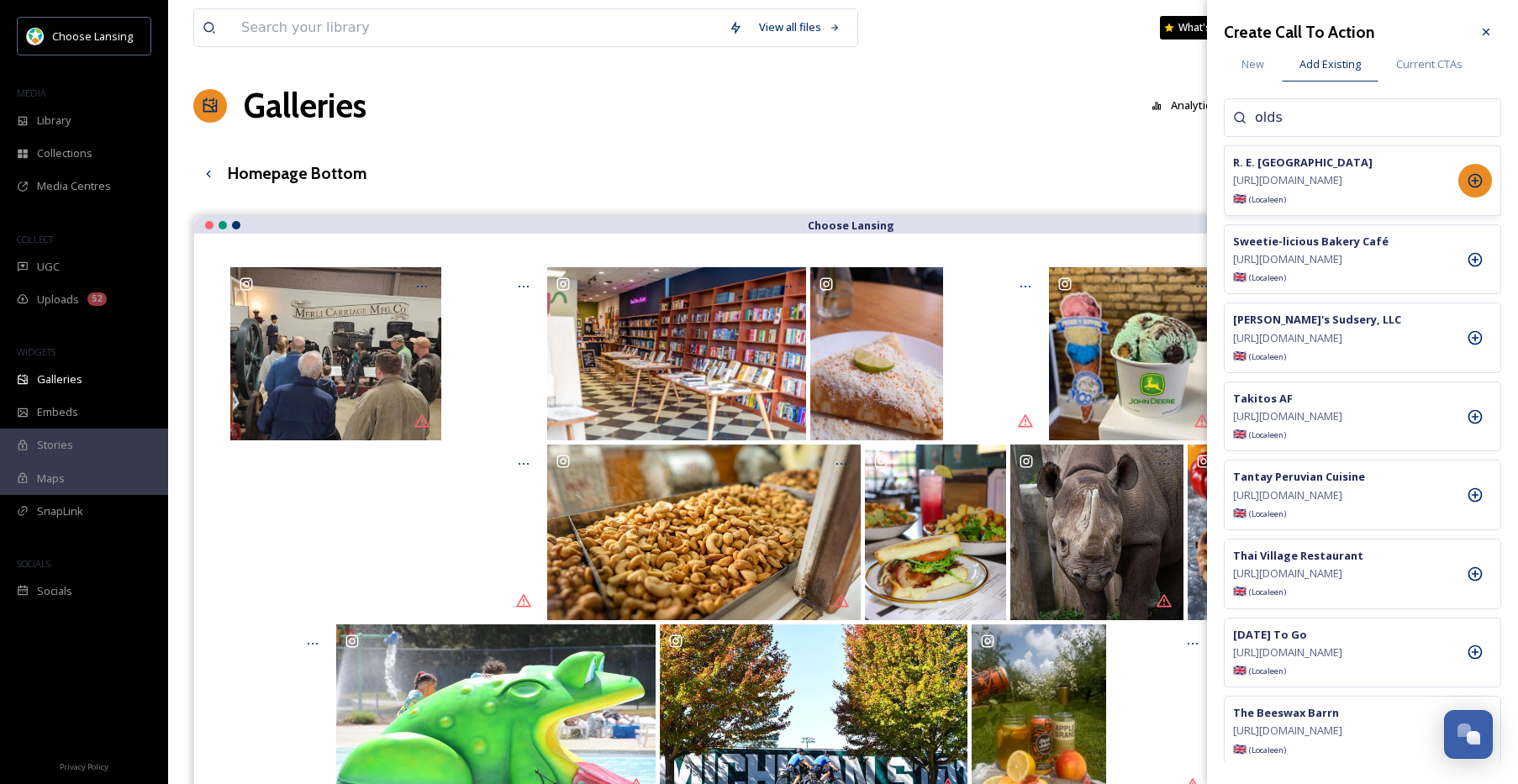
click at [1476, 189] on icon at bounding box center [1475, 180] width 16 height 16
click at [1493, 28] on div at bounding box center [1485, 31] width 30 height 30
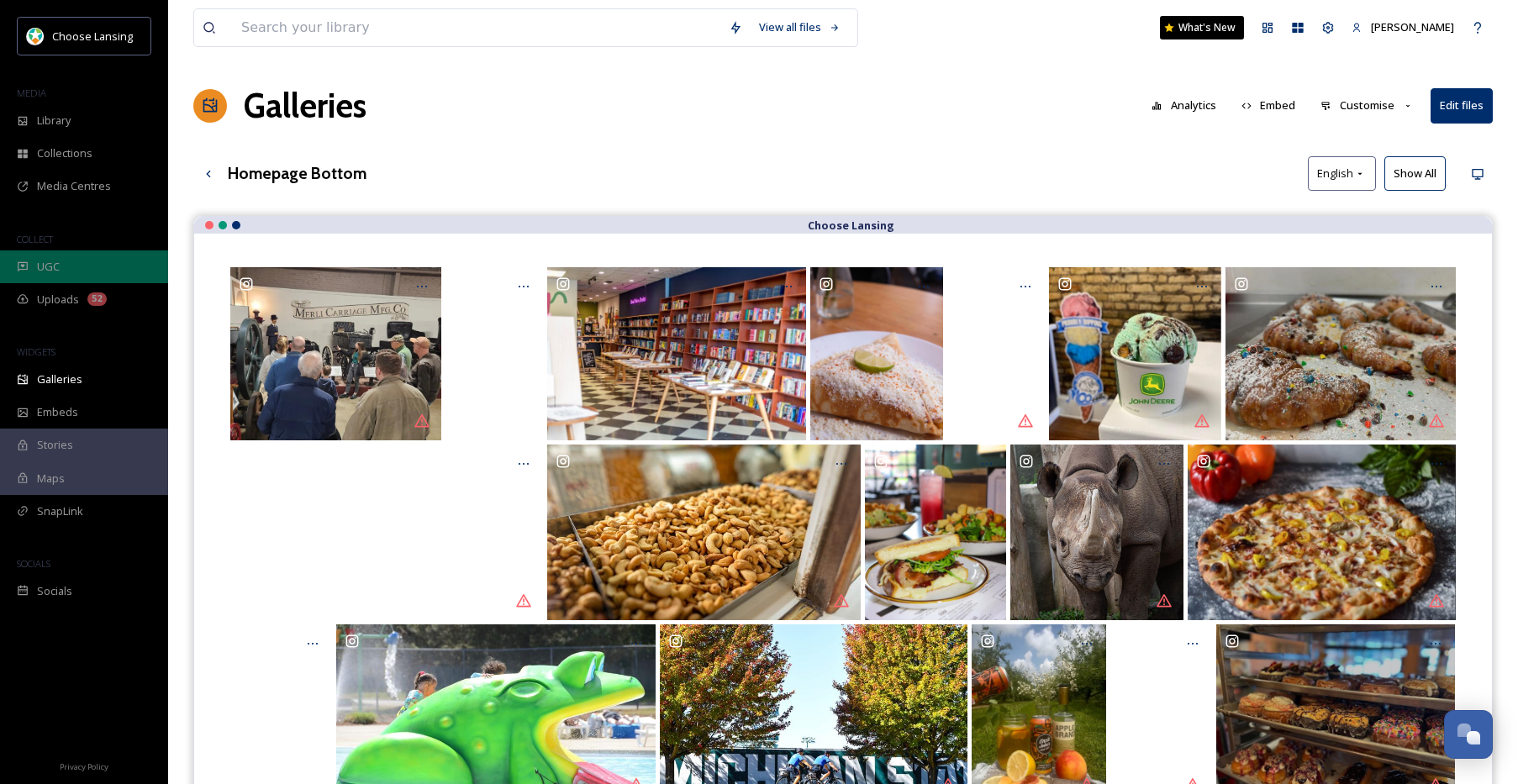
click at [84, 267] on div "UGC" at bounding box center [84, 267] width 168 height 33
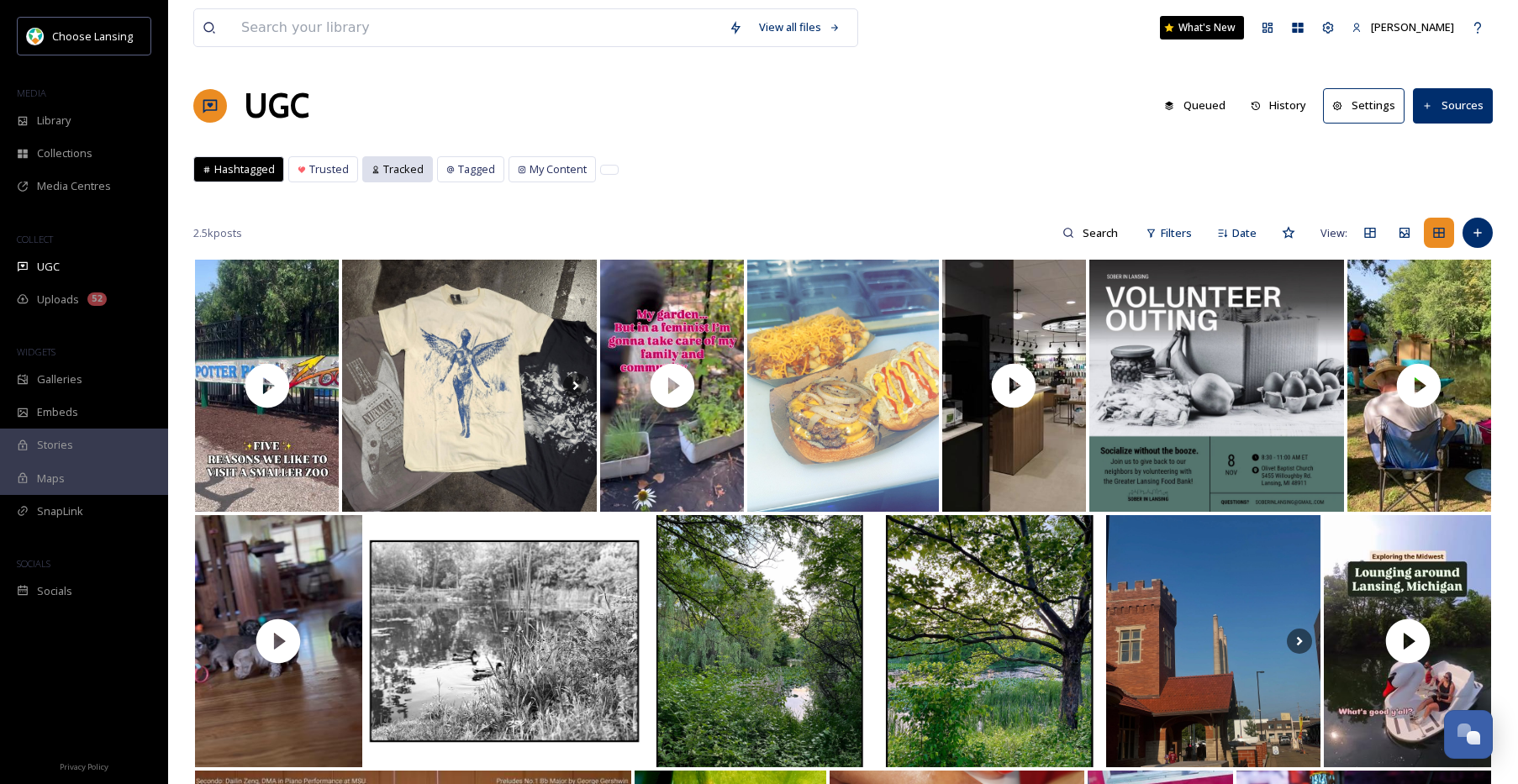
click at [414, 176] on span "Tracked" at bounding box center [404, 169] width 40 height 16
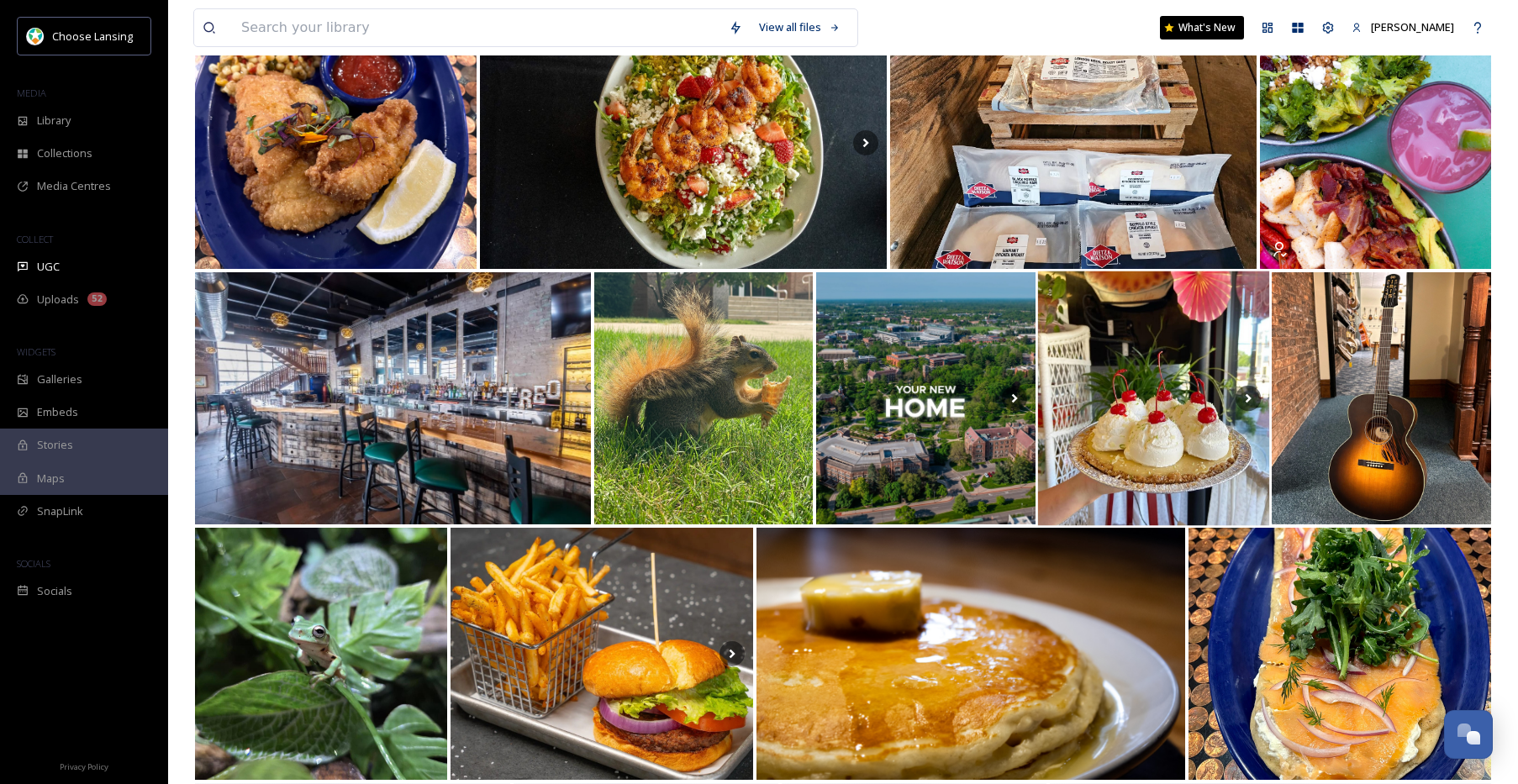
scroll to position [503, 0]
